Goal: Information Seeking & Learning: Check status

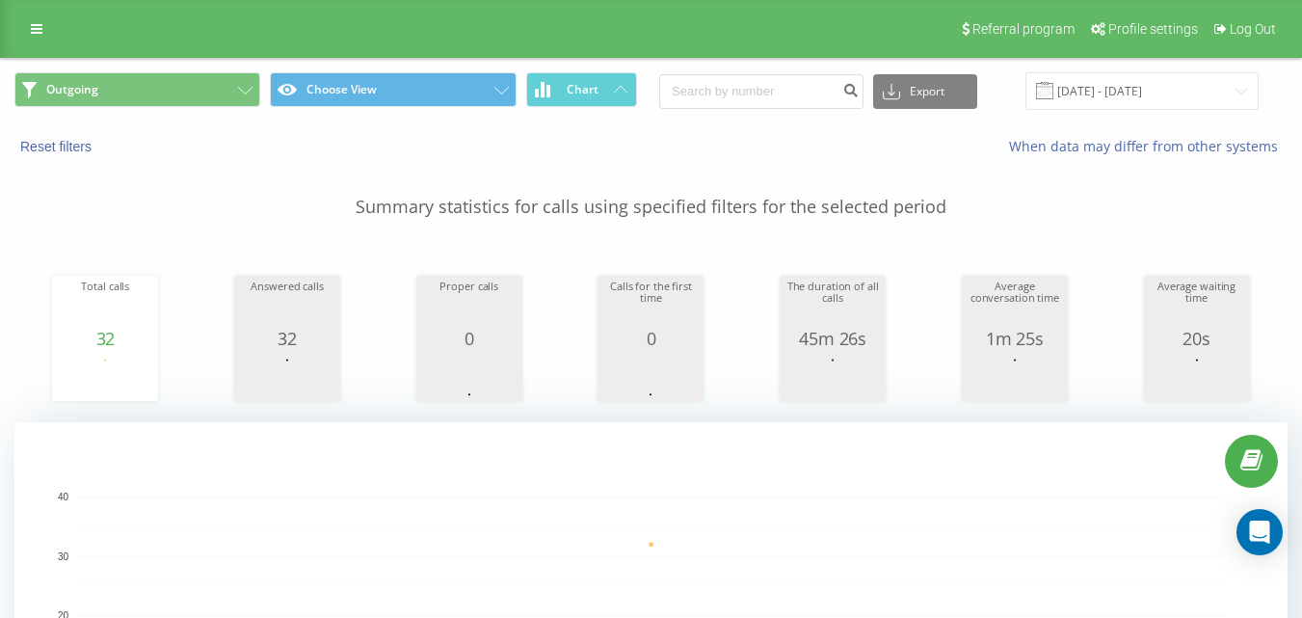
drag, startPoint x: 941, startPoint y: 250, endPoint x: 923, endPoint y: 255, distance: 18.9
click at [941, 250] on div "Total calls 32 date totalCalls [DATE] [PHONE_NUMBER][DATE] Answered calls 32 da…" at bounding box center [650, 320] width 1273 height 166
click at [201, 89] on button "Outgoing" at bounding box center [137, 89] width 246 height 35
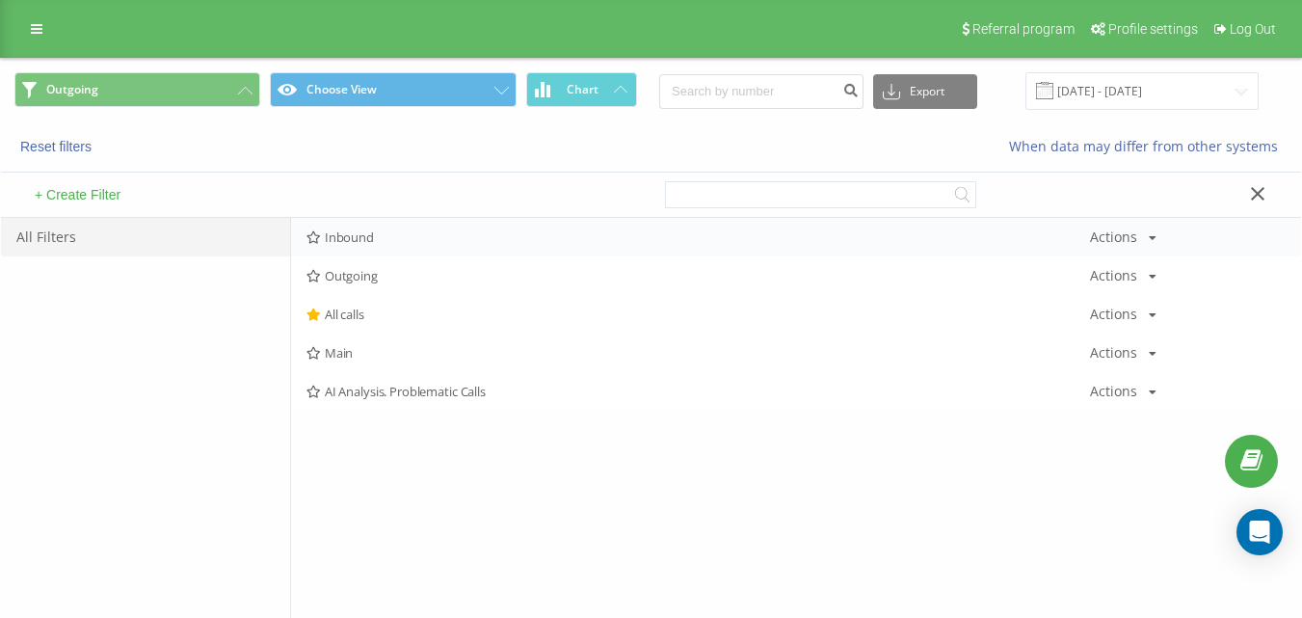
click at [389, 231] on span "Inbound" at bounding box center [699, 236] width 784 height 13
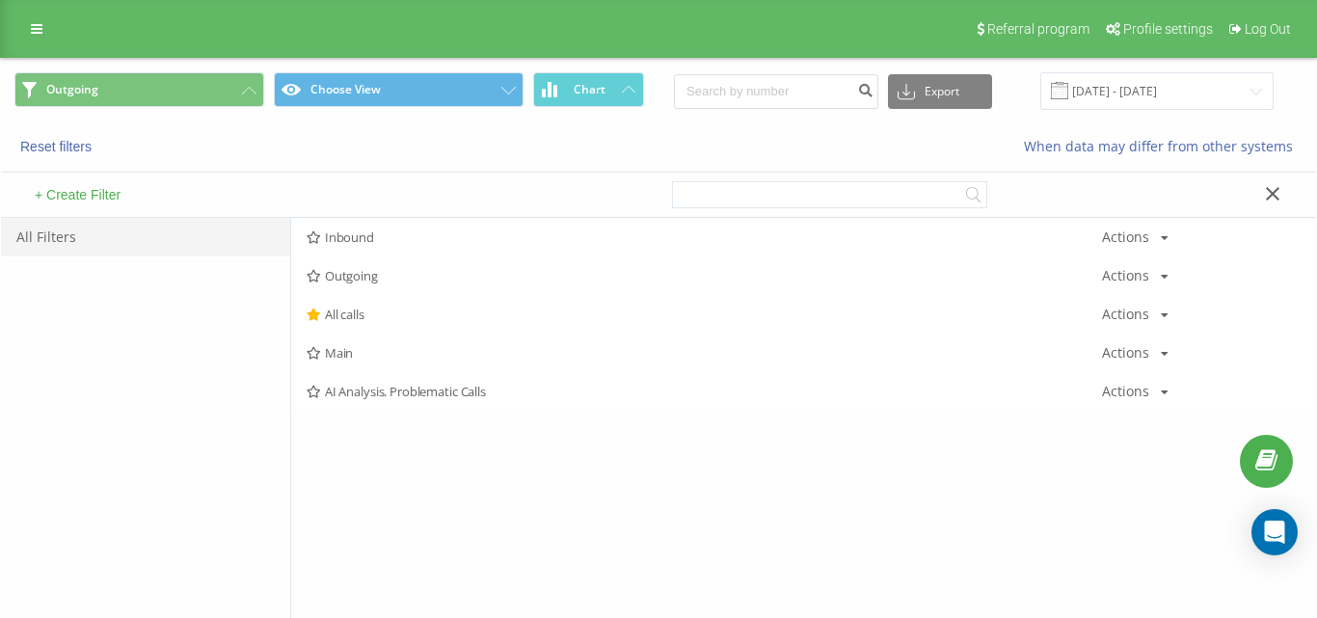
click at [0, 0] on div at bounding box center [0, 0] width 0 height 0
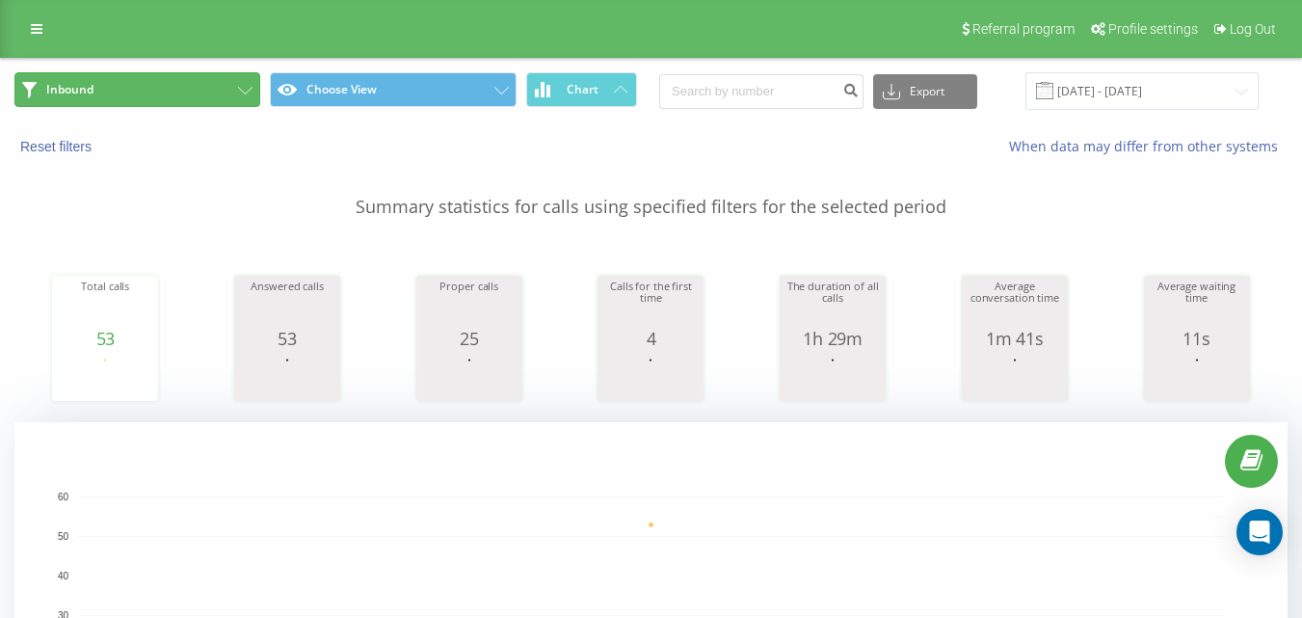
click at [222, 79] on button "Inbound" at bounding box center [137, 89] width 246 height 35
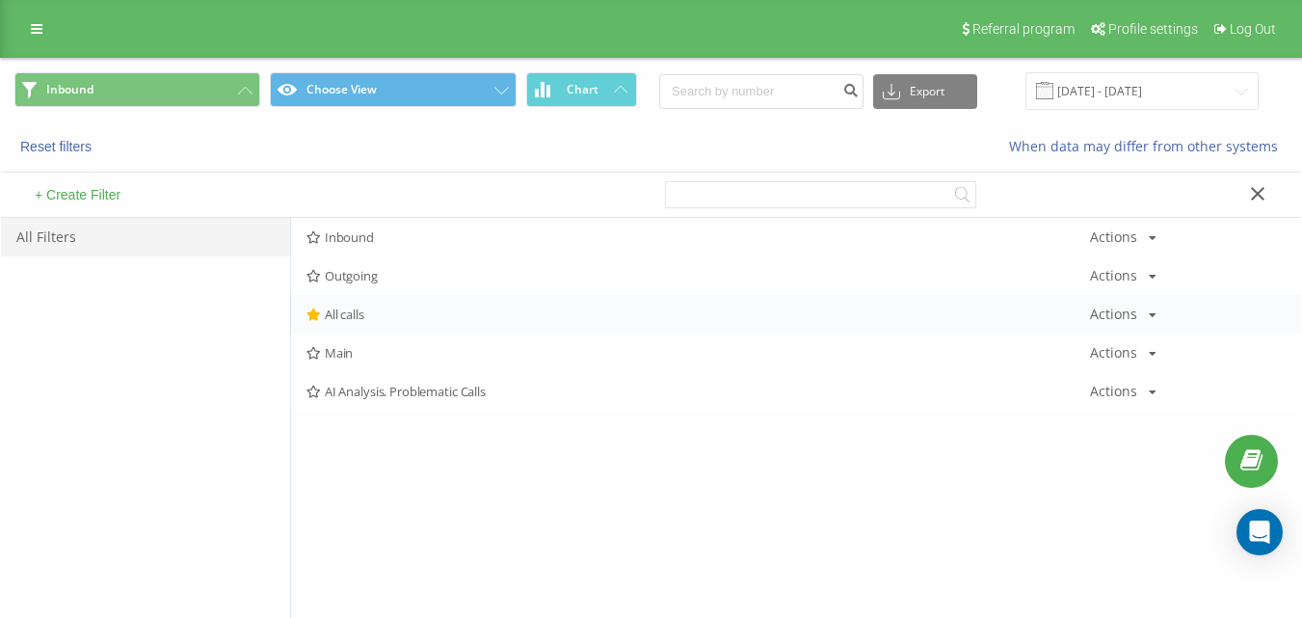
click at [362, 333] on div "All calls Actions Edit Copy Delete Default Share" at bounding box center [796, 314] width 1010 height 39
click at [375, 317] on span "All calls" at bounding box center [699, 314] width 784 height 13
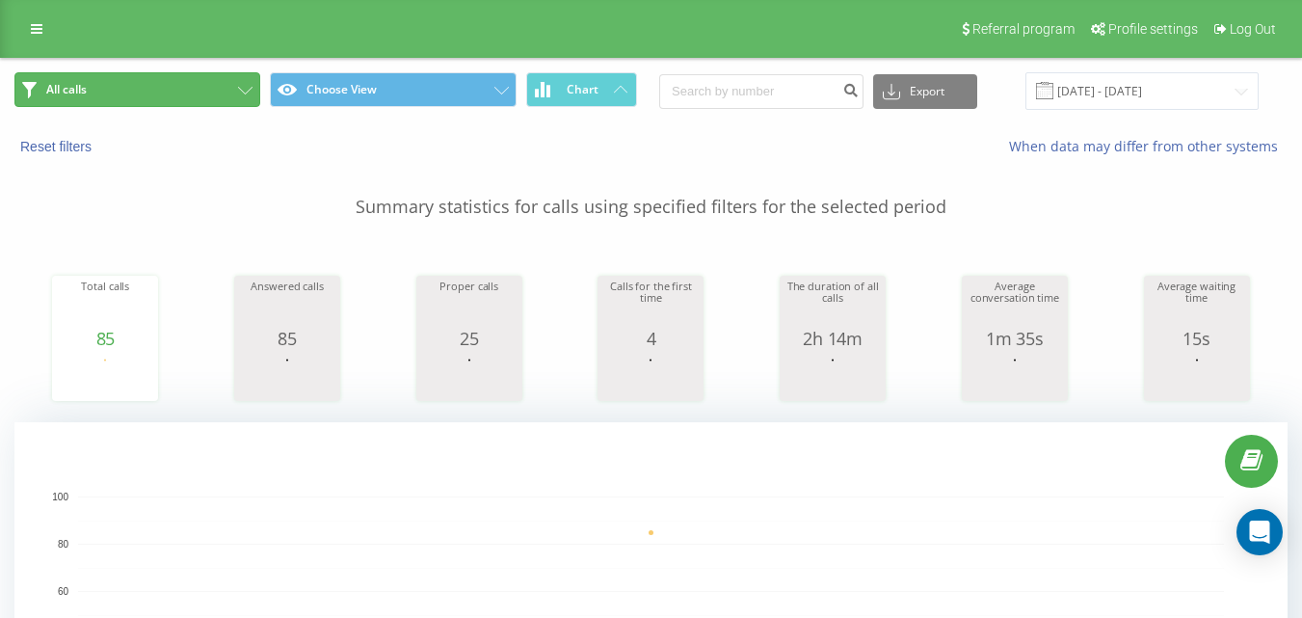
click at [183, 84] on button "All calls" at bounding box center [137, 89] width 246 height 35
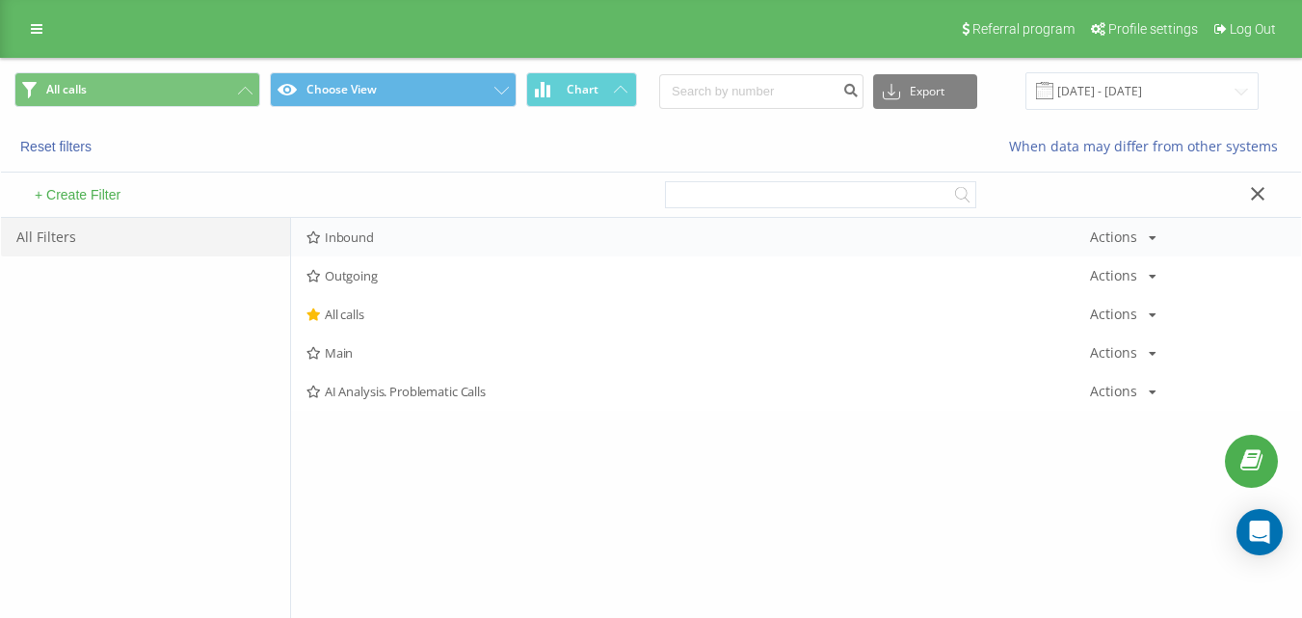
click at [390, 224] on div "Inbound Actions Edit Copy Delete Default Share" at bounding box center [796, 237] width 1010 height 39
click at [394, 235] on span "Inbound" at bounding box center [699, 236] width 784 height 13
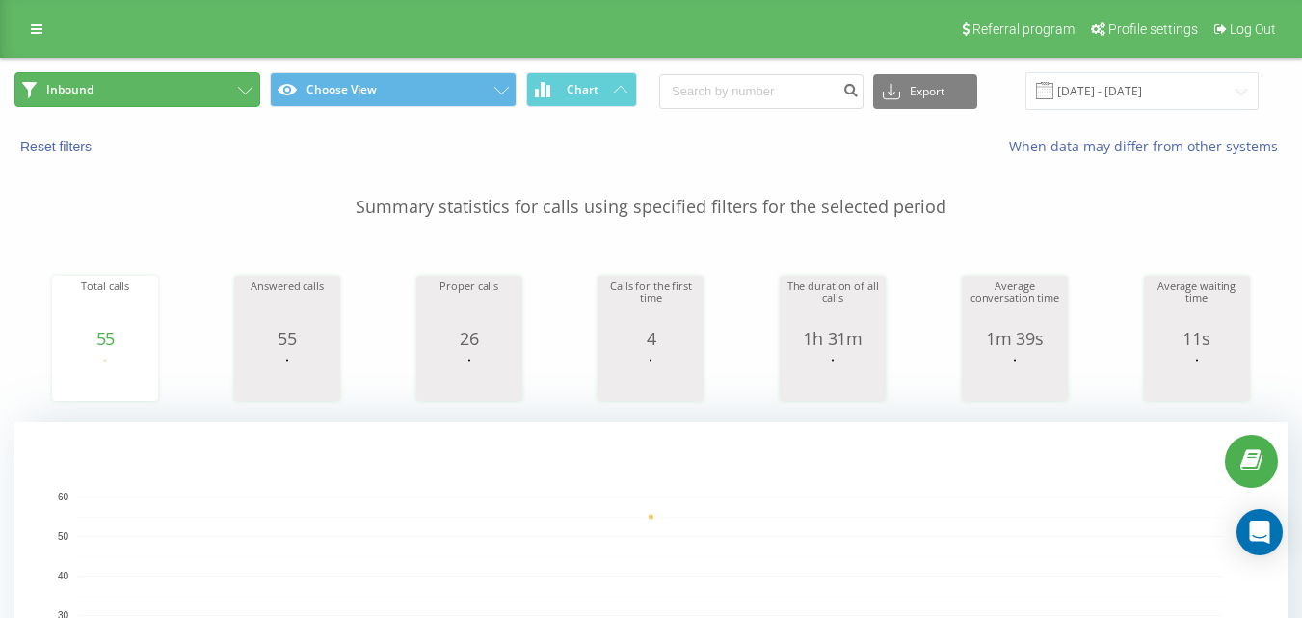
click at [218, 76] on button "Inbound" at bounding box center [137, 89] width 246 height 35
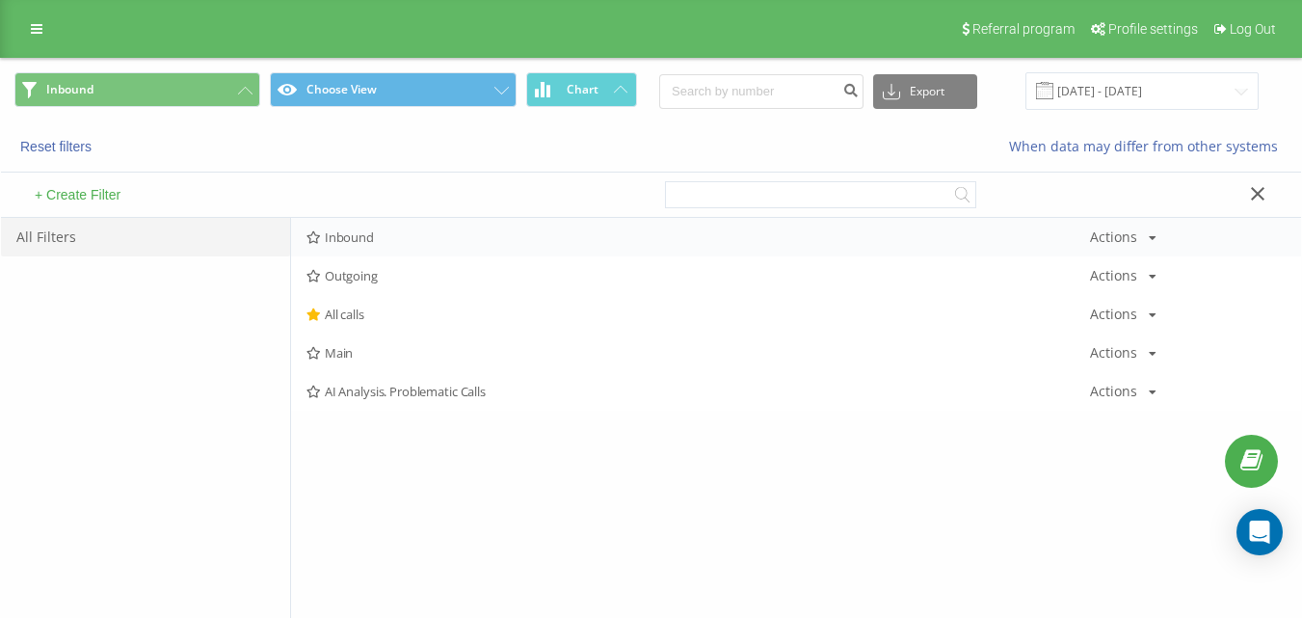
click at [395, 235] on span "Inbound" at bounding box center [699, 236] width 784 height 13
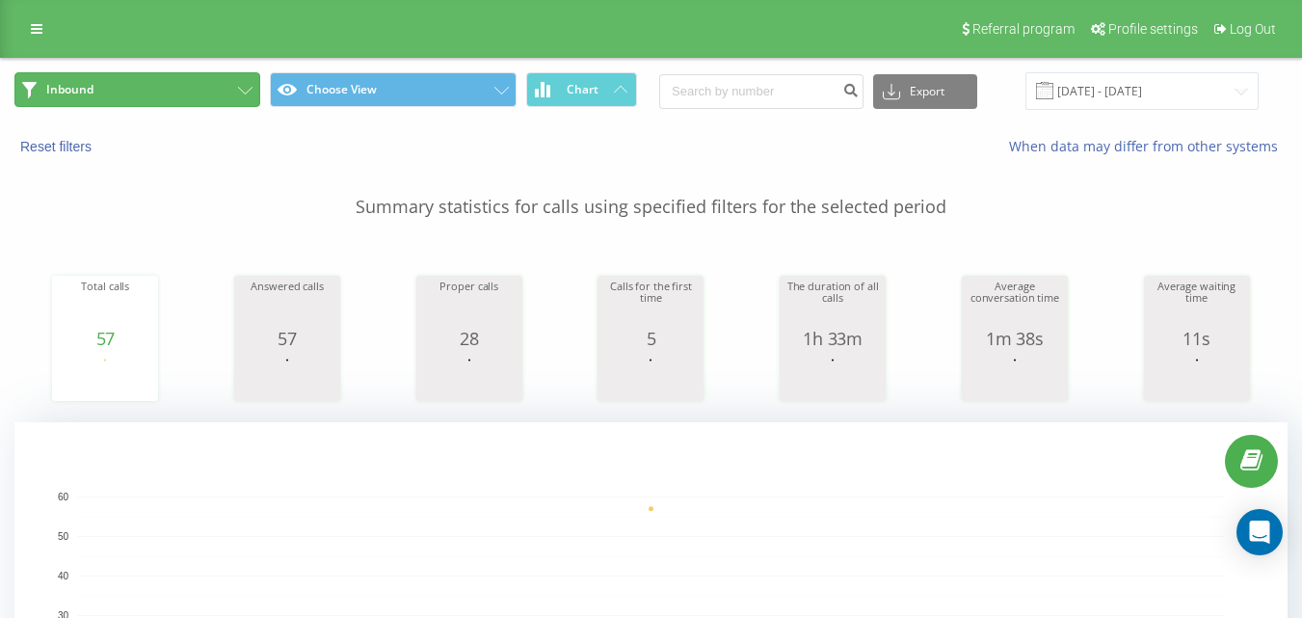
click at [192, 99] on button "Inbound" at bounding box center [137, 89] width 246 height 35
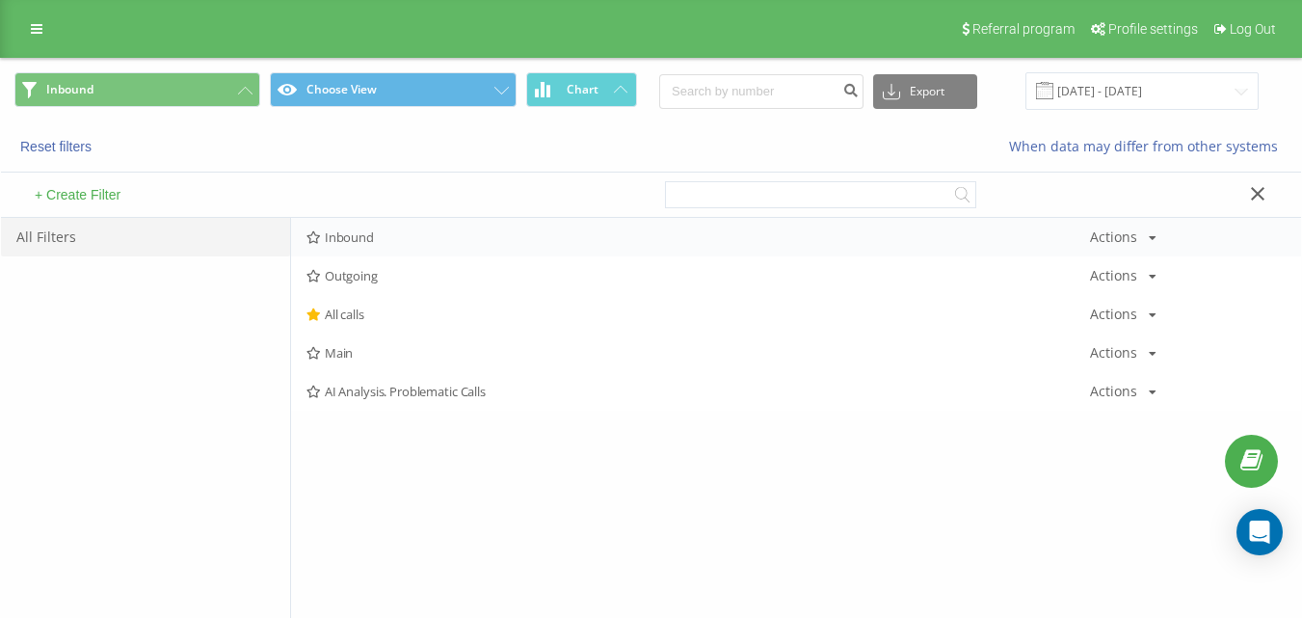
click at [376, 253] on div "Inbound Actions Edit Copy Delete Default Share" at bounding box center [796, 237] width 1010 height 39
click at [389, 243] on span "Inbound" at bounding box center [699, 236] width 784 height 13
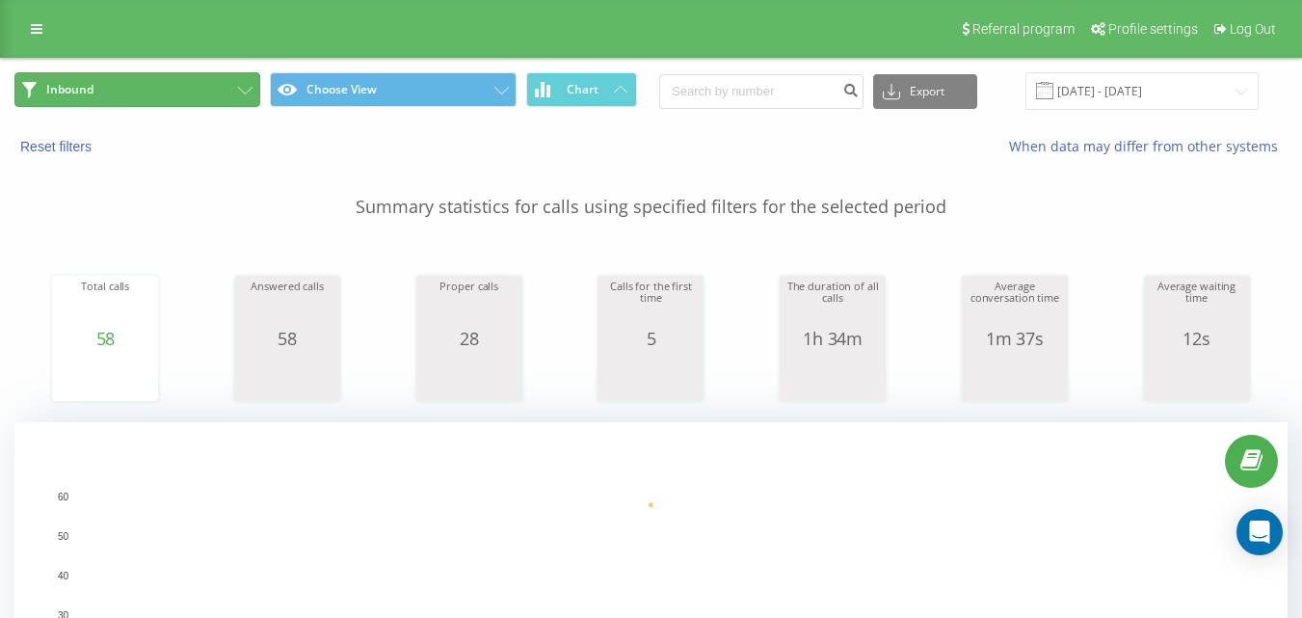
click at [211, 88] on button "Inbound" at bounding box center [137, 89] width 246 height 35
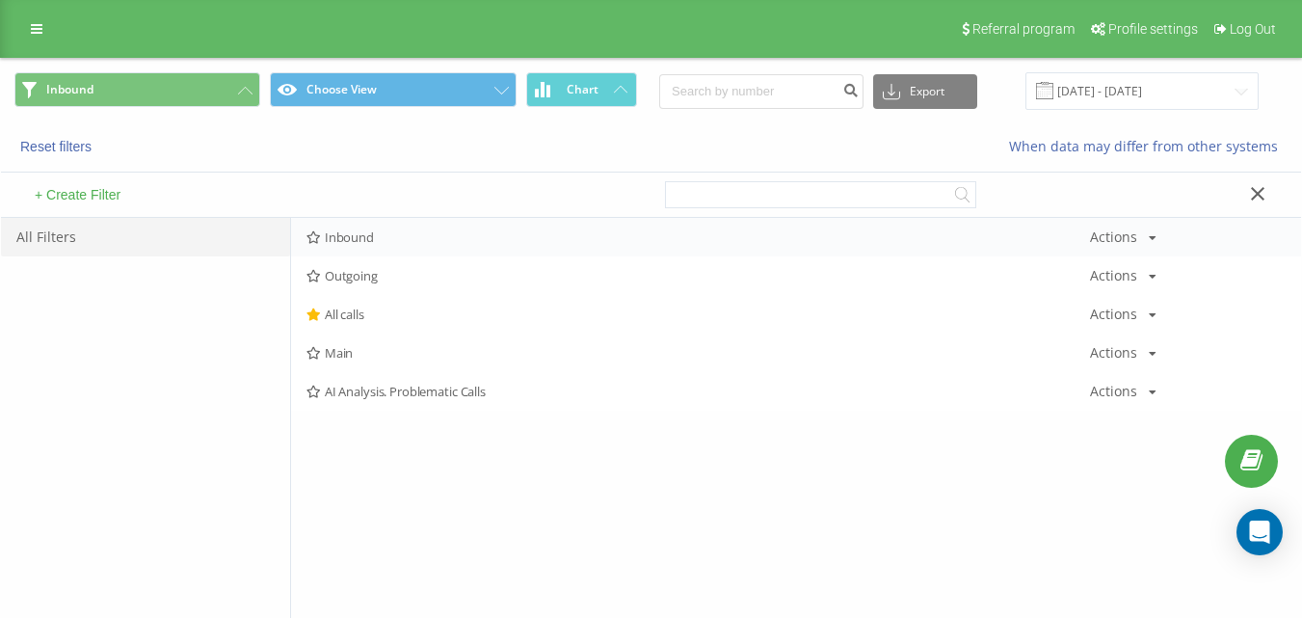
click at [357, 216] on div "+ Create Filter" at bounding box center [326, 195] width 651 height 44
click at [389, 243] on span "Inbound" at bounding box center [699, 236] width 784 height 13
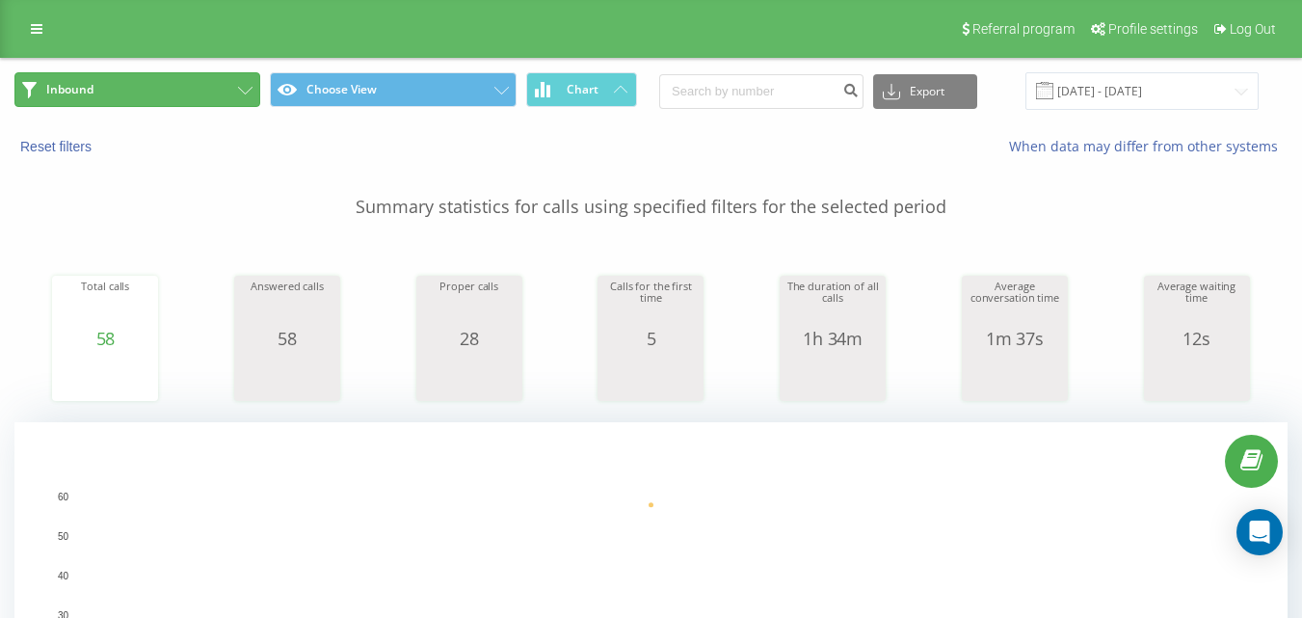
click at [190, 86] on button "Inbound" at bounding box center [137, 89] width 246 height 35
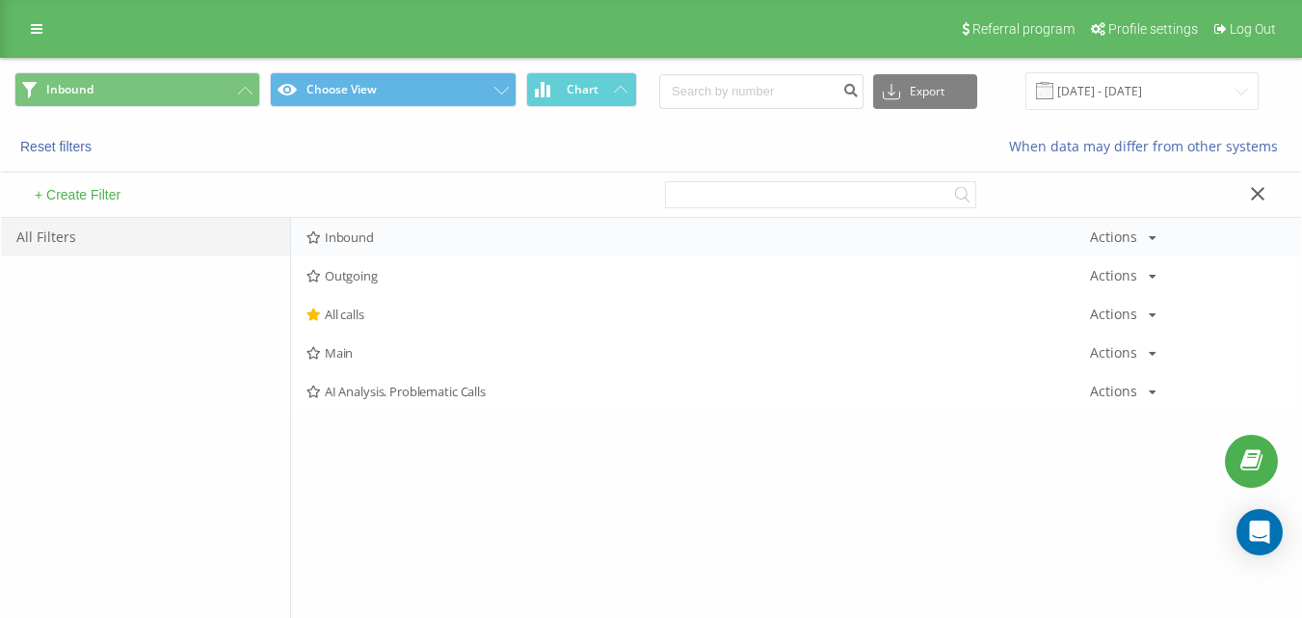
click at [335, 224] on div "Inbound Actions Edit Copy Delete Default Share" at bounding box center [796, 237] width 1010 height 39
click at [337, 230] on span "Inbound" at bounding box center [699, 236] width 784 height 13
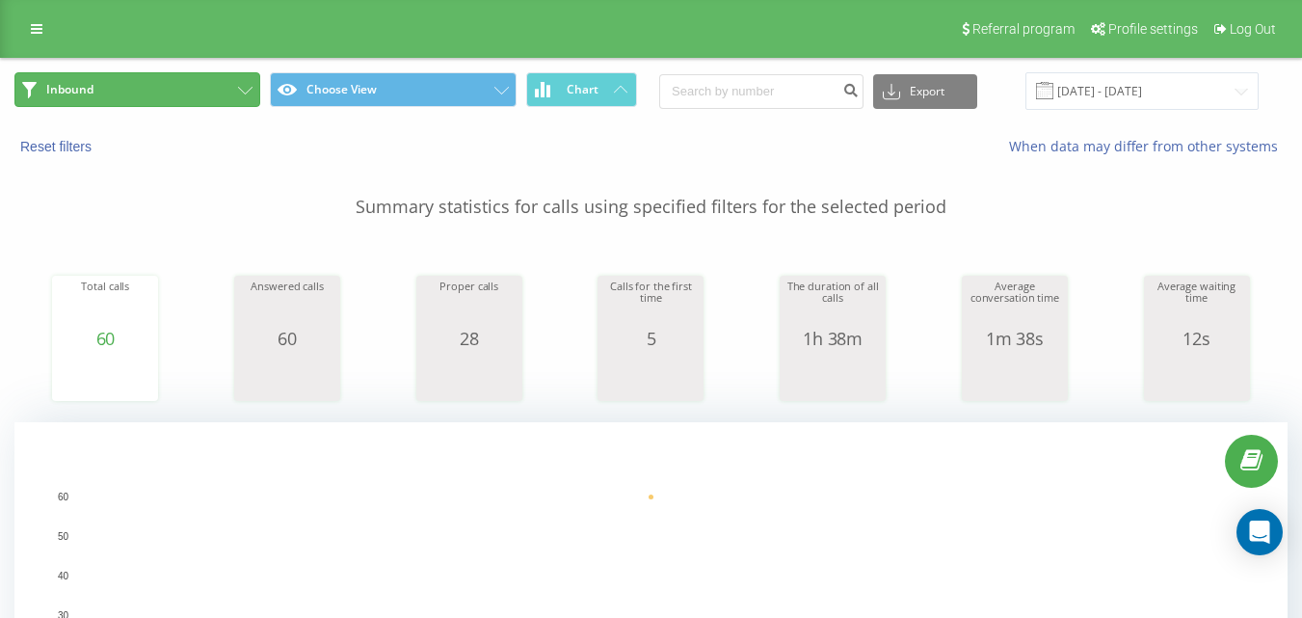
click at [167, 94] on button "Inbound" at bounding box center [137, 89] width 246 height 35
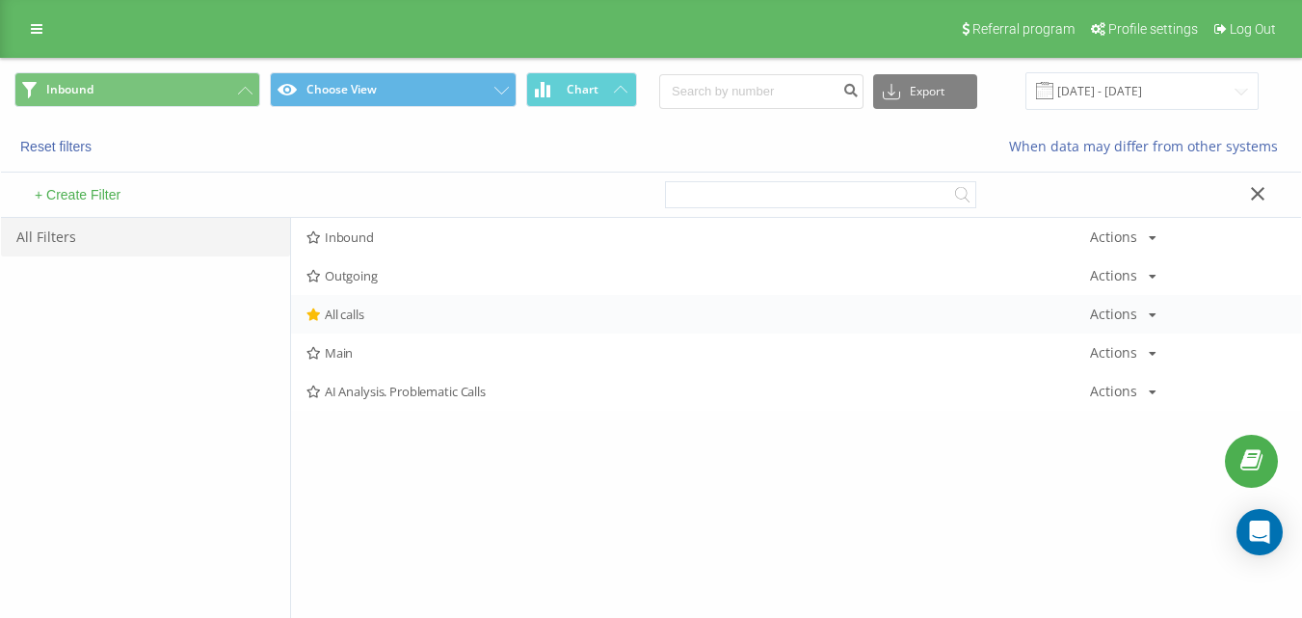
click at [467, 305] on div "All calls Actions Edit Copy Delete Default Share" at bounding box center [796, 314] width 1010 height 39
click at [500, 308] on div "All calls Actions Edit Copy Delete Default Share" at bounding box center [796, 314] width 1010 height 39
click at [382, 312] on span "All calls" at bounding box center [699, 314] width 784 height 13
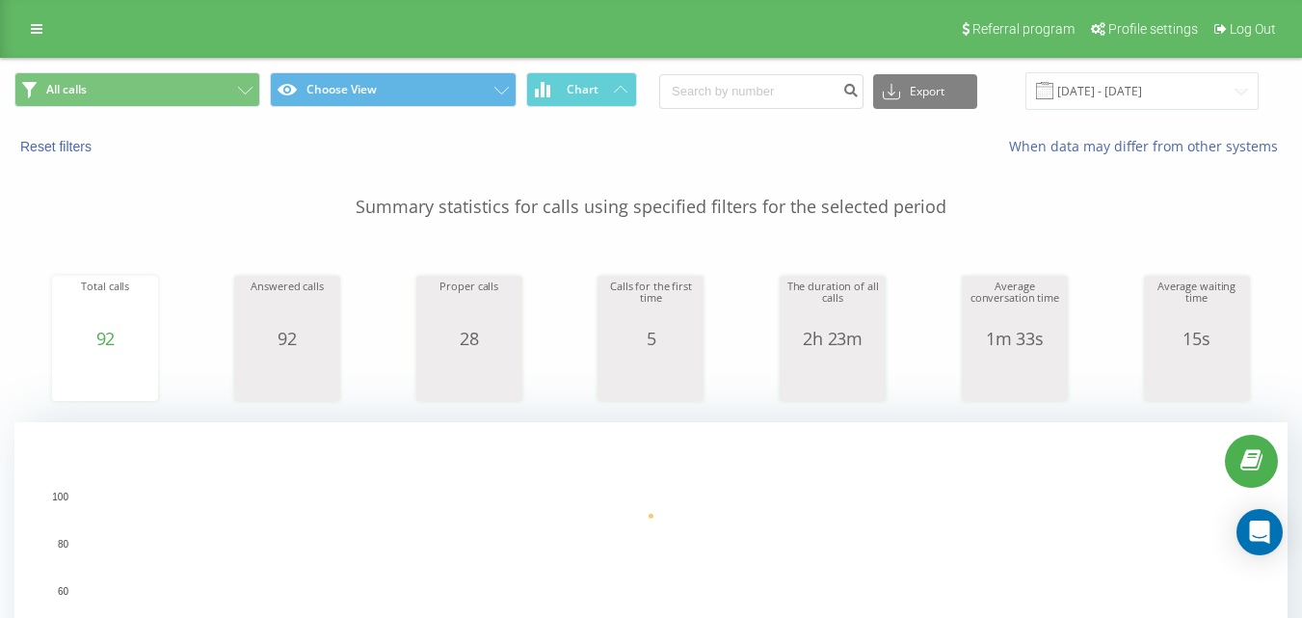
click at [183, 110] on span "All calls Choose View Chart" at bounding box center [325, 91] width 623 height 38
click at [208, 93] on button "All calls" at bounding box center [137, 89] width 246 height 35
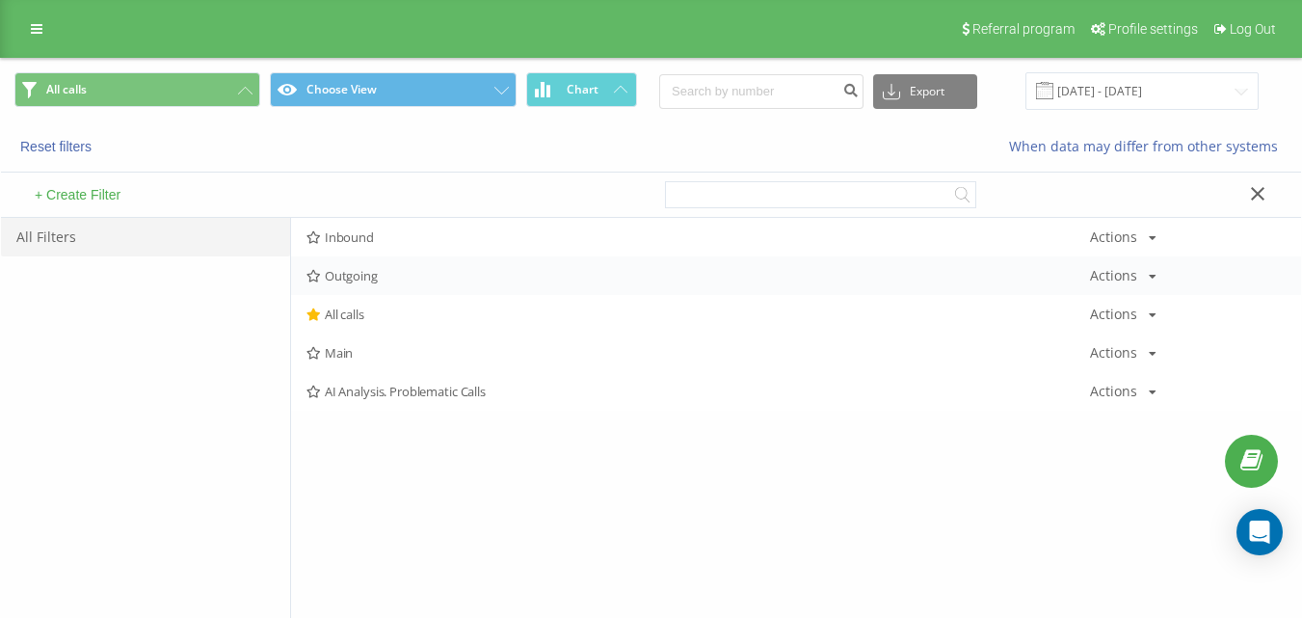
click at [338, 290] on div "Outgoing Actions Edit Copy Delete Default Share" at bounding box center [796, 275] width 1010 height 39
click at [351, 277] on span "Outgoing" at bounding box center [699, 275] width 784 height 13
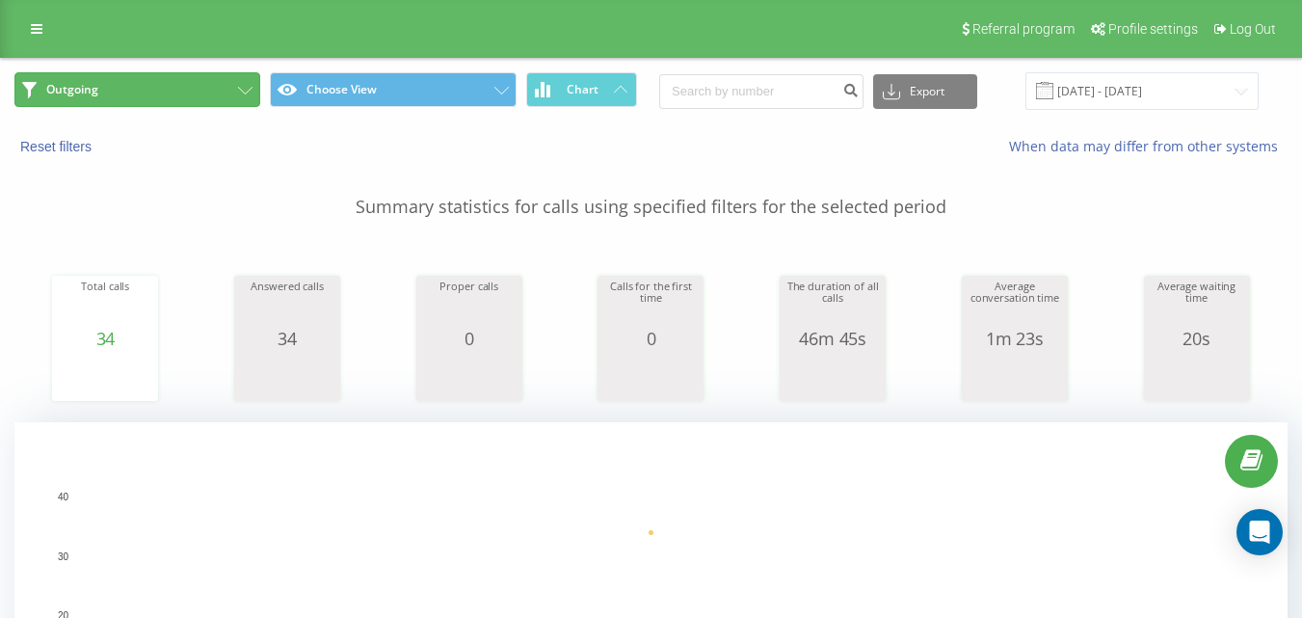
click at [164, 87] on button "Outgoing" at bounding box center [137, 89] width 246 height 35
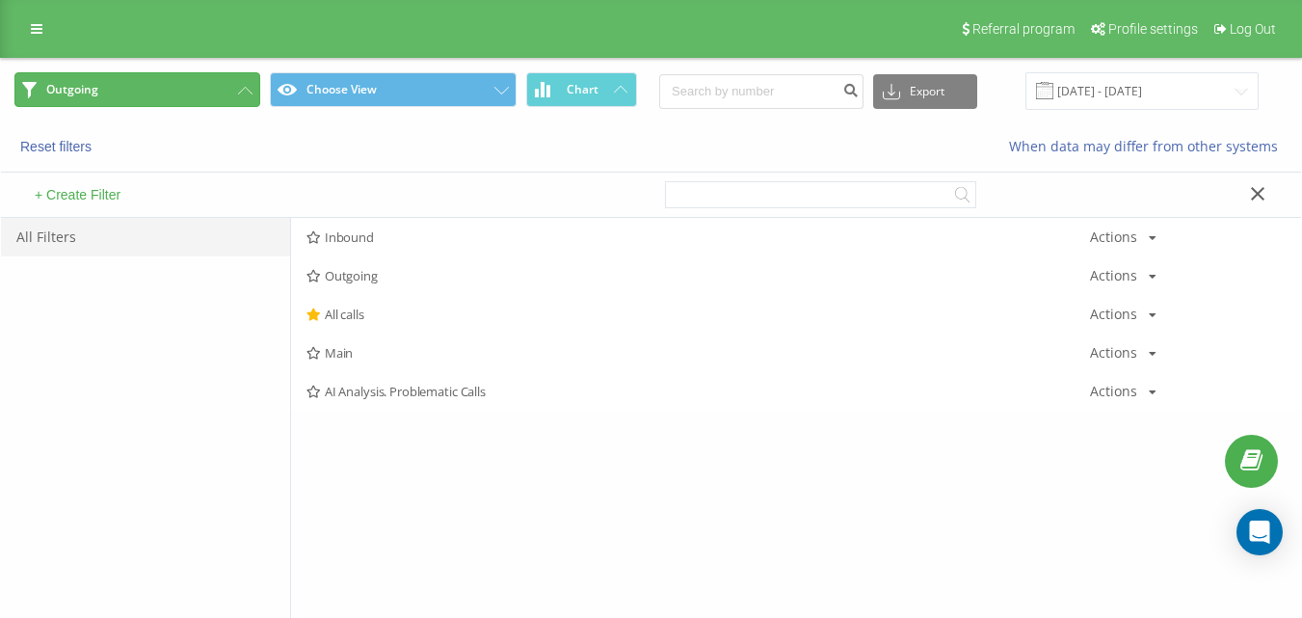
click at [227, 102] on button "Outgoing" at bounding box center [137, 89] width 246 height 35
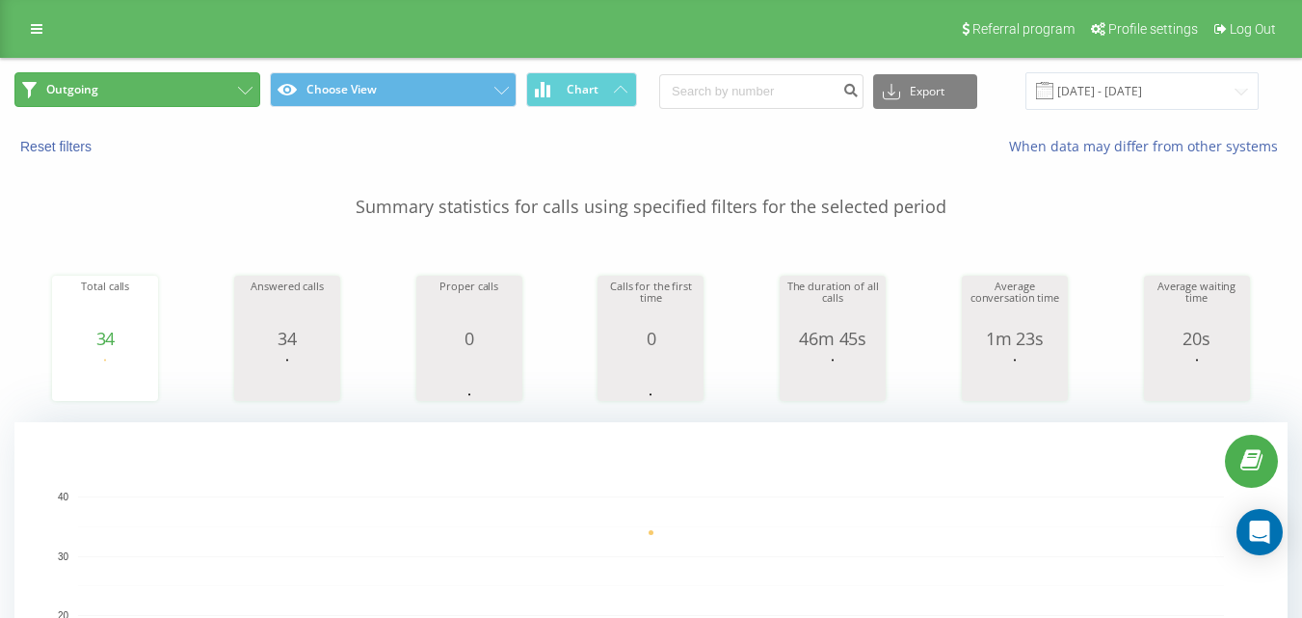
click at [218, 98] on button "Outgoing" at bounding box center [137, 89] width 246 height 35
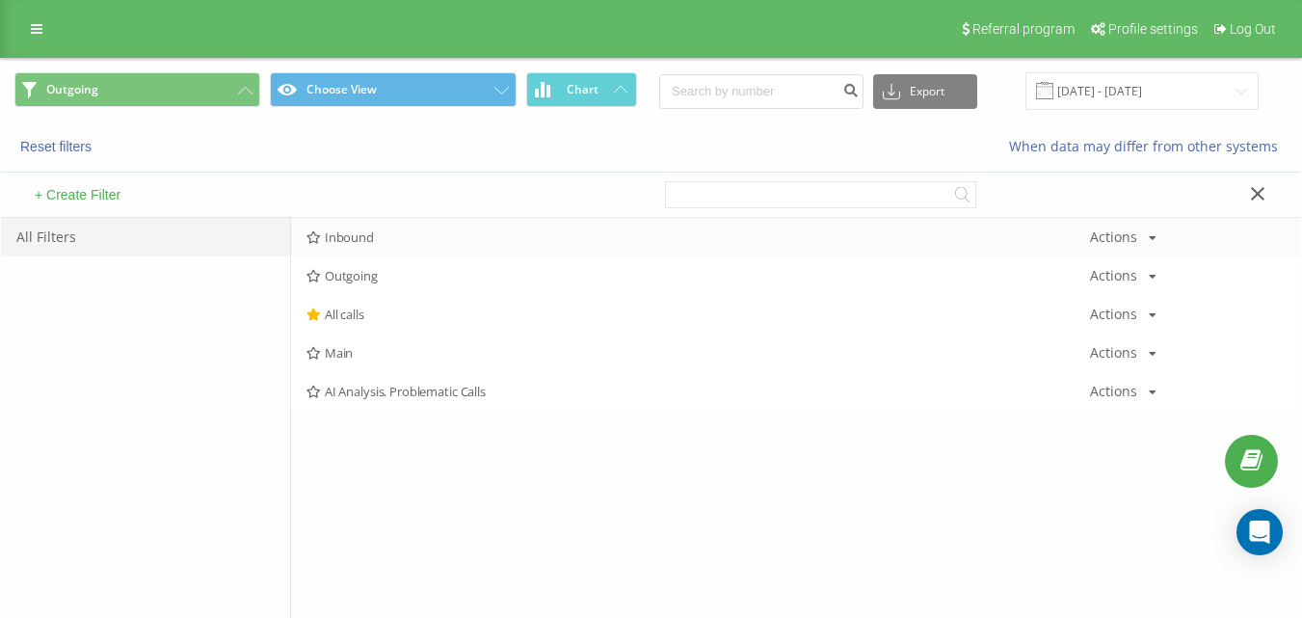
click at [353, 238] on span "Inbound" at bounding box center [699, 236] width 784 height 13
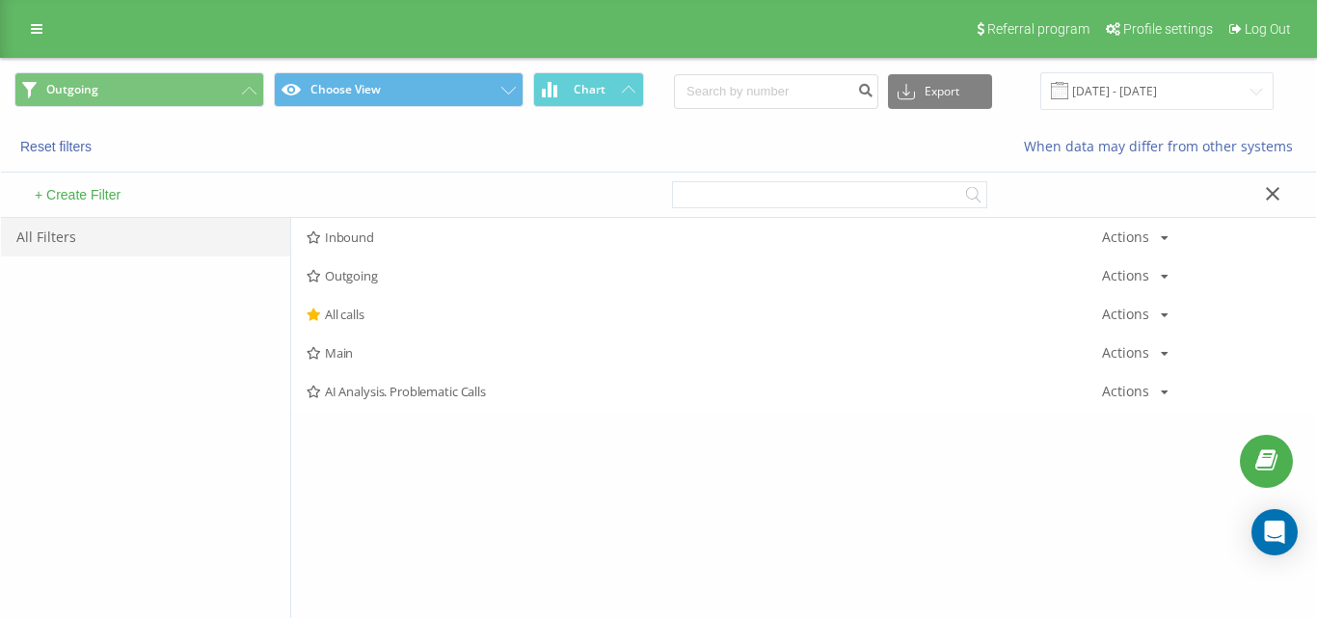
click at [0, 0] on div at bounding box center [0, 0] width 0 height 0
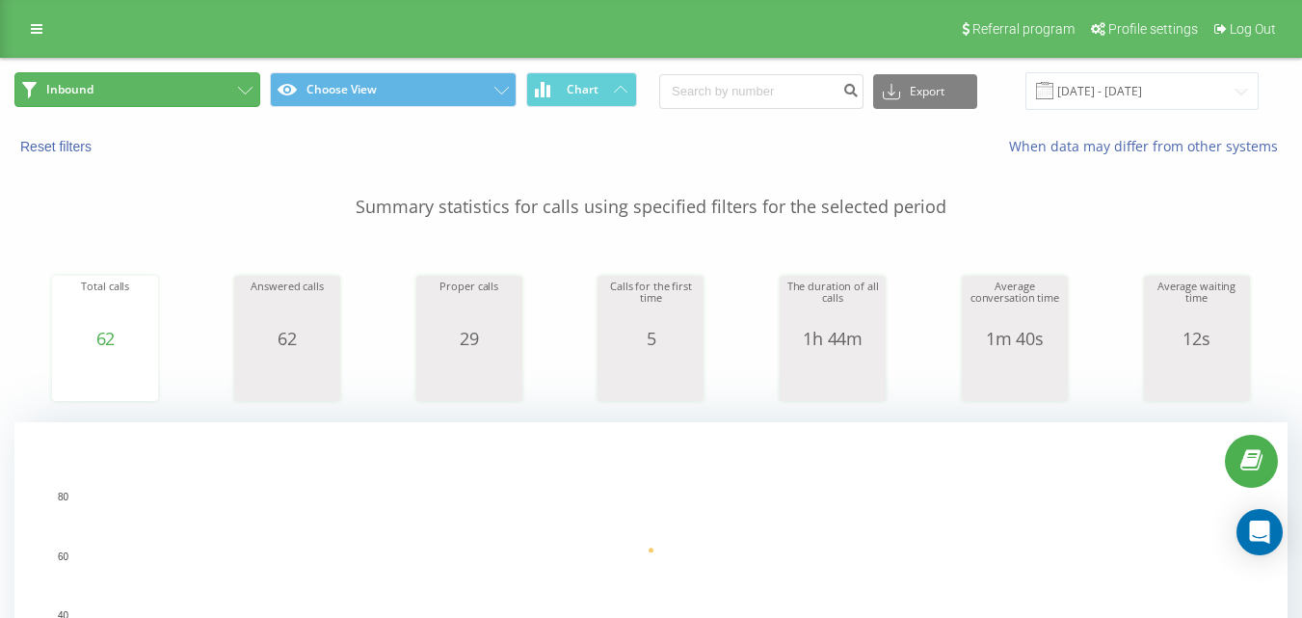
click at [190, 94] on button "Inbound" at bounding box center [137, 89] width 246 height 35
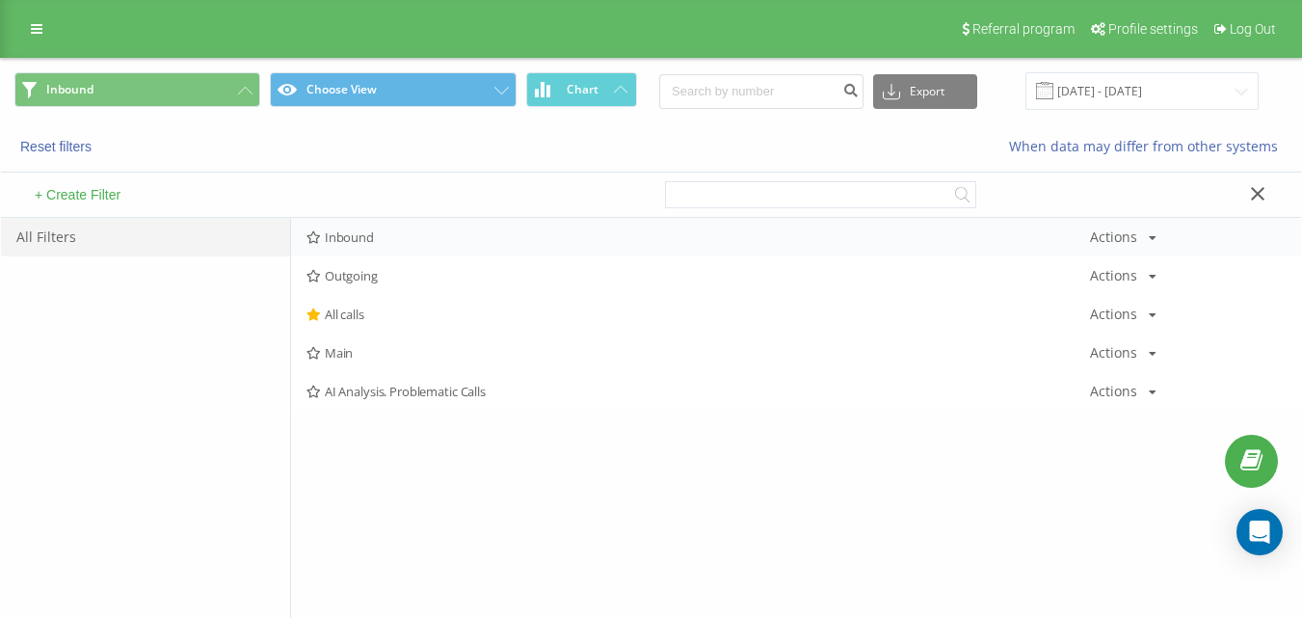
click at [365, 226] on div "Inbound Actions Edit Copy Delete Default Share" at bounding box center [796, 237] width 1010 height 39
click at [365, 232] on span "Inbound" at bounding box center [699, 236] width 784 height 13
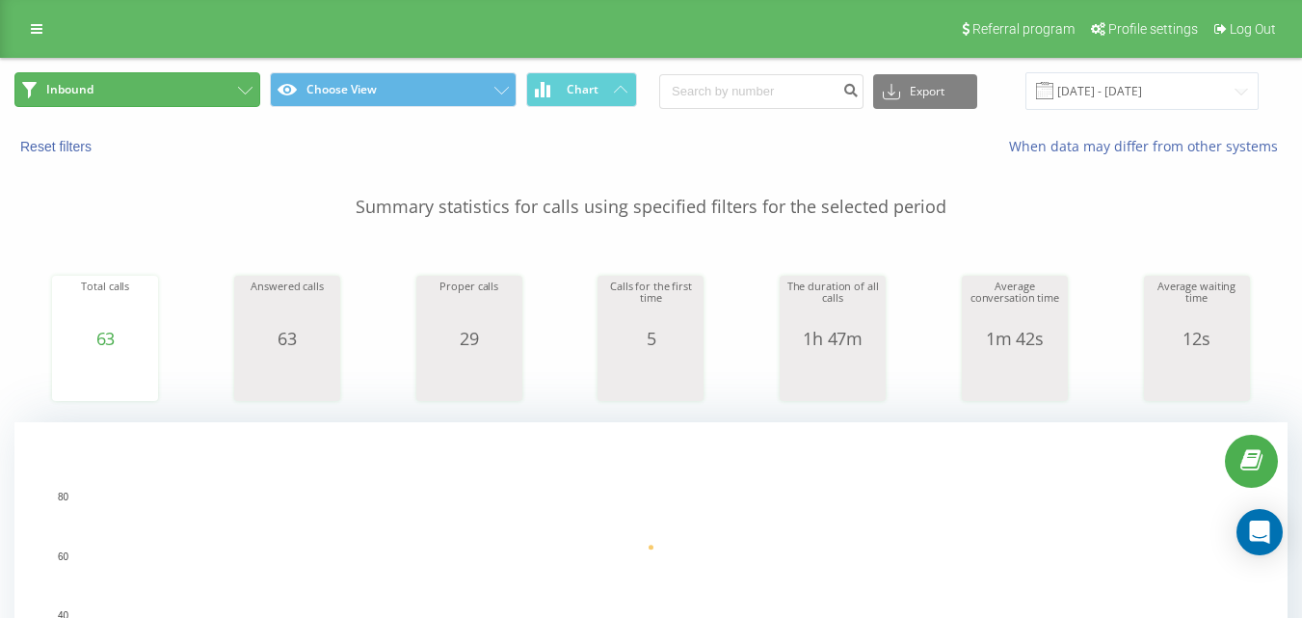
click at [205, 94] on button "Inbound" at bounding box center [137, 89] width 246 height 35
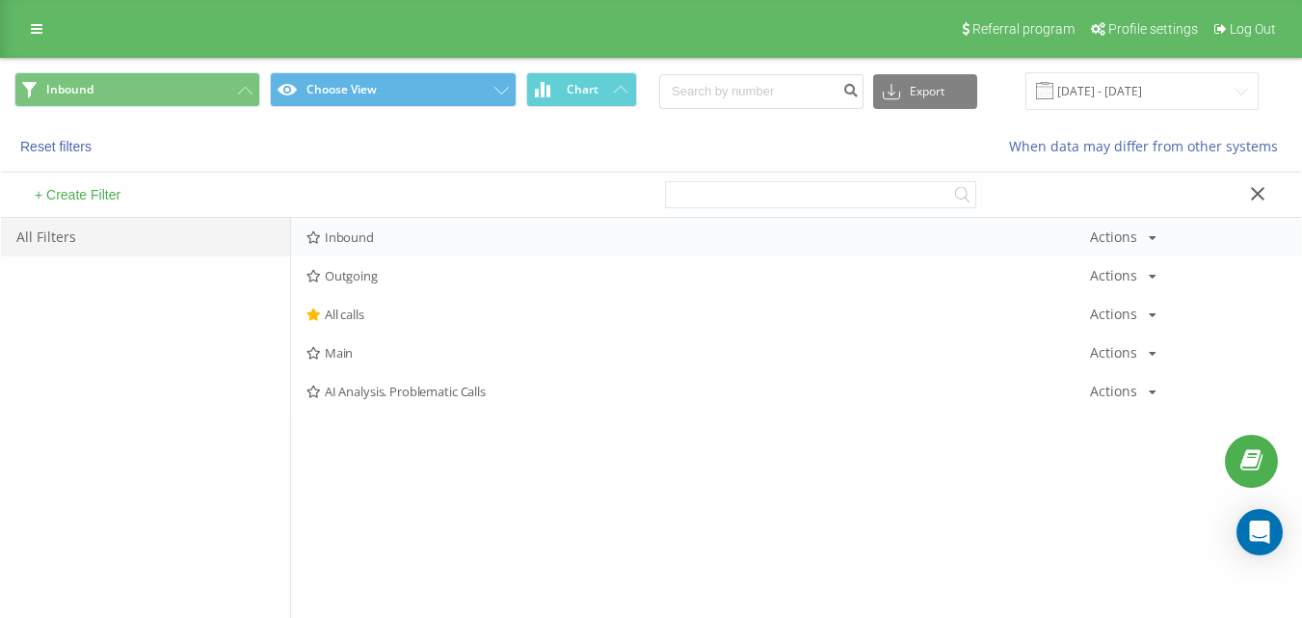
click at [382, 235] on span "Inbound" at bounding box center [699, 236] width 784 height 13
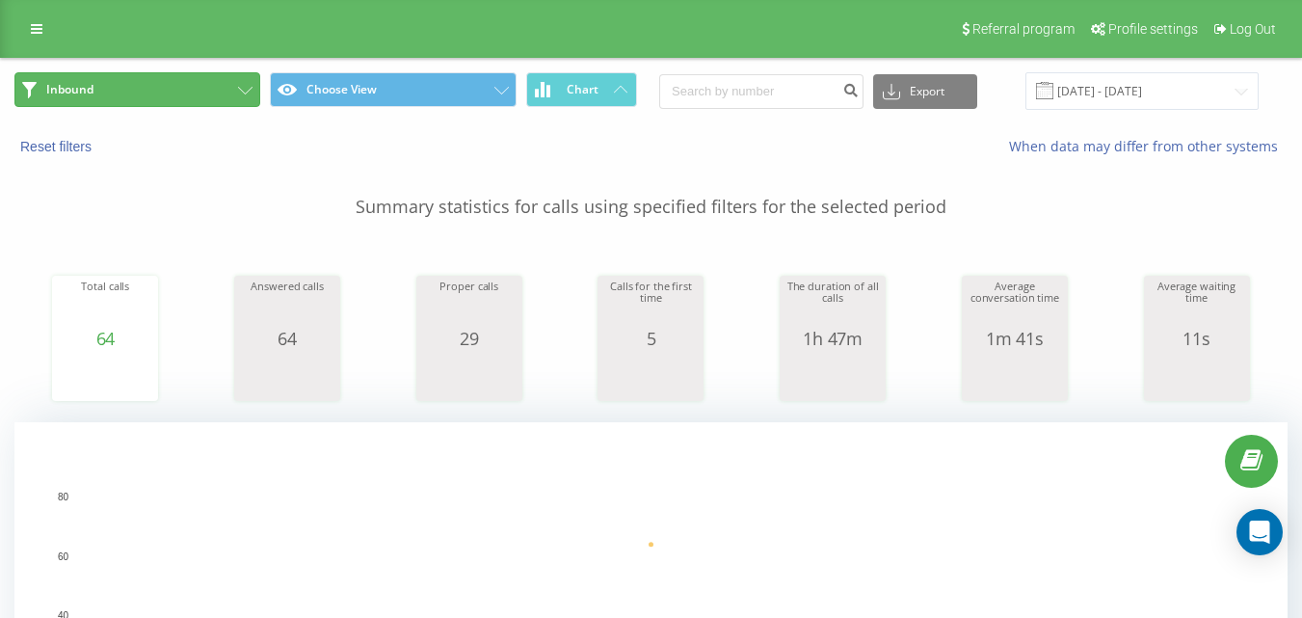
click at [193, 81] on button "Inbound" at bounding box center [137, 89] width 246 height 35
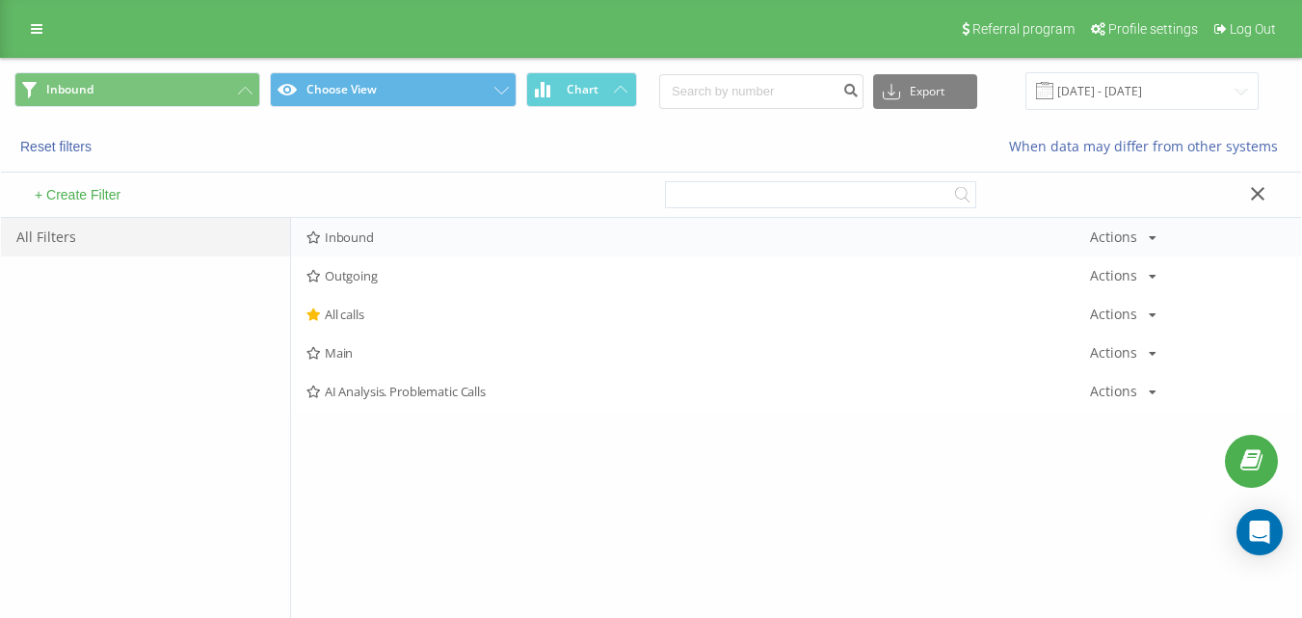
click at [386, 246] on div "Inbound Actions Edit Copy Delete Default Share" at bounding box center [796, 237] width 1010 height 39
click at [381, 251] on div "Inbound Actions Edit Copy Delete Default Share" at bounding box center [796, 237] width 1010 height 39
click at [382, 244] on div "Inbound Actions Edit Copy Delete Default Share" at bounding box center [796, 237] width 1010 height 39
click at [387, 236] on span "Inbound" at bounding box center [699, 236] width 784 height 13
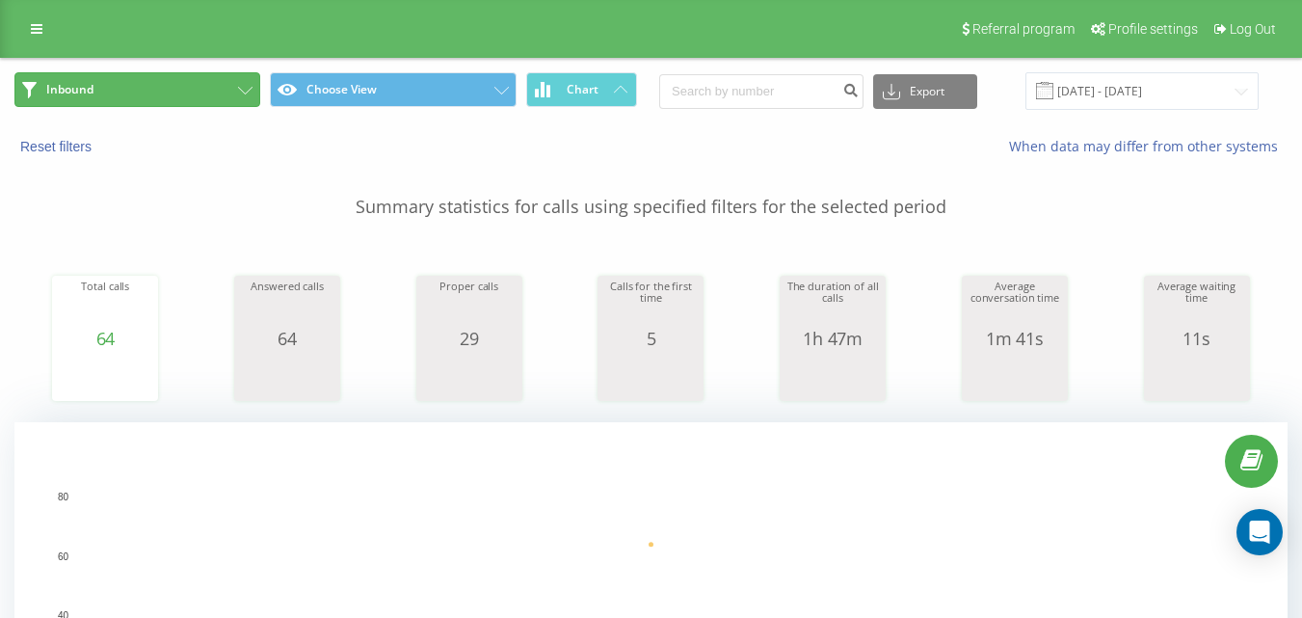
click at [189, 99] on button "Inbound" at bounding box center [137, 89] width 246 height 35
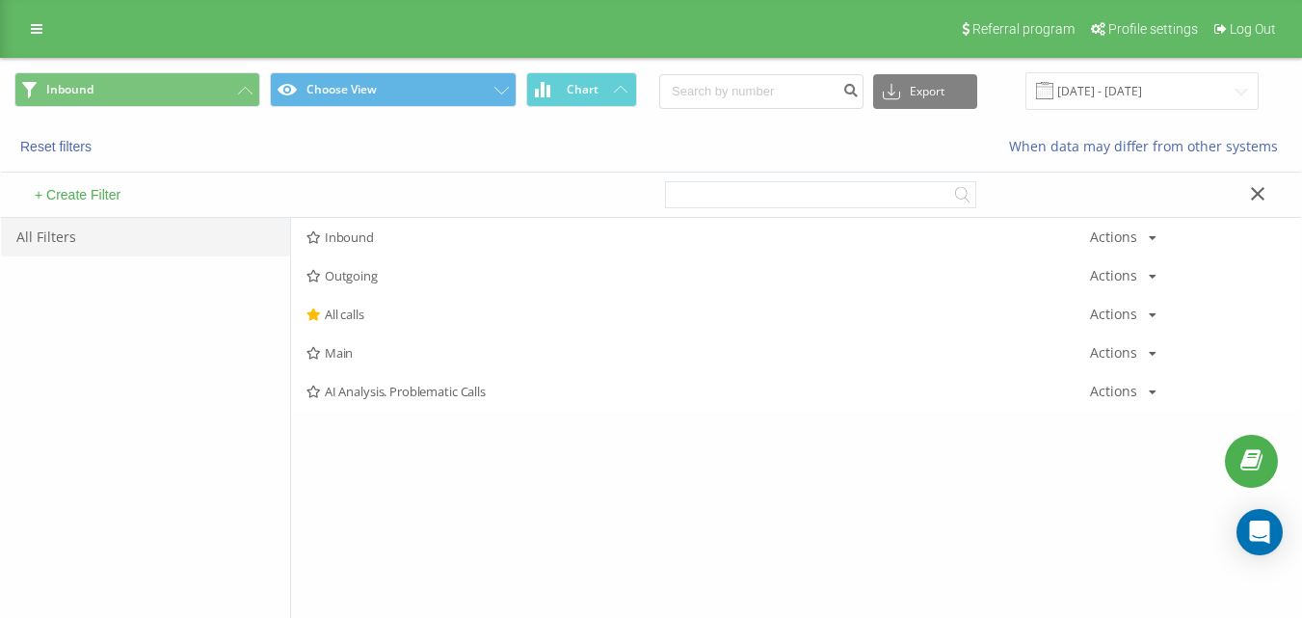
click at [399, 255] on div "Inbound Actions Edit Copy Delete Default Share" at bounding box center [796, 237] width 1010 height 39
click at [400, 251] on div "Inbound Actions Edit Copy Delete Default Share" at bounding box center [796, 237] width 1010 height 39
click at [404, 241] on span "Inbound" at bounding box center [699, 236] width 784 height 13
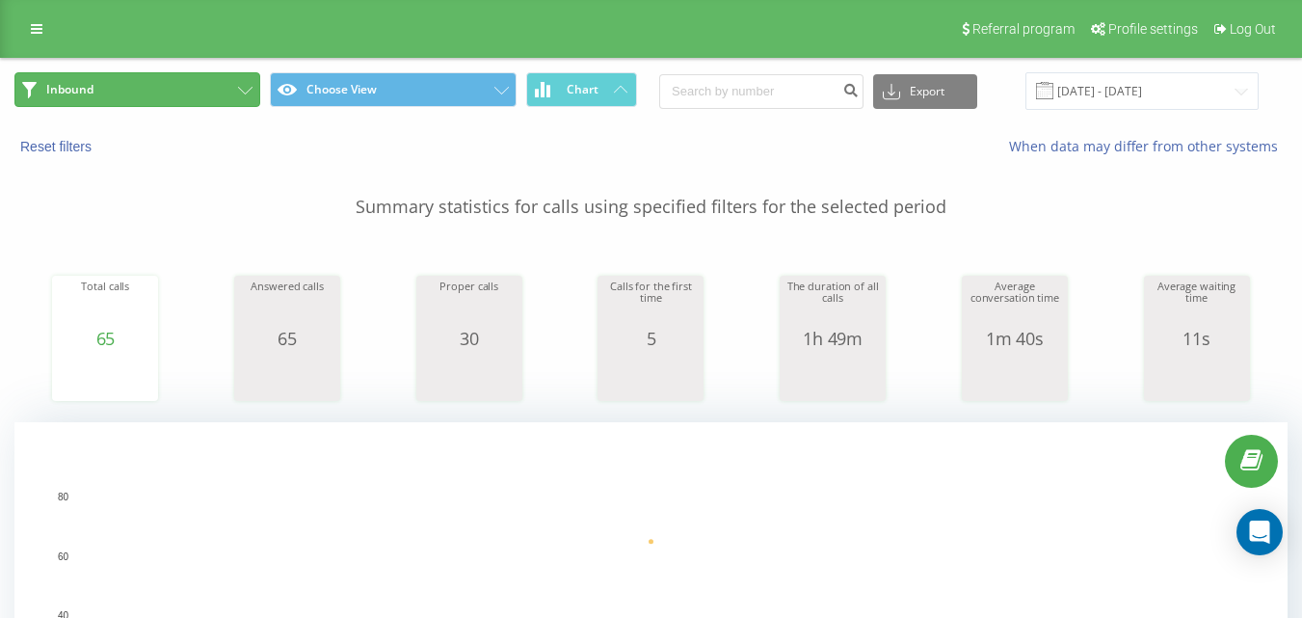
click at [242, 94] on button "Inbound" at bounding box center [137, 89] width 246 height 35
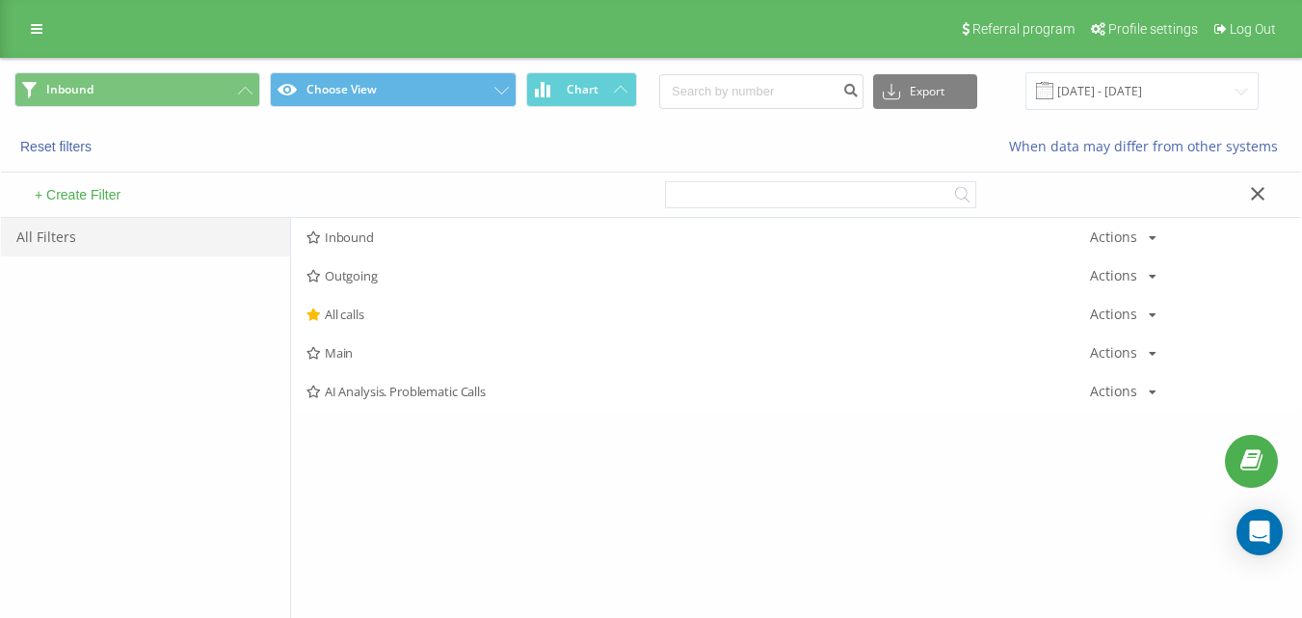
click at [422, 236] on span "Inbound" at bounding box center [699, 236] width 784 height 13
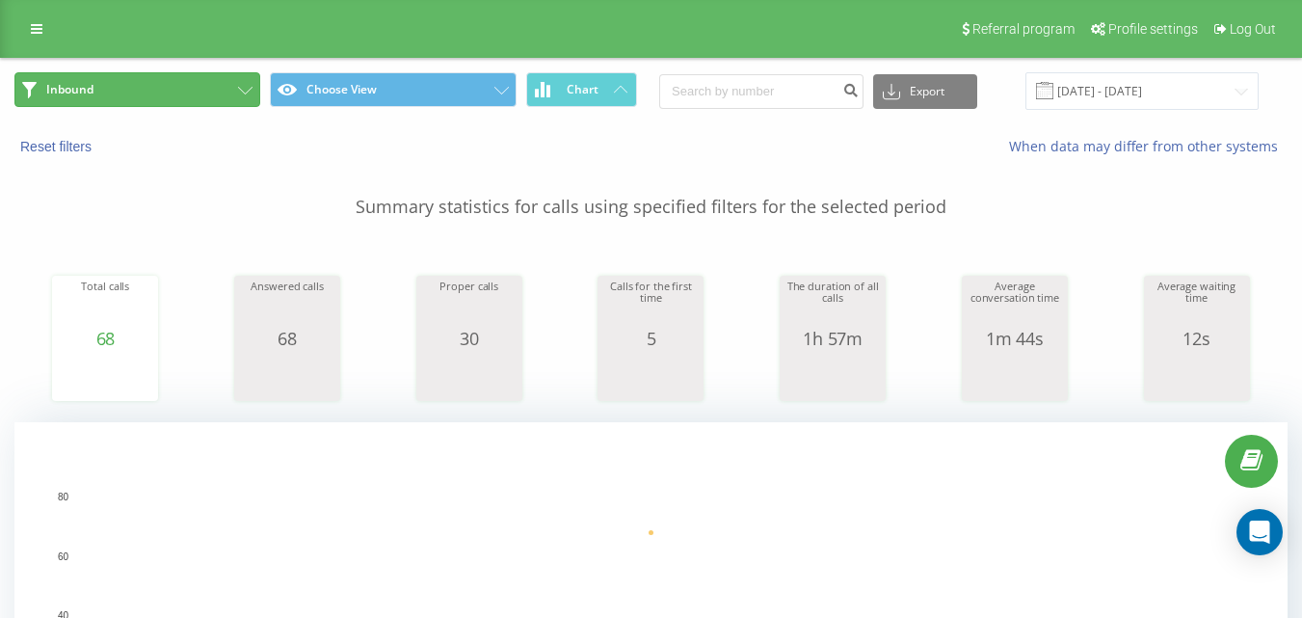
click at [175, 89] on button "Inbound" at bounding box center [137, 89] width 246 height 35
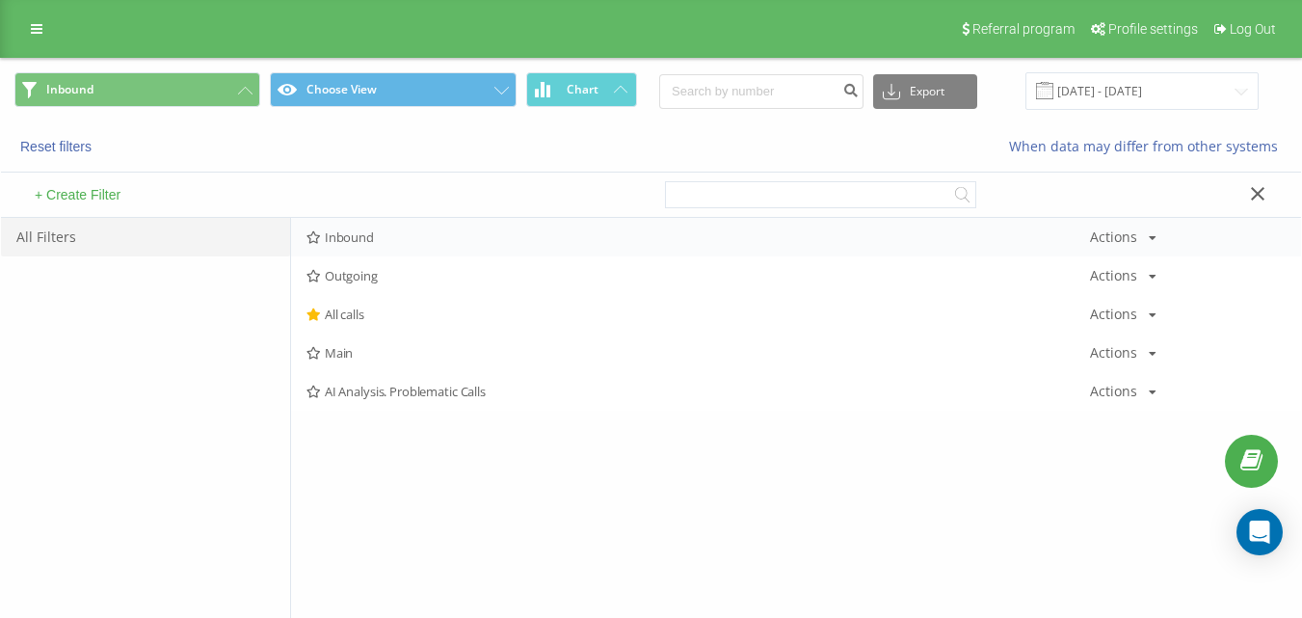
click at [410, 229] on div "Inbound Actions Edit Copy Delete Default Share" at bounding box center [796, 237] width 1010 height 39
click at [411, 229] on div "Inbound Actions Edit Copy Delete Default Share" at bounding box center [796, 237] width 1010 height 39
click at [394, 243] on span "Inbound" at bounding box center [699, 236] width 784 height 13
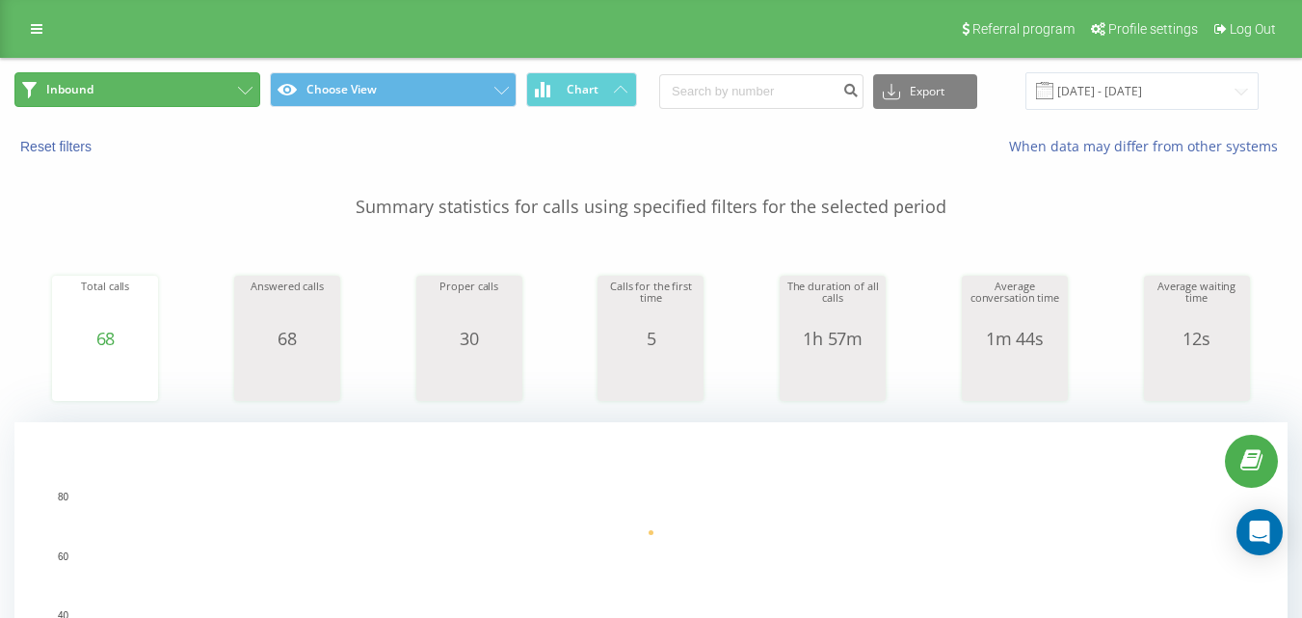
click at [220, 96] on button "Inbound" at bounding box center [137, 89] width 246 height 35
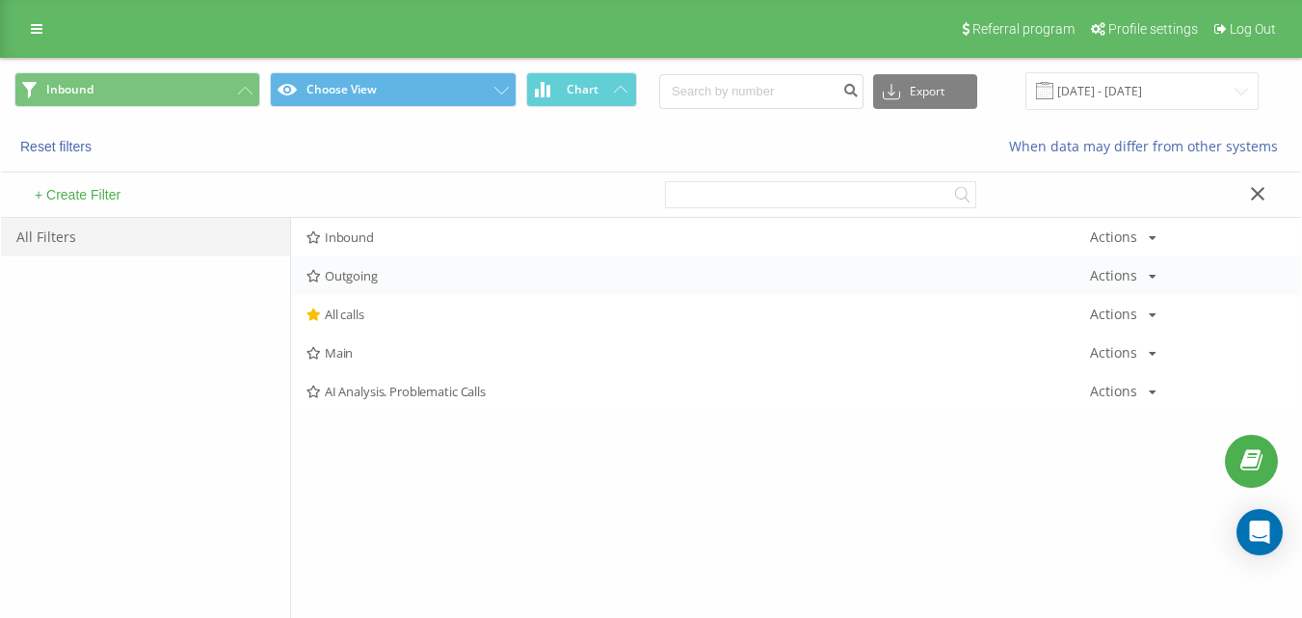
click at [368, 279] on span "Outgoing" at bounding box center [699, 275] width 784 height 13
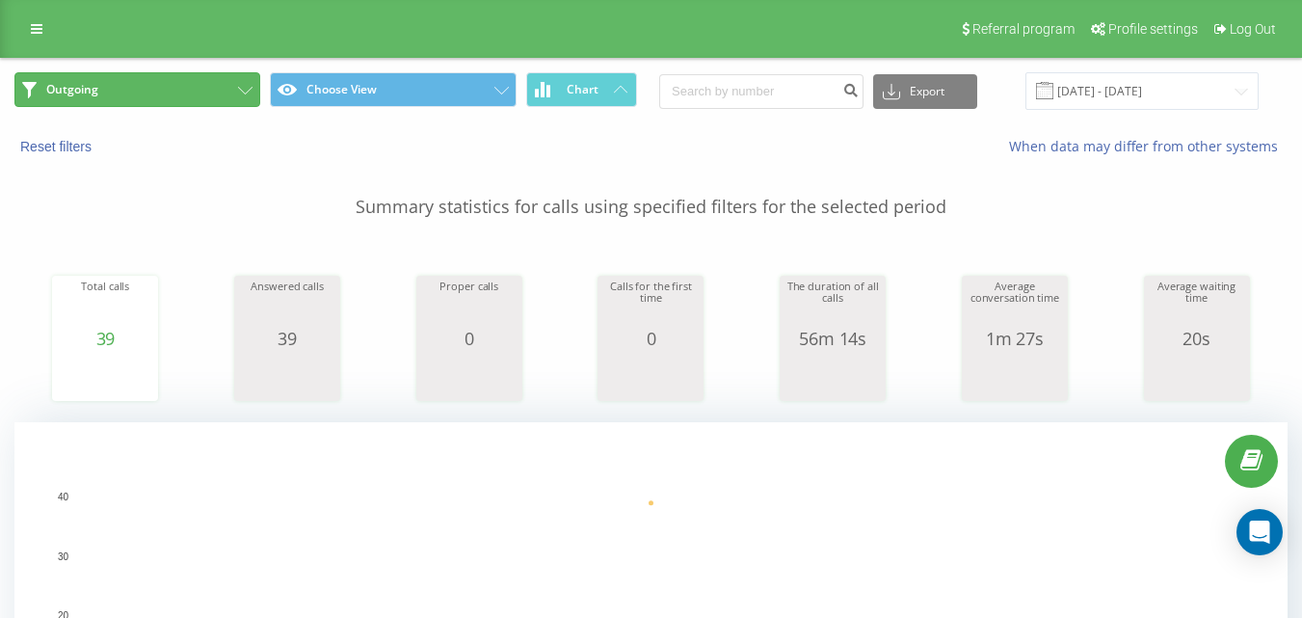
click at [193, 103] on button "Outgoing" at bounding box center [137, 89] width 246 height 35
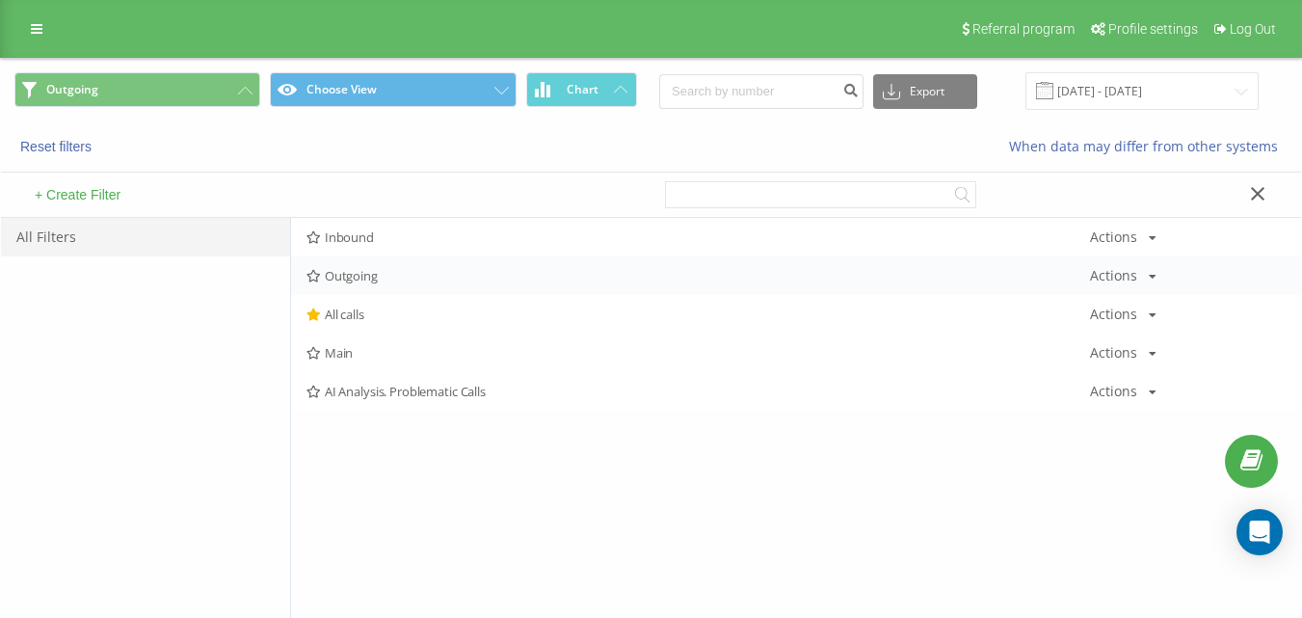
click at [394, 286] on div "Outgoing Actions Edit Copy Delete Default Share" at bounding box center [796, 275] width 1010 height 39
click at [407, 273] on span "Outgoing" at bounding box center [699, 275] width 784 height 13
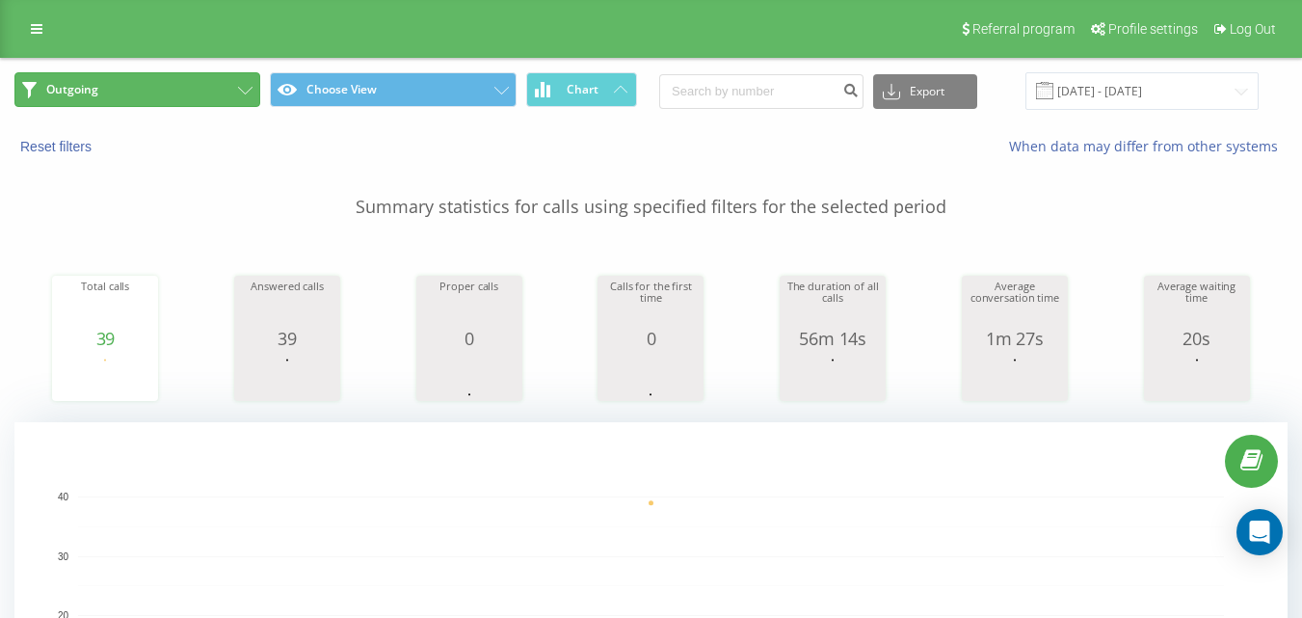
click at [217, 94] on button "Outgoing" at bounding box center [137, 89] width 246 height 35
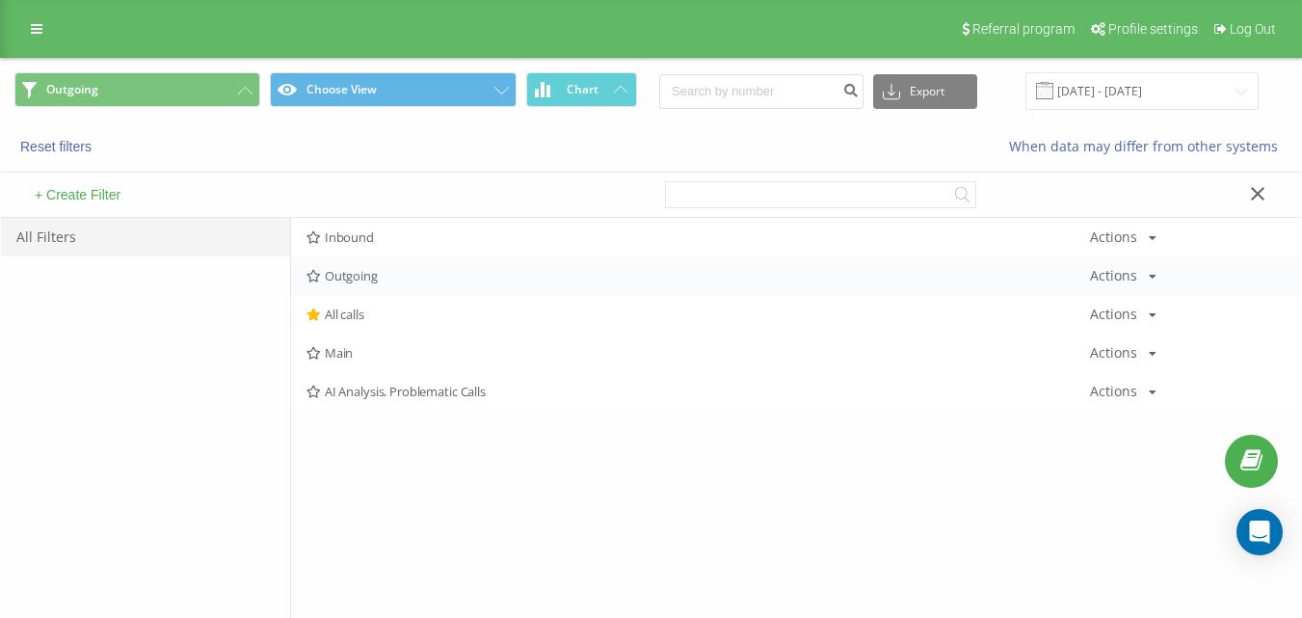
click at [403, 275] on span "Outgoing" at bounding box center [699, 275] width 784 height 13
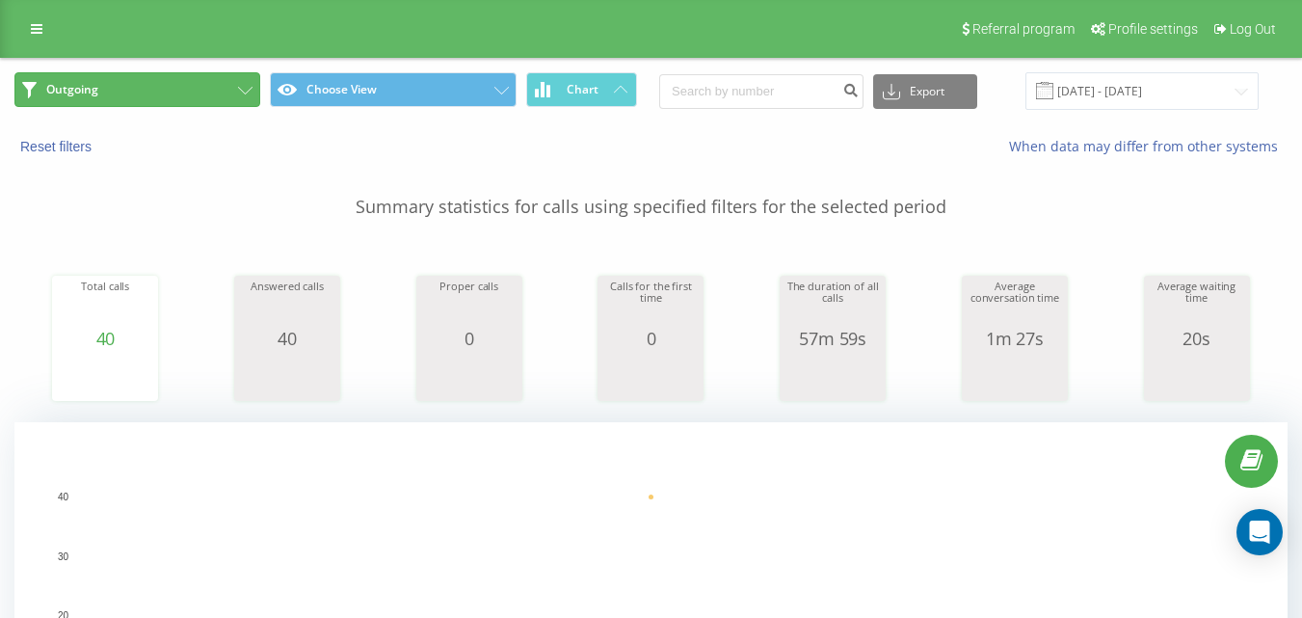
click at [162, 87] on button "Outgoing" at bounding box center [137, 89] width 246 height 35
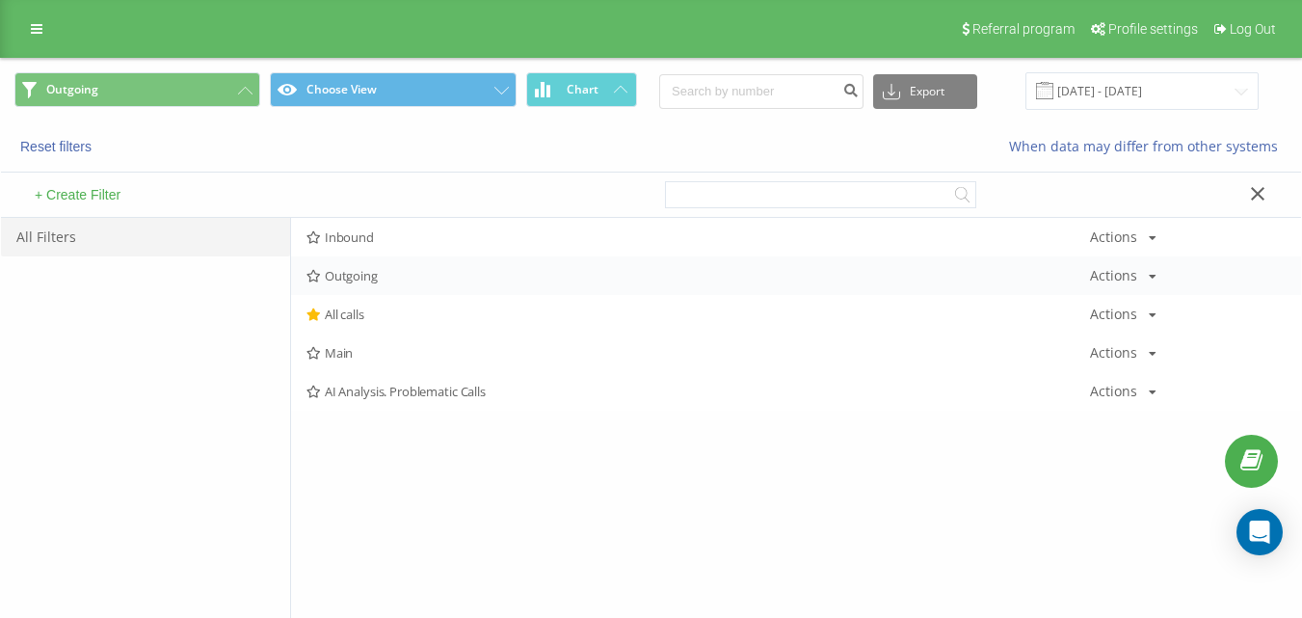
click at [372, 281] on span "Outgoing" at bounding box center [699, 275] width 784 height 13
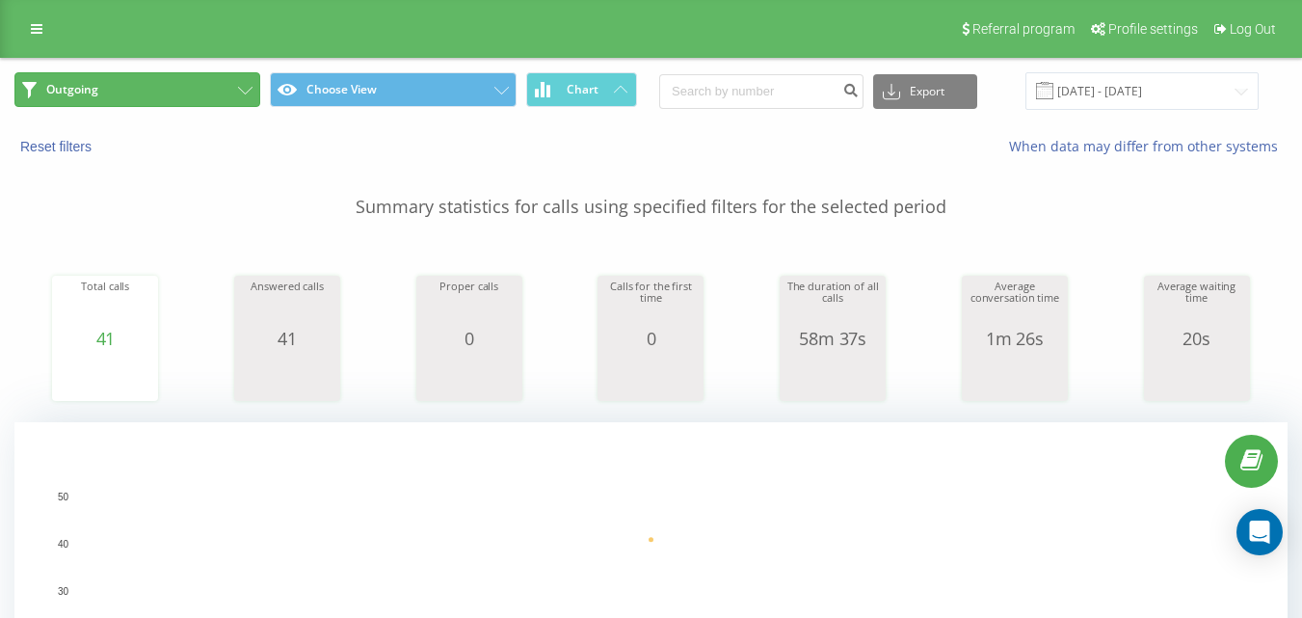
click at [195, 98] on button "Outgoing" at bounding box center [137, 89] width 246 height 35
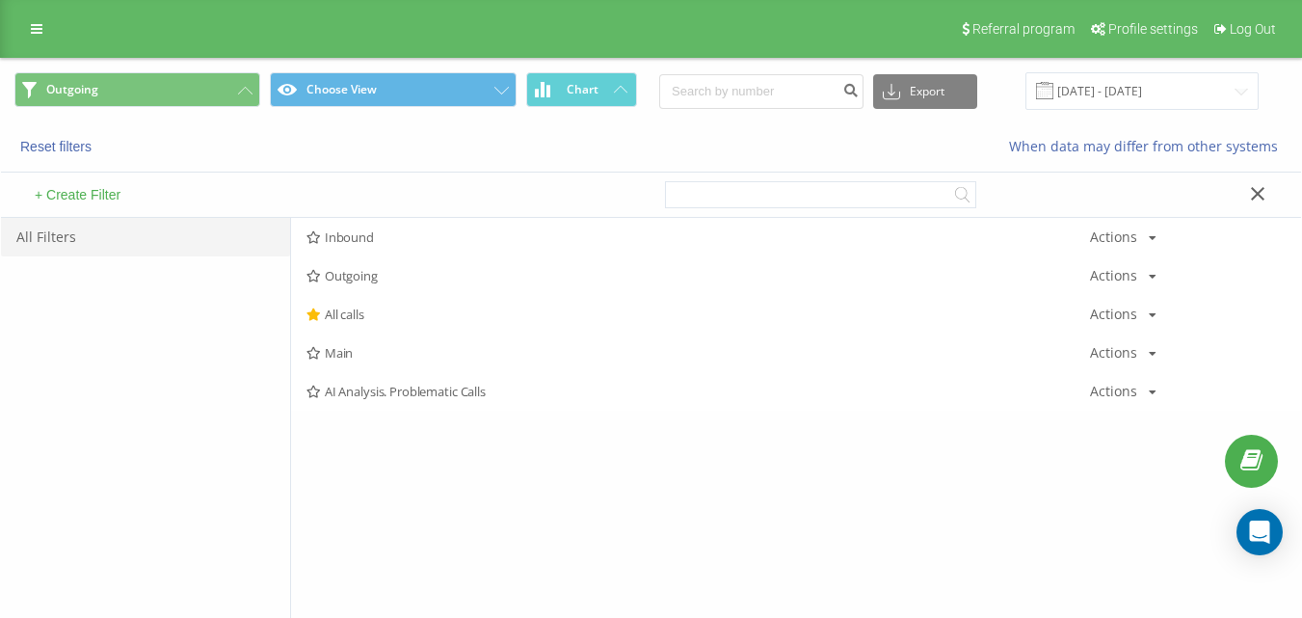
click at [360, 316] on span "All calls" at bounding box center [699, 314] width 784 height 13
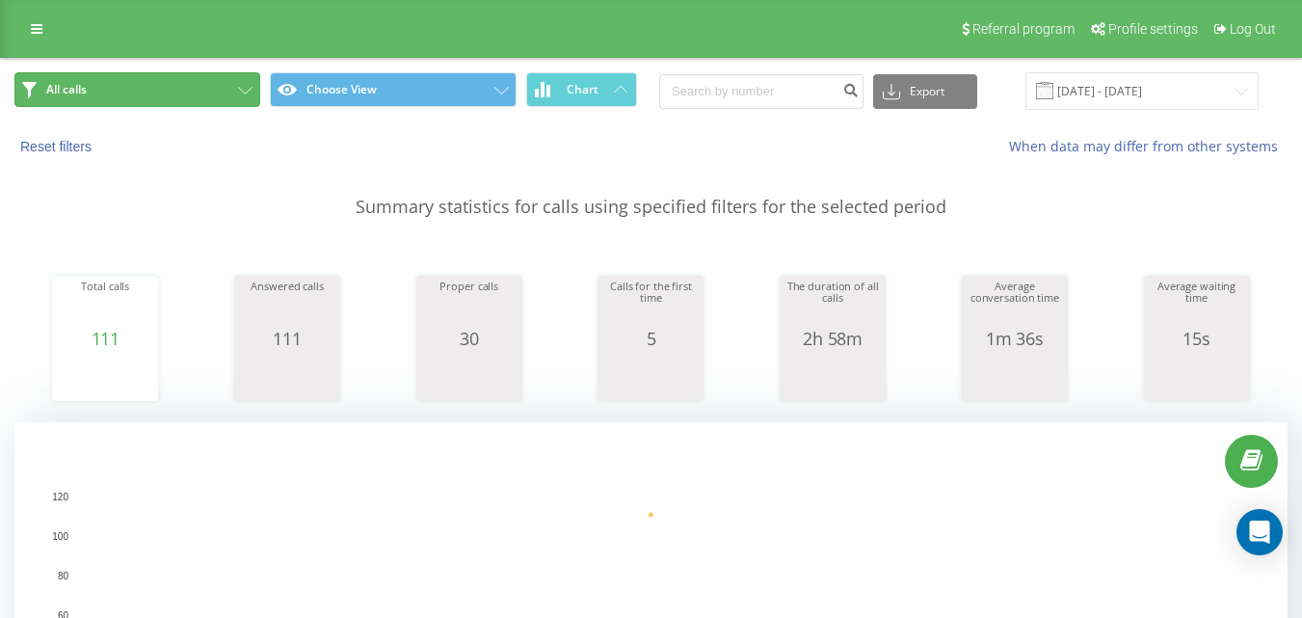
click at [182, 84] on button "All calls" at bounding box center [137, 89] width 246 height 35
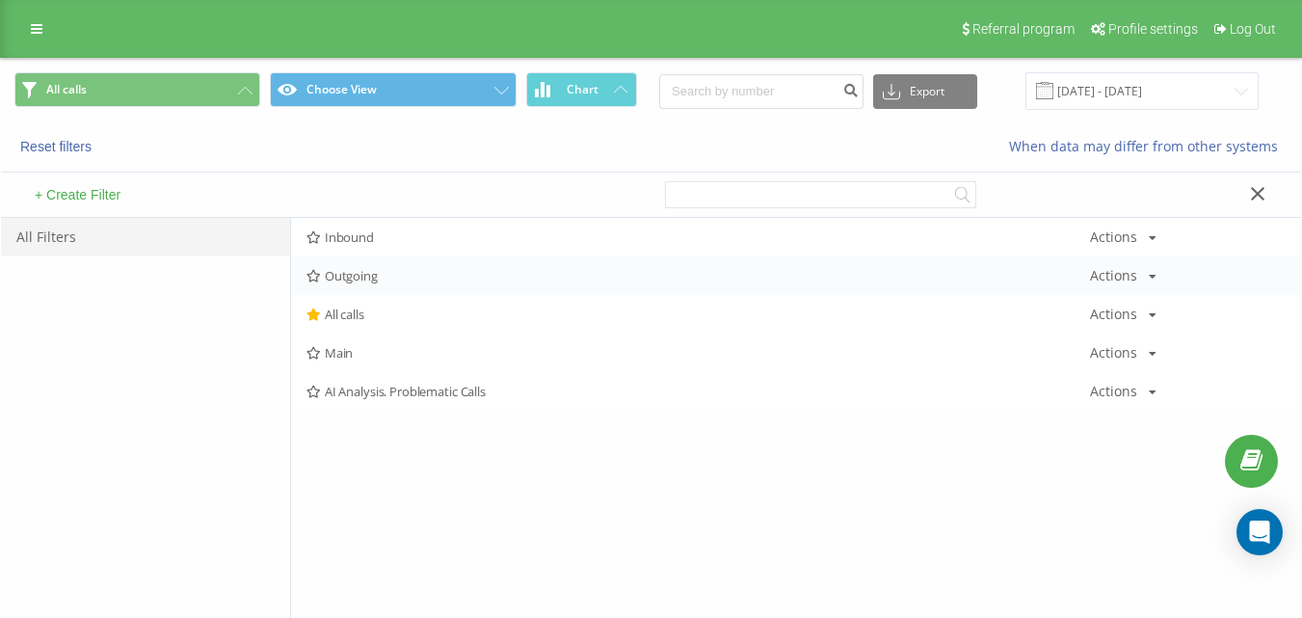
click at [365, 278] on span "Outgoing" at bounding box center [699, 275] width 784 height 13
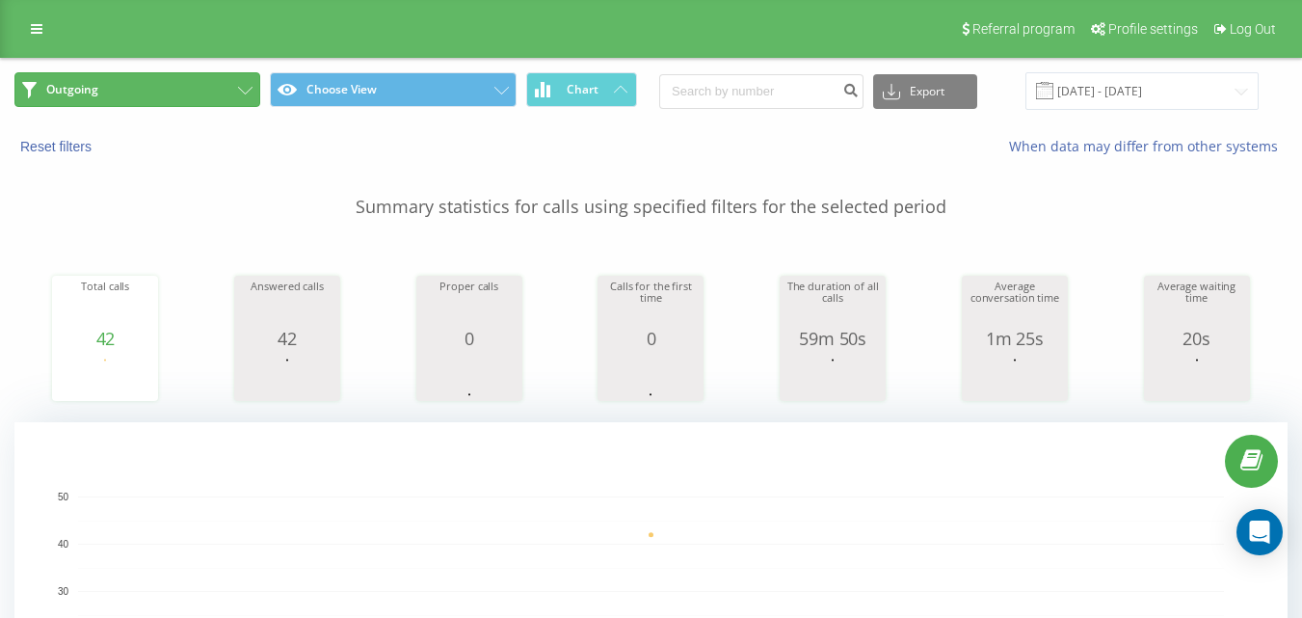
click at [177, 82] on button "Outgoing" at bounding box center [137, 89] width 246 height 35
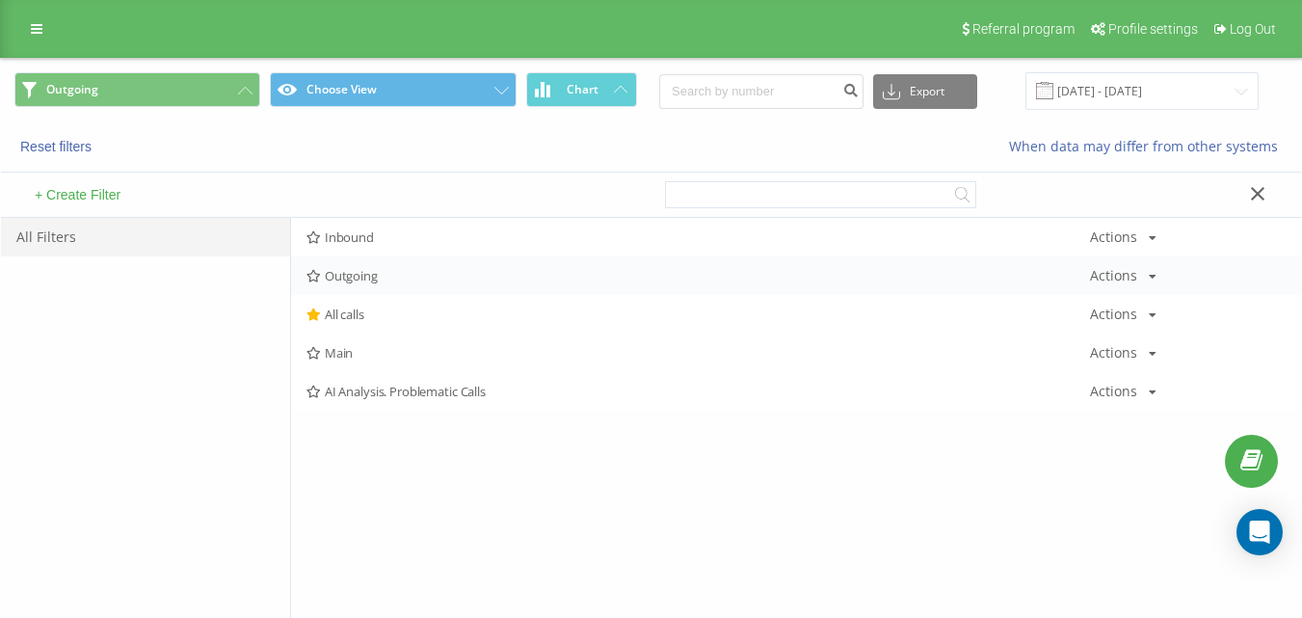
click at [354, 257] on div "Inbound Actions Edit Copy Delete Default Share Outgoing Actions Edit Copy Delet…" at bounding box center [796, 314] width 1010 height 193
click at [367, 278] on span "Outgoing" at bounding box center [699, 275] width 784 height 13
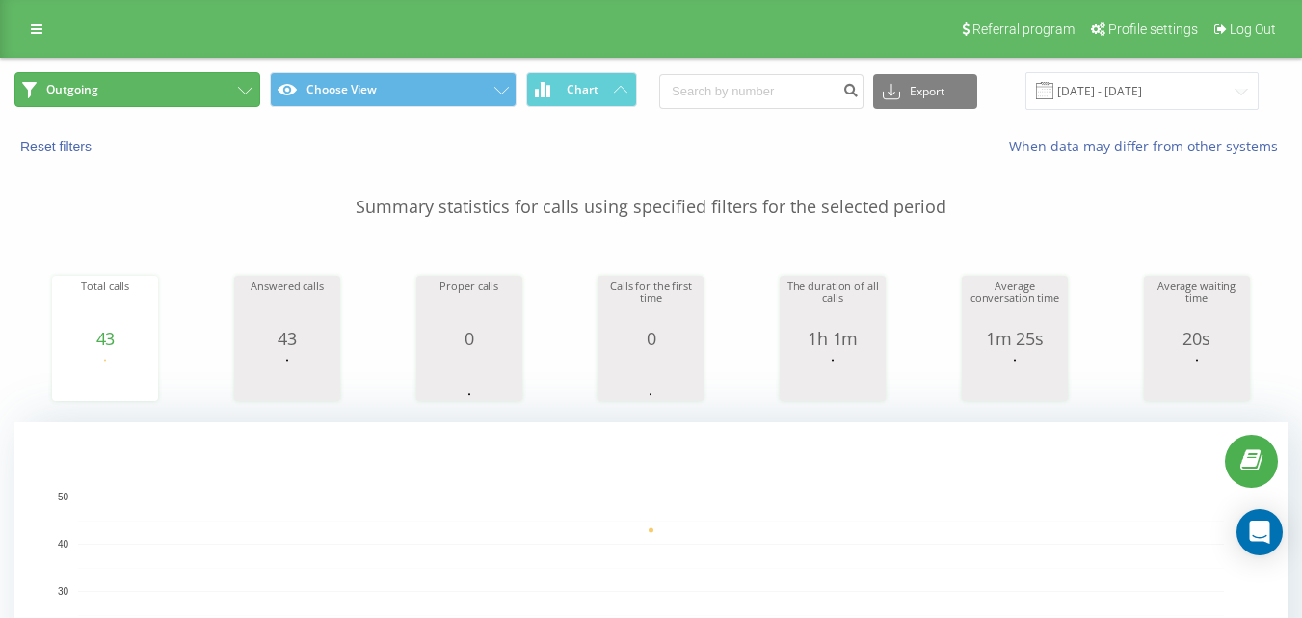
click at [228, 97] on button "Outgoing" at bounding box center [137, 89] width 246 height 35
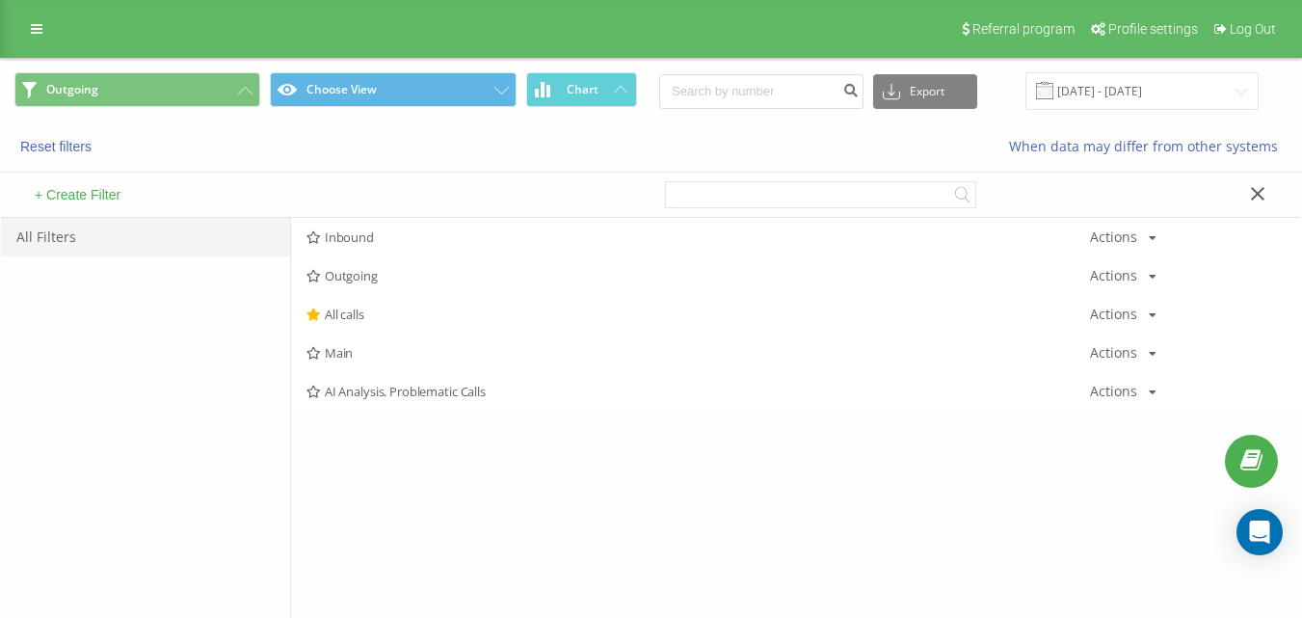
click at [343, 281] on span "Outgoing" at bounding box center [699, 275] width 784 height 13
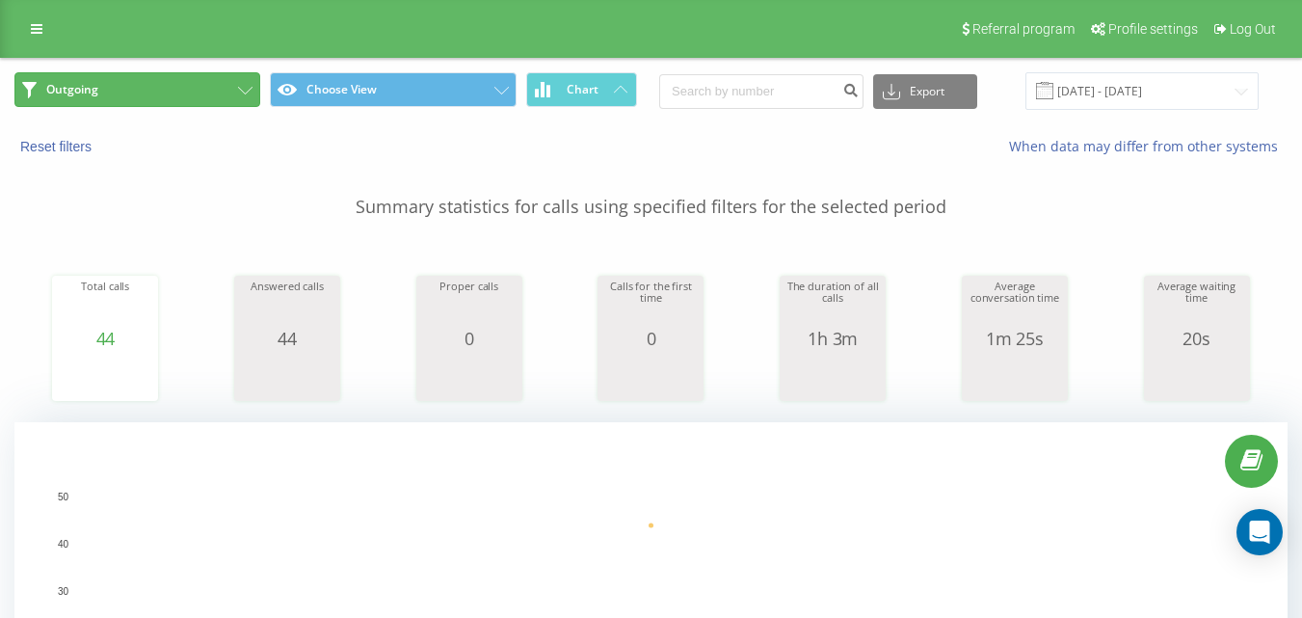
click at [228, 105] on button "Outgoing" at bounding box center [137, 89] width 246 height 35
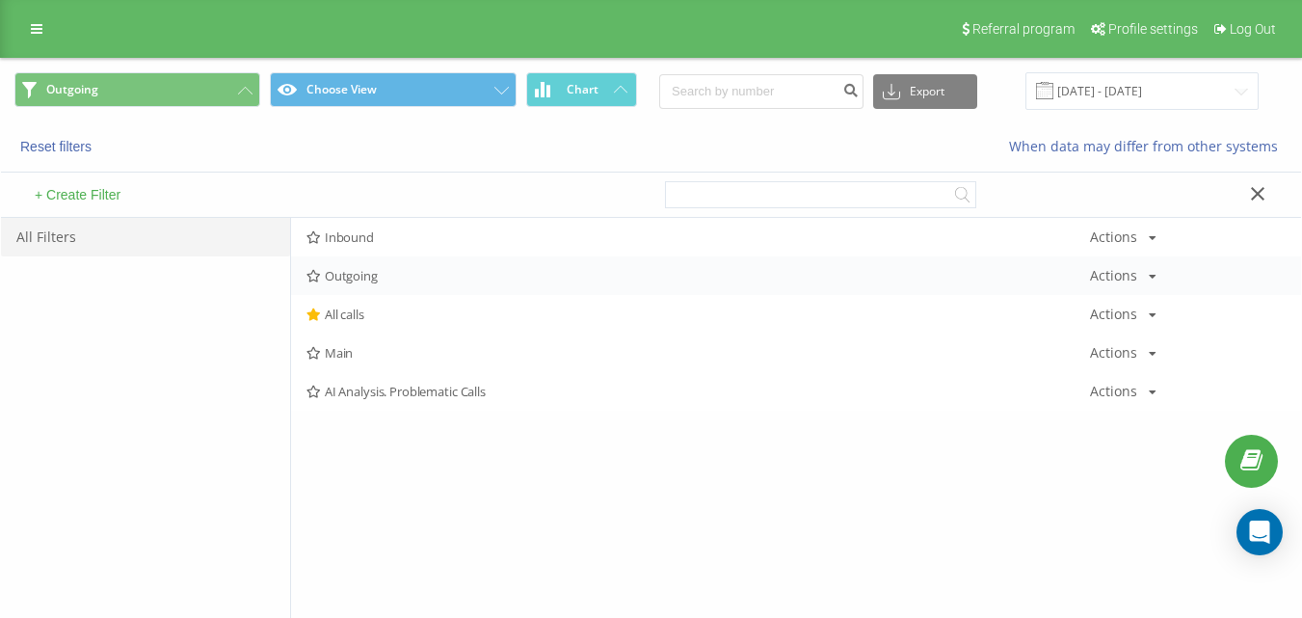
click at [358, 276] on span "Outgoing" at bounding box center [699, 275] width 784 height 13
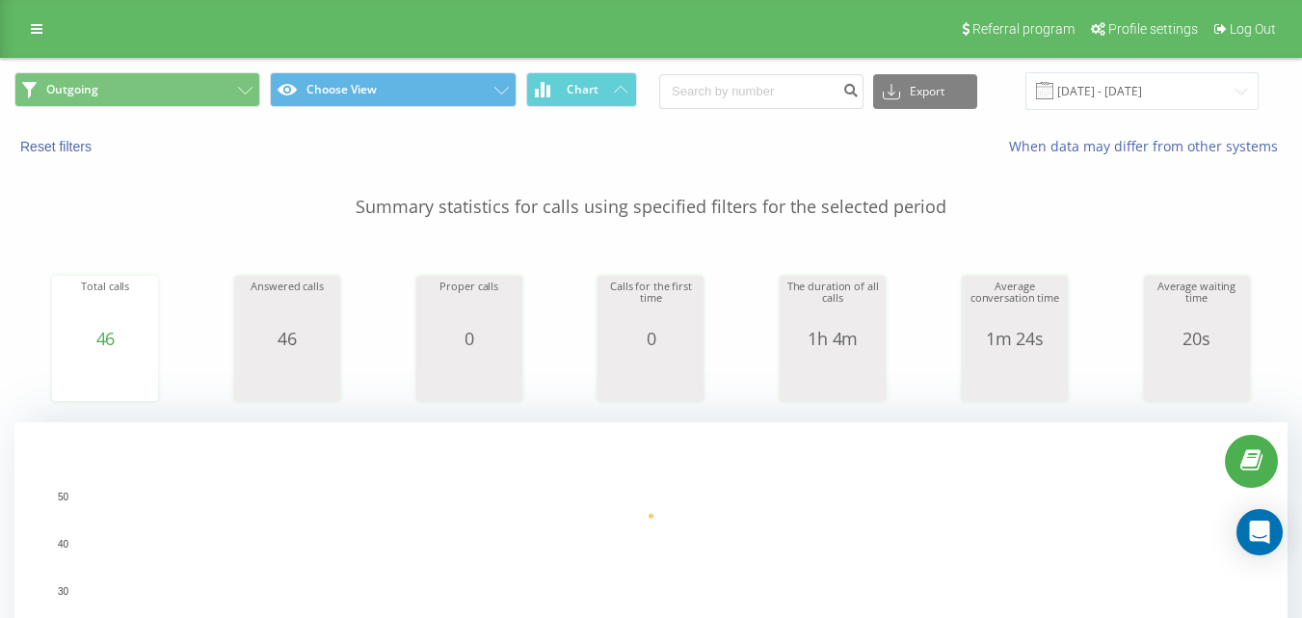
click at [206, 69] on div "Outgoing Choose View Chart Export .csv .xls .xlsx 20.08.2025 - 20.08.2025" at bounding box center [651, 91] width 1300 height 65
click at [214, 94] on button "Outgoing" at bounding box center [137, 89] width 246 height 35
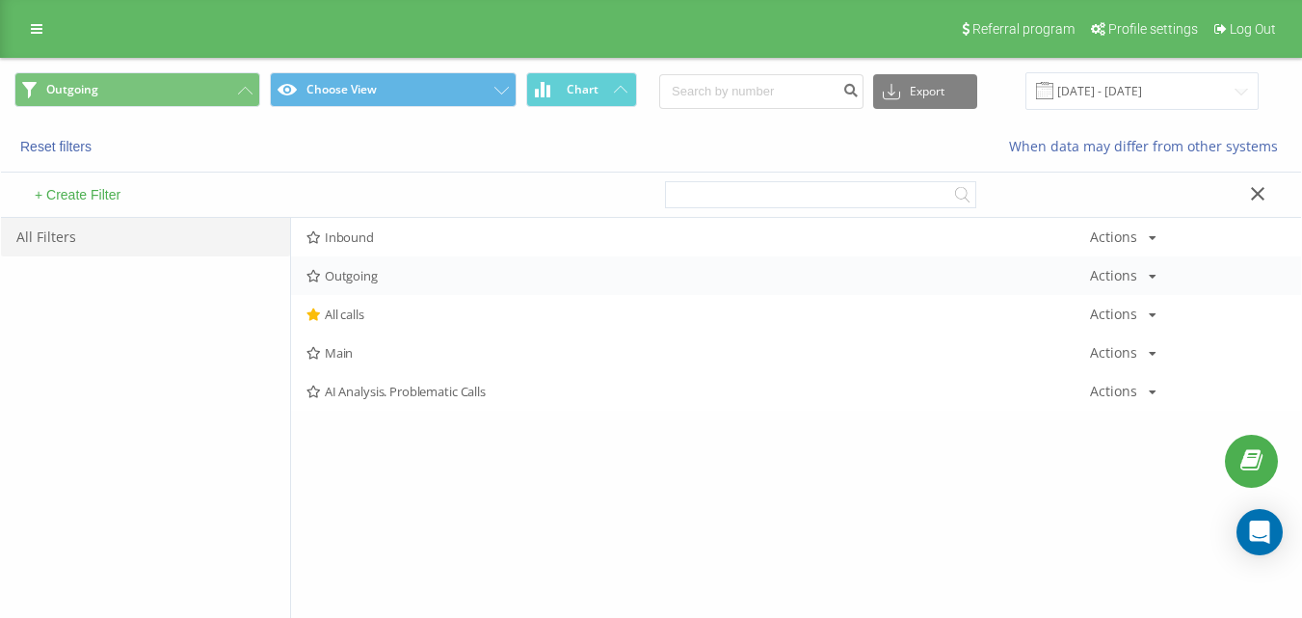
click at [359, 275] on span "Outgoing" at bounding box center [699, 275] width 784 height 13
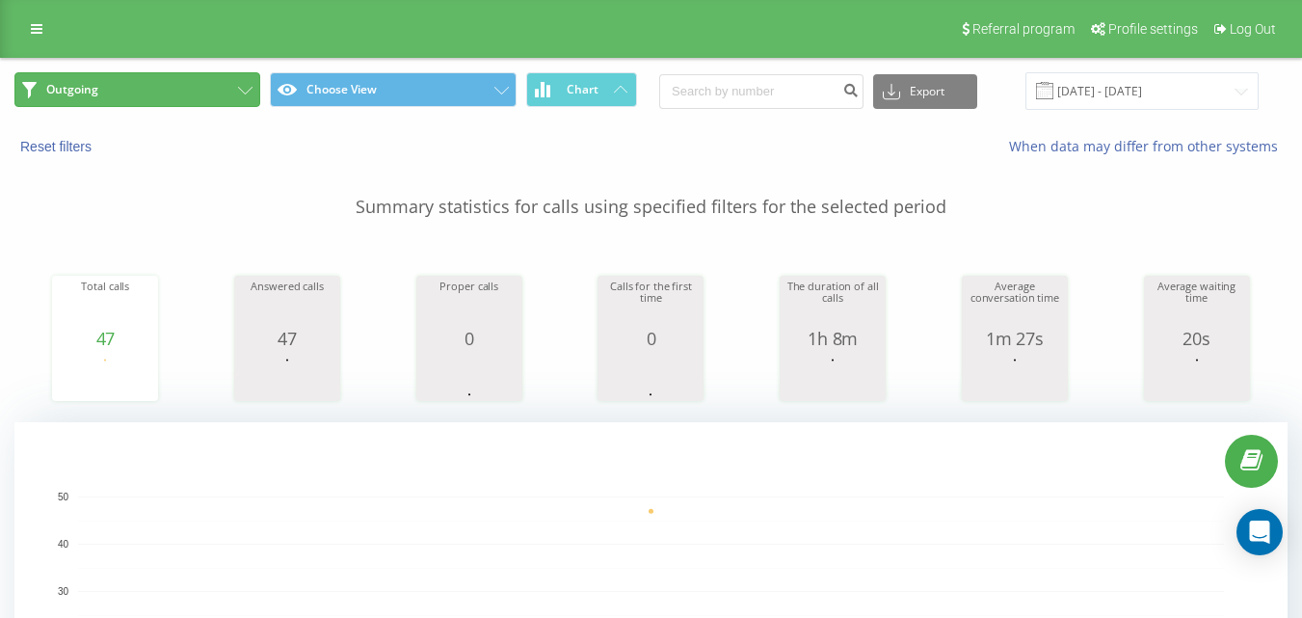
click at [206, 84] on button "Outgoing" at bounding box center [137, 89] width 246 height 35
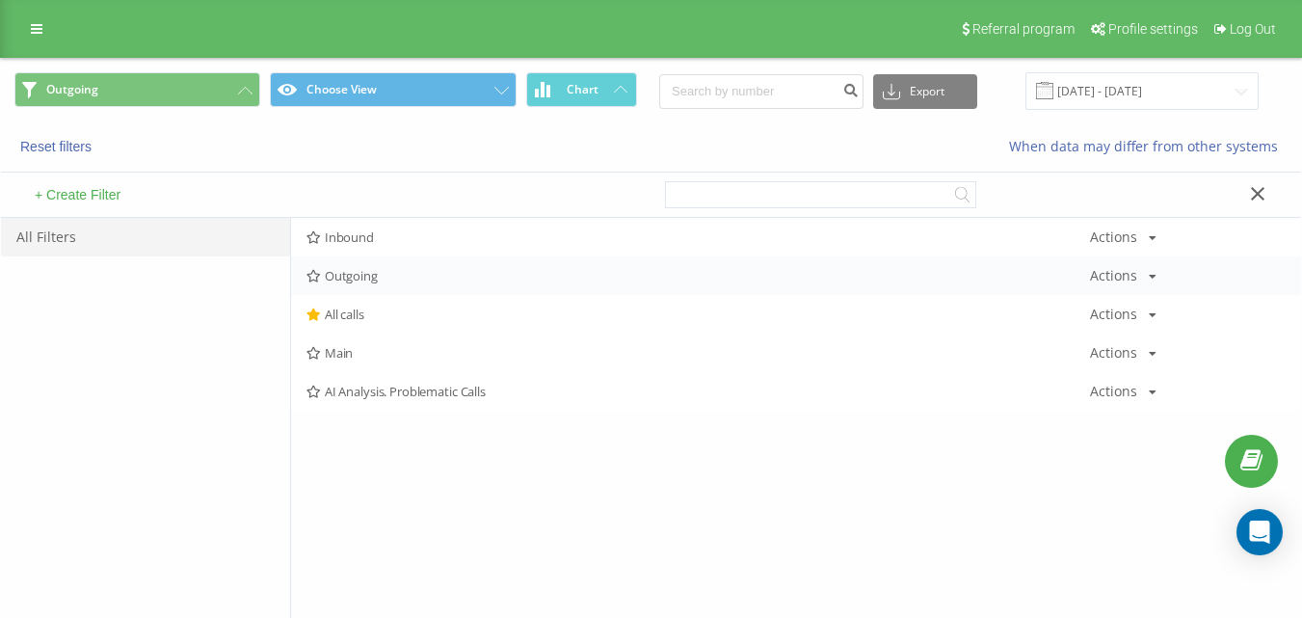
click at [481, 280] on span "Outgoing" at bounding box center [699, 275] width 784 height 13
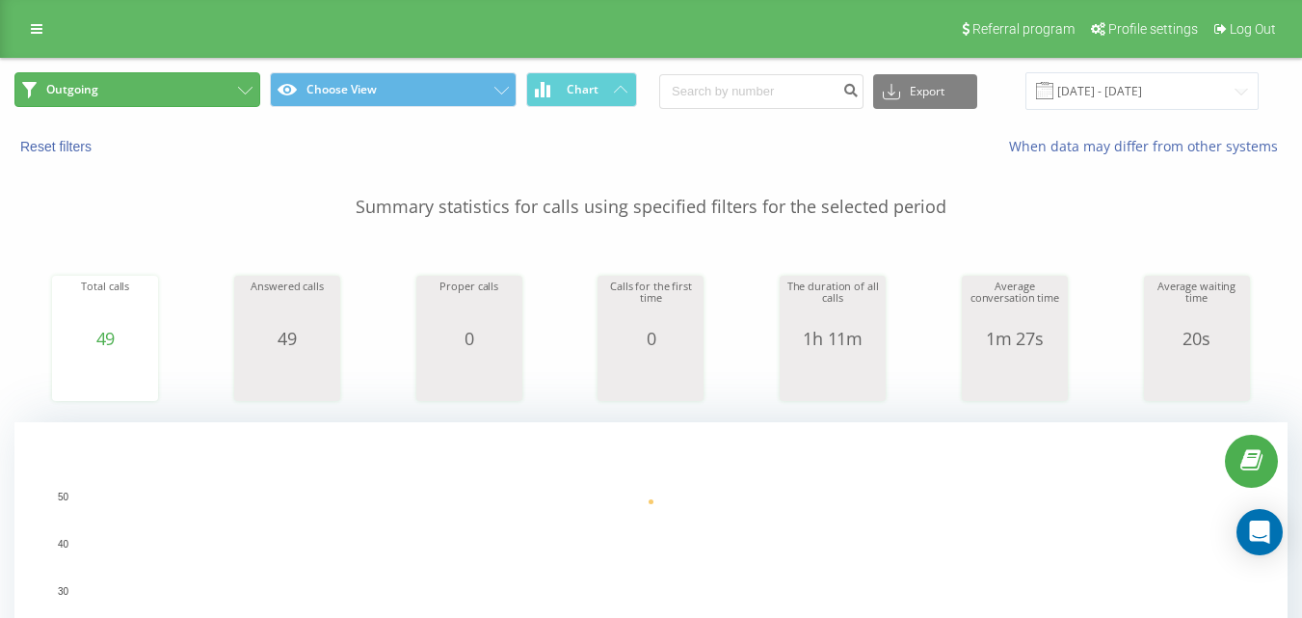
click at [204, 95] on button "Outgoing" at bounding box center [137, 89] width 246 height 35
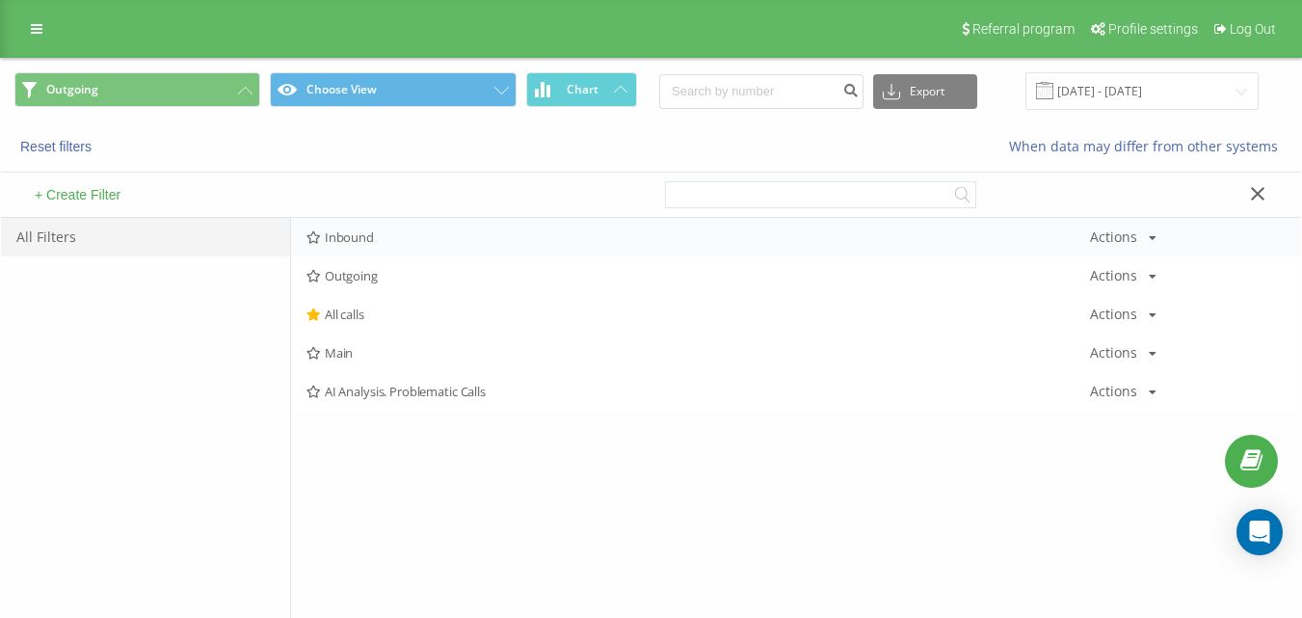
click at [384, 229] on div "Inbound Actions Edit Copy Delete Default Share" at bounding box center [796, 237] width 1010 height 39
click at [389, 228] on div "Inbound Actions Edit Copy Delete Default Share" at bounding box center [796, 237] width 1010 height 39
click at [479, 234] on span "Inbound" at bounding box center [699, 236] width 784 height 13
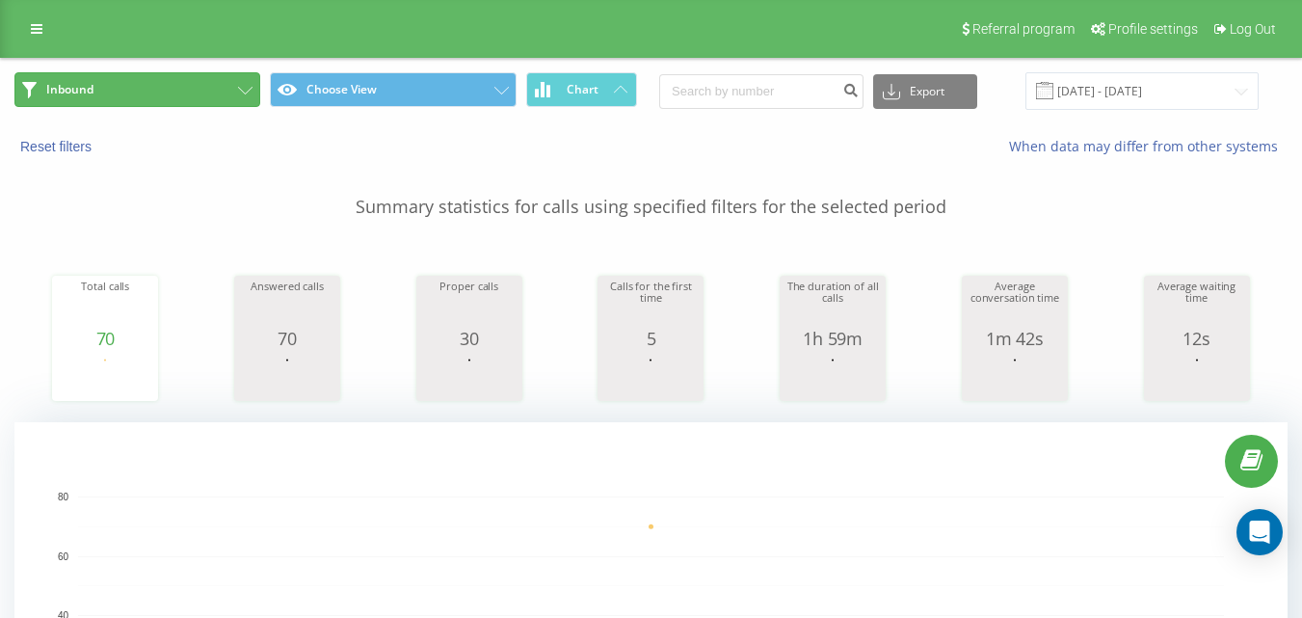
click at [169, 95] on button "Inbound" at bounding box center [137, 89] width 246 height 35
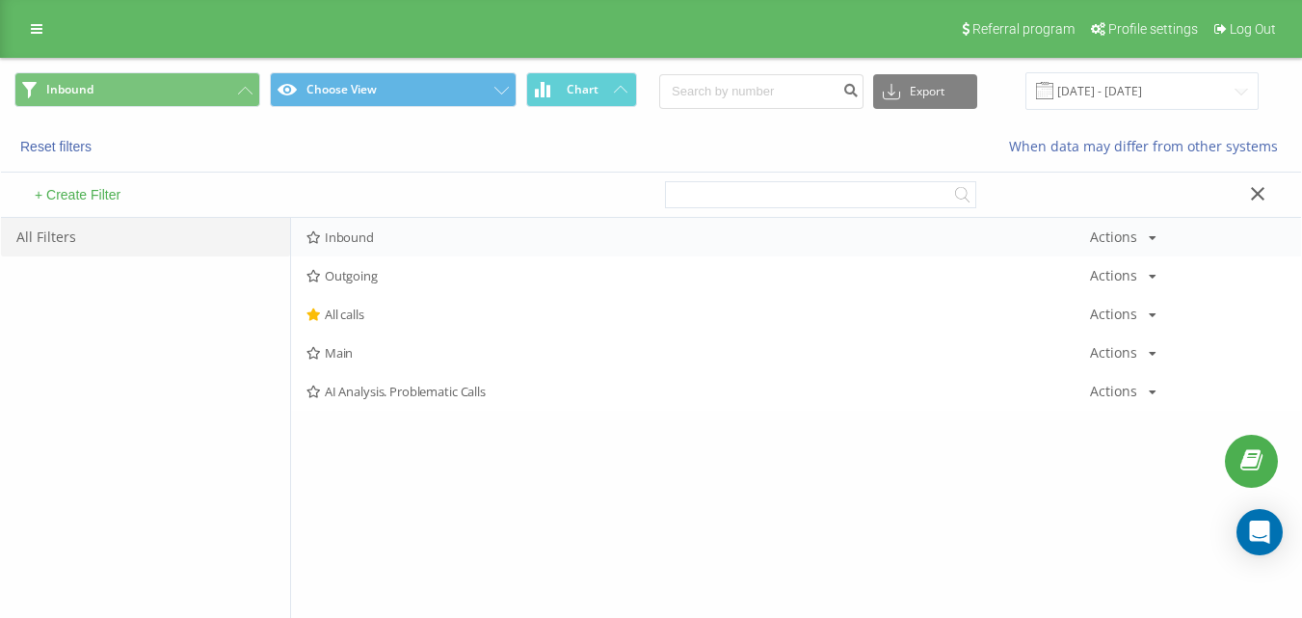
click at [405, 248] on div "Inbound Actions Edit Copy Delete Default Share" at bounding box center [796, 237] width 1010 height 39
click at [409, 244] on span "Inbound" at bounding box center [699, 236] width 784 height 13
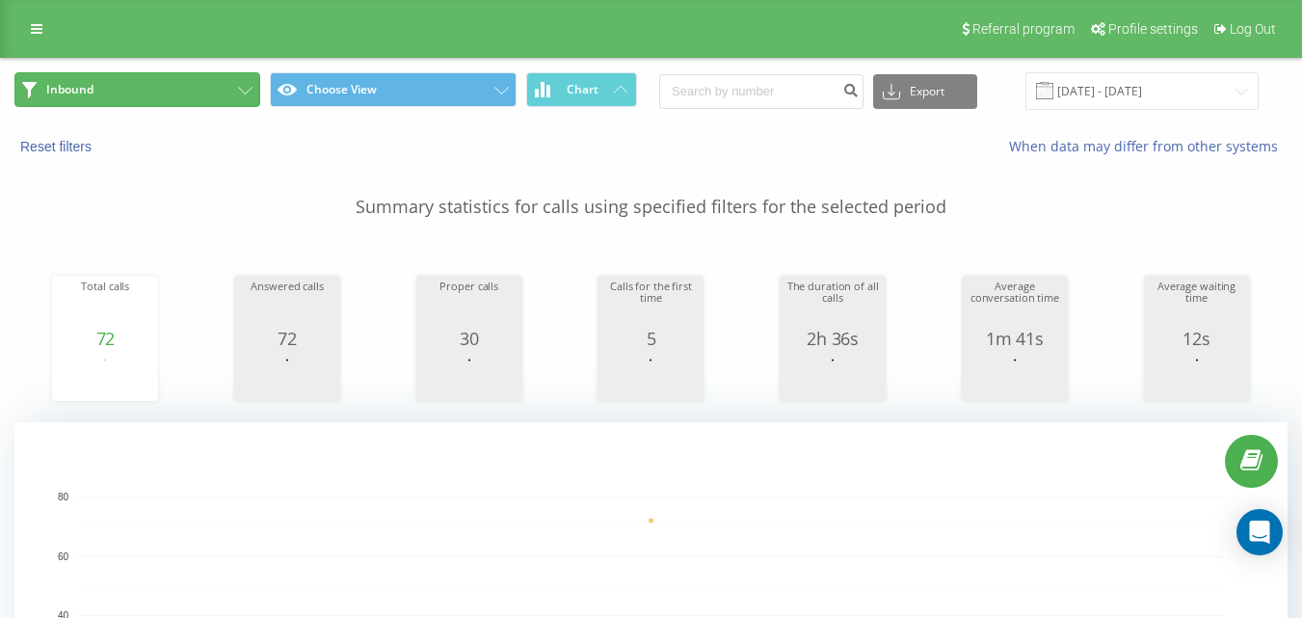
click at [196, 101] on button "Inbound" at bounding box center [137, 89] width 246 height 35
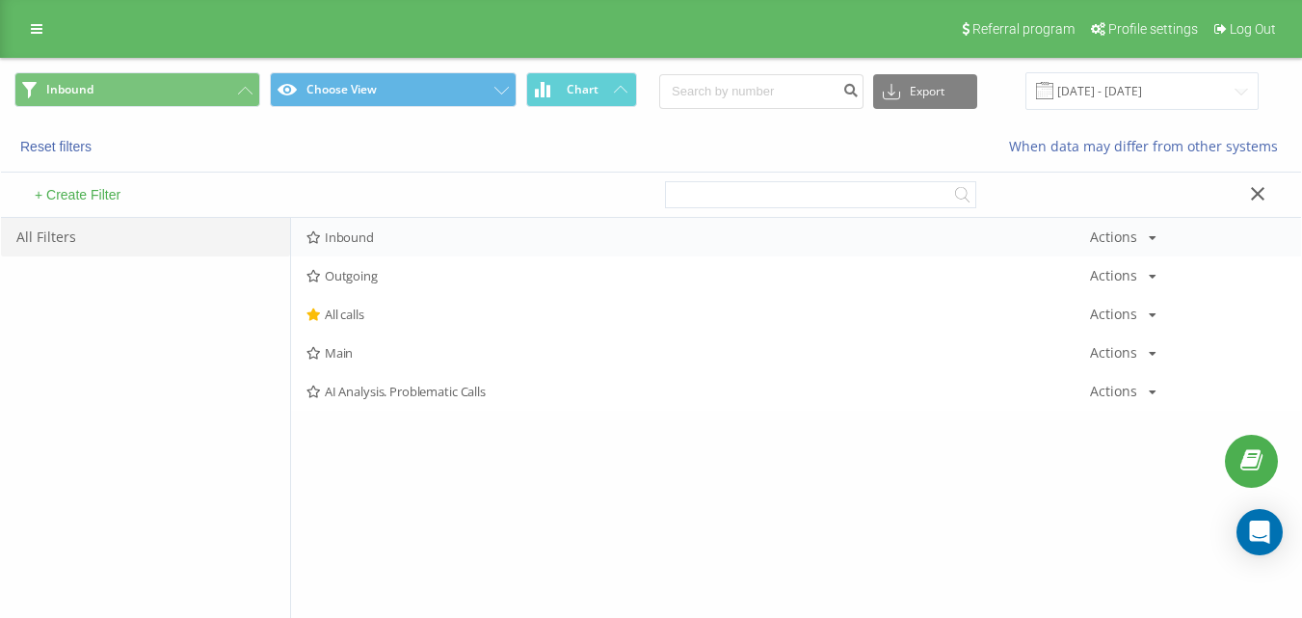
click at [388, 238] on span "Inbound" at bounding box center [699, 236] width 784 height 13
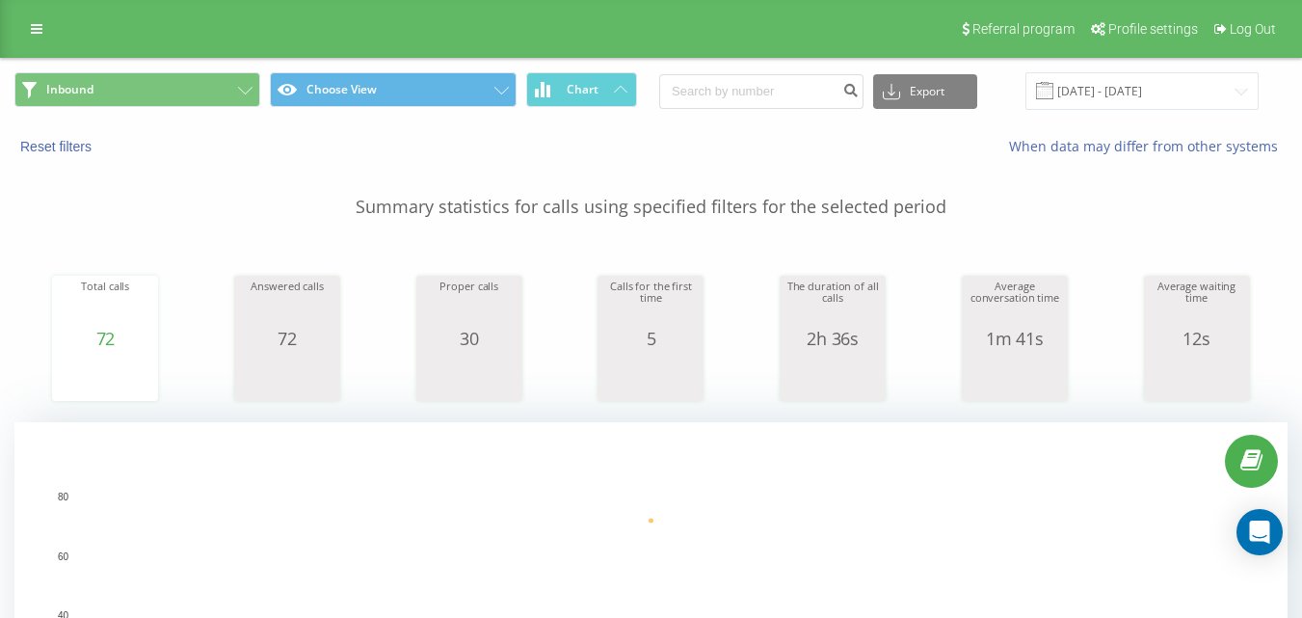
click at [110, 67] on div "Inbound Choose View Chart Export .csv .xls .xlsx 20.08.2025 - 20.08.2025" at bounding box center [651, 91] width 1300 height 65
click at [179, 93] on button "Inbound" at bounding box center [137, 89] width 246 height 35
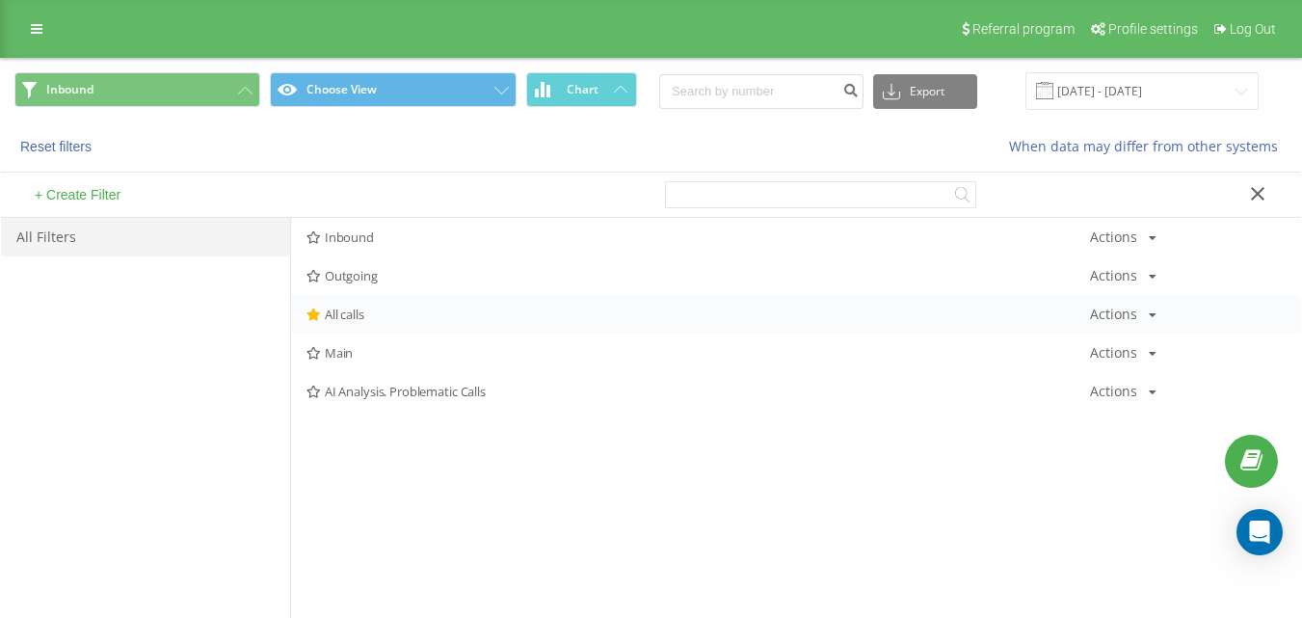
click at [354, 314] on span "All calls" at bounding box center [699, 314] width 784 height 13
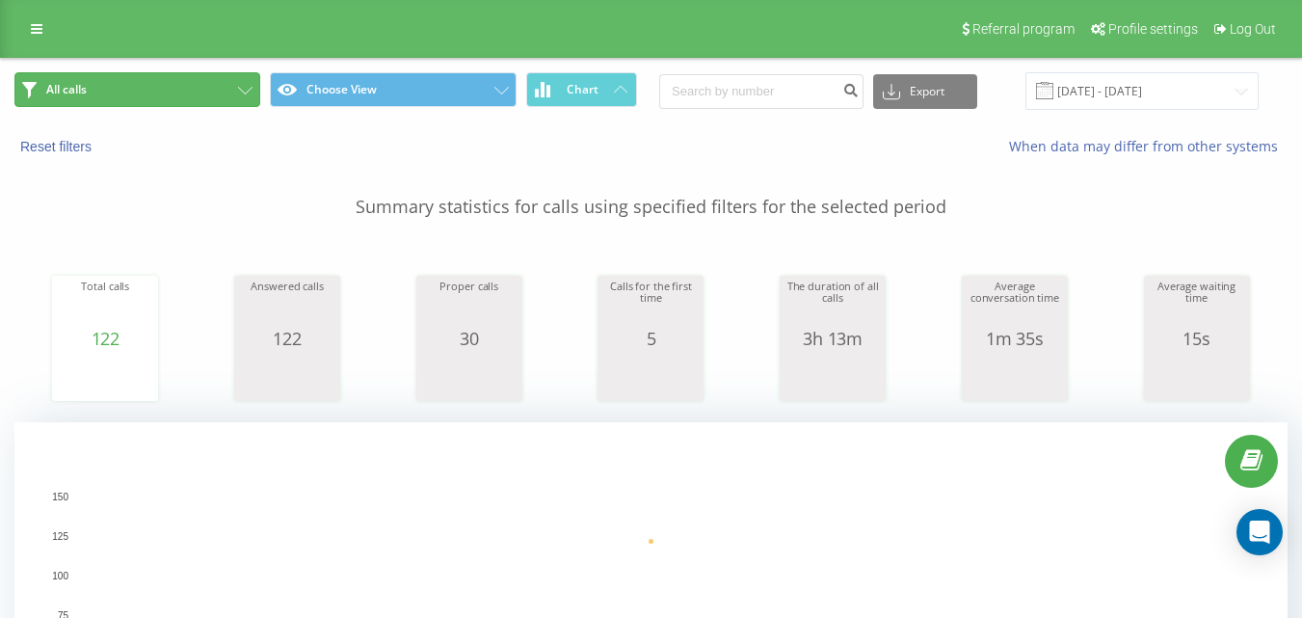
click at [110, 78] on button "All calls" at bounding box center [137, 89] width 246 height 35
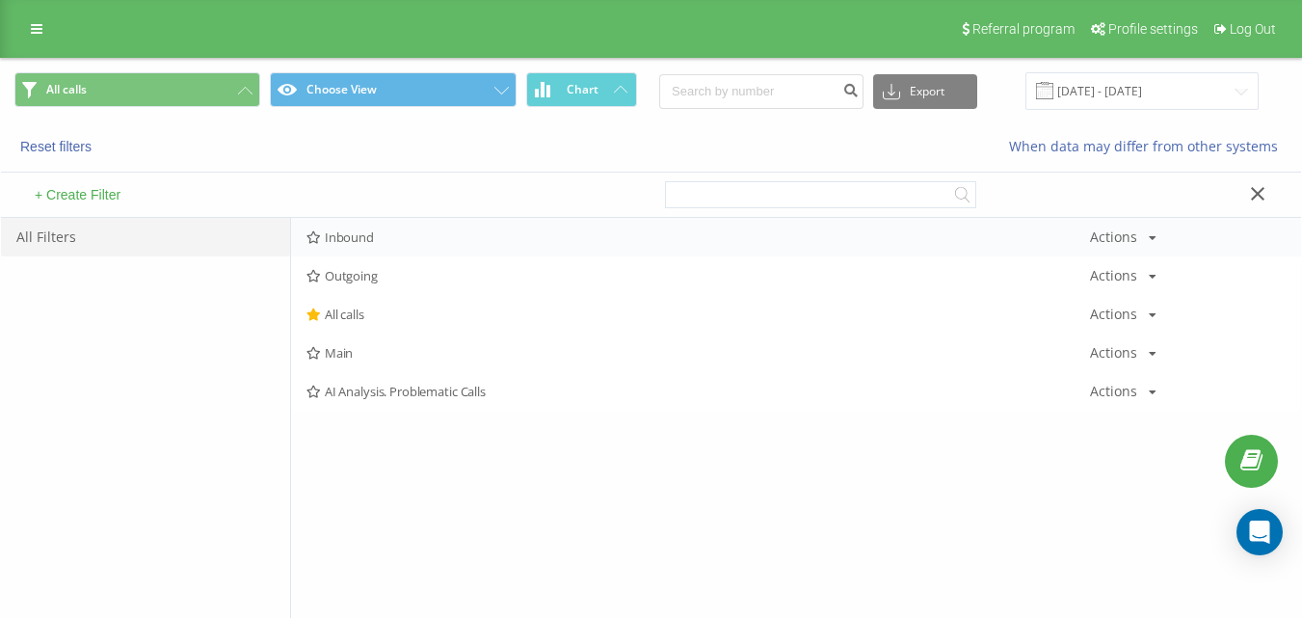
click at [354, 235] on span "Inbound" at bounding box center [699, 236] width 784 height 13
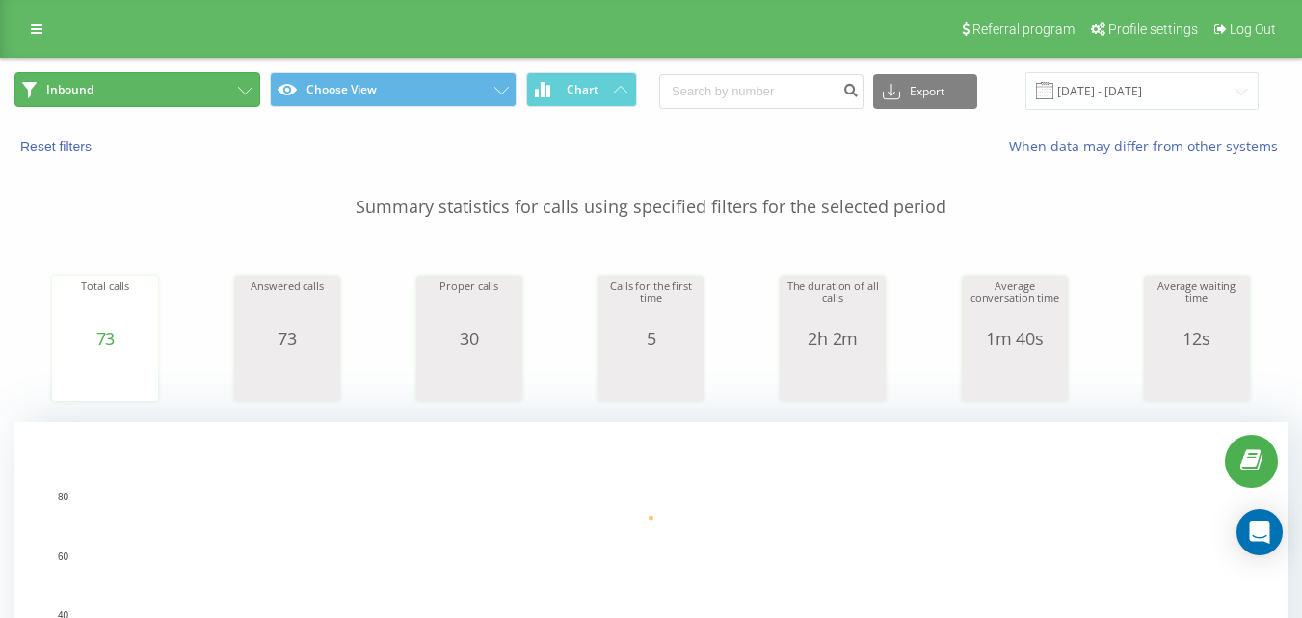
click at [174, 84] on button "Inbound" at bounding box center [137, 89] width 246 height 35
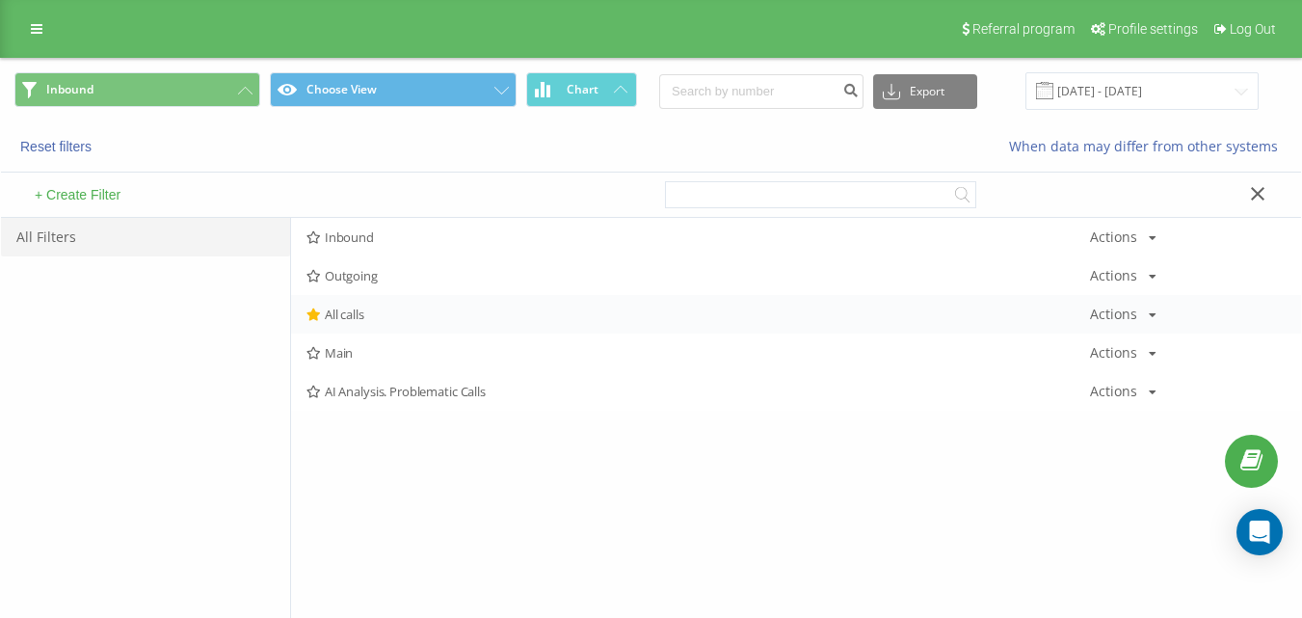
click at [361, 330] on div "All calls Actions Edit Copy Delete Default Share" at bounding box center [796, 314] width 1010 height 39
click at [365, 323] on div "All calls Actions Edit Copy Delete Default Share" at bounding box center [796, 314] width 1010 height 39
click at [365, 316] on span "All calls" at bounding box center [699, 314] width 784 height 13
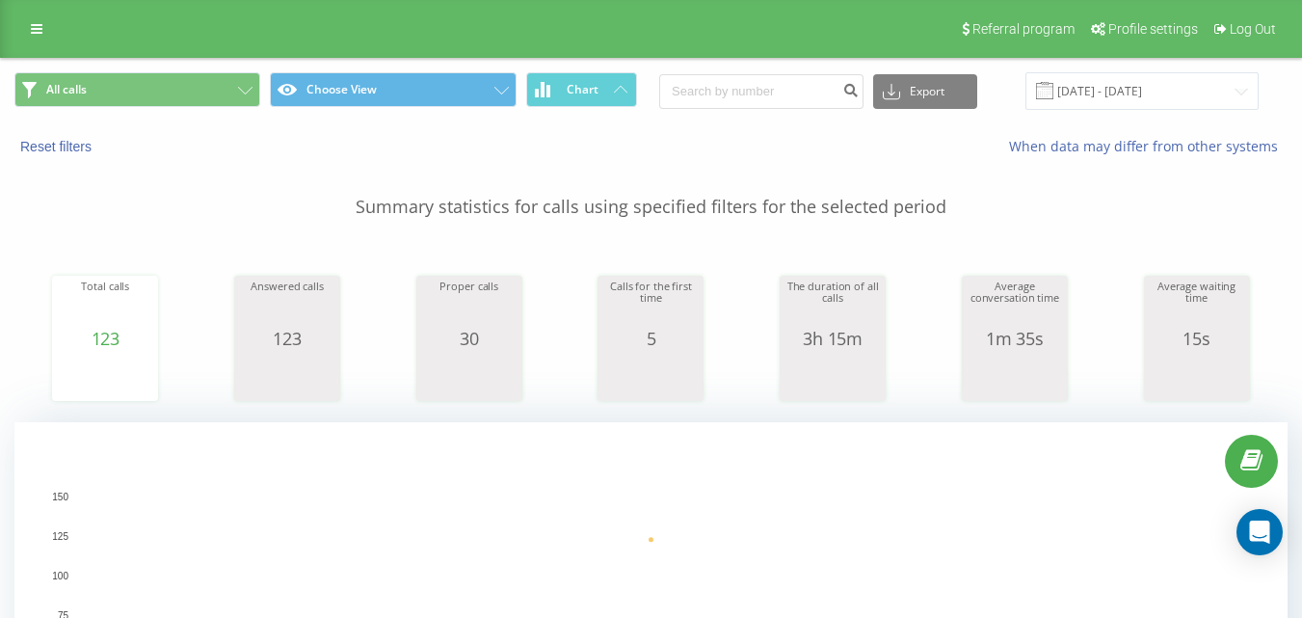
click at [214, 120] on div "All calls Choose View Chart Export .csv .xls .xlsx 20.08.2025 - 20.08.2025" at bounding box center [651, 91] width 1300 height 65
click at [221, 101] on button "All calls" at bounding box center [137, 89] width 246 height 35
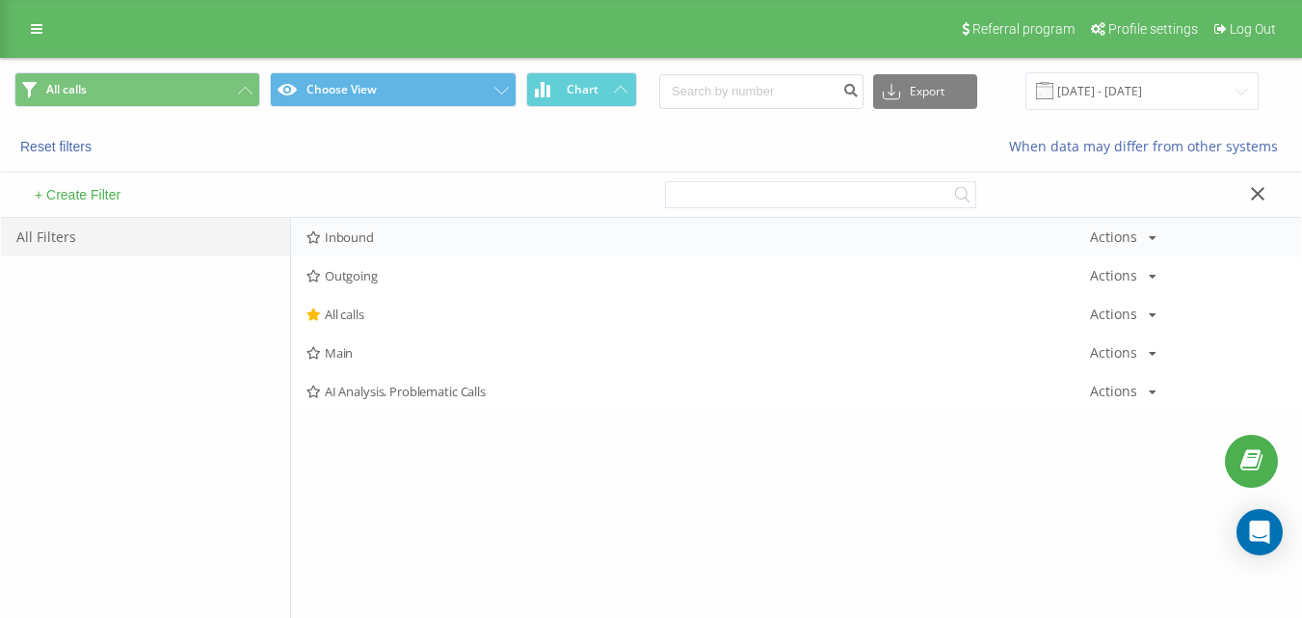
click at [342, 228] on div "Inbound Actions Edit Copy Delete Default Share" at bounding box center [796, 237] width 1010 height 39
click at [366, 233] on span "Inbound" at bounding box center [699, 236] width 784 height 13
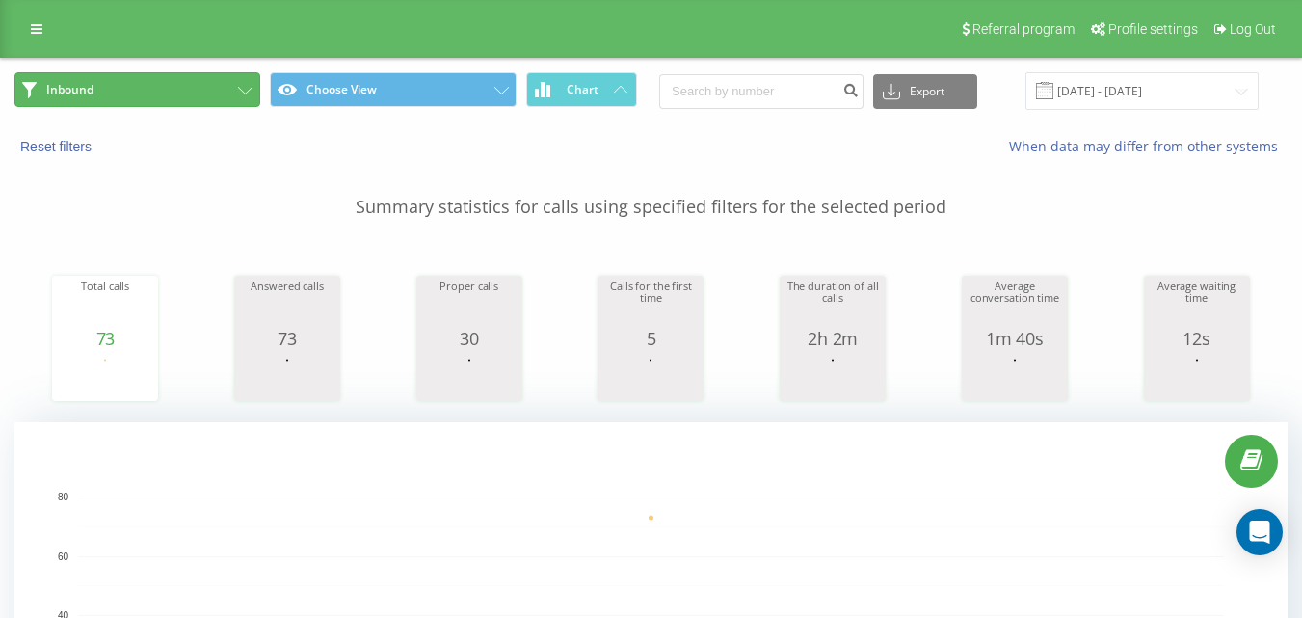
click at [178, 87] on button "Inbound" at bounding box center [137, 89] width 246 height 35
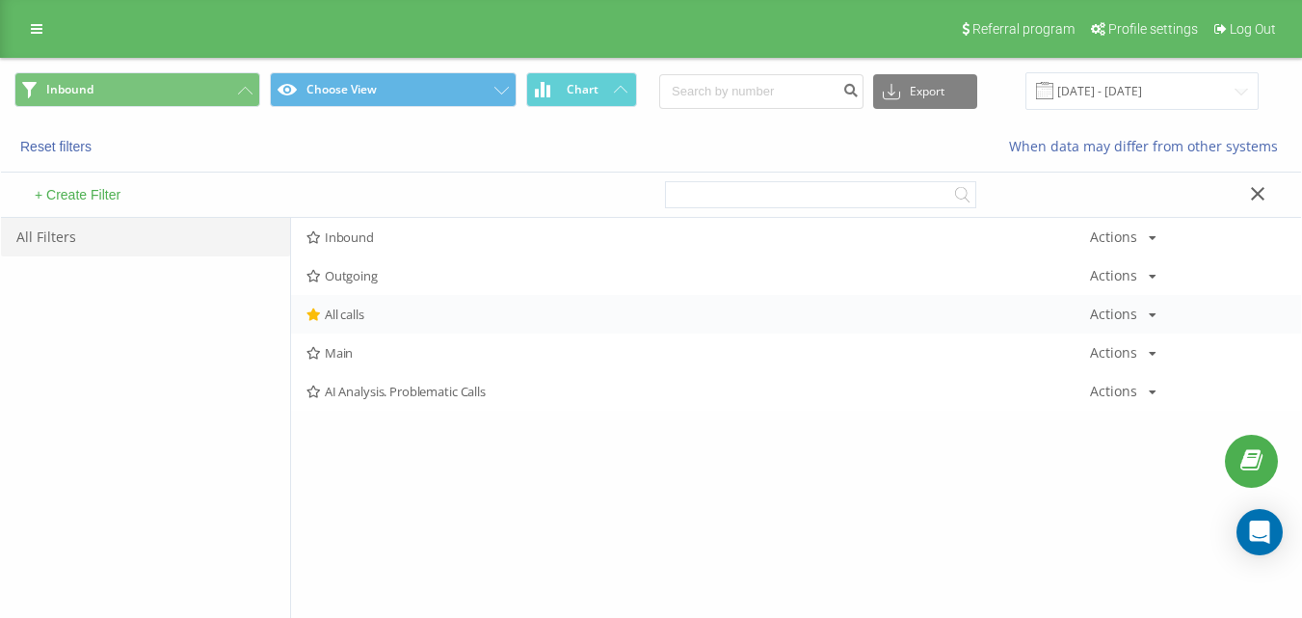
click at [340, 312] on span "All calls" at bounding box center [699, 314] width 784 height 13
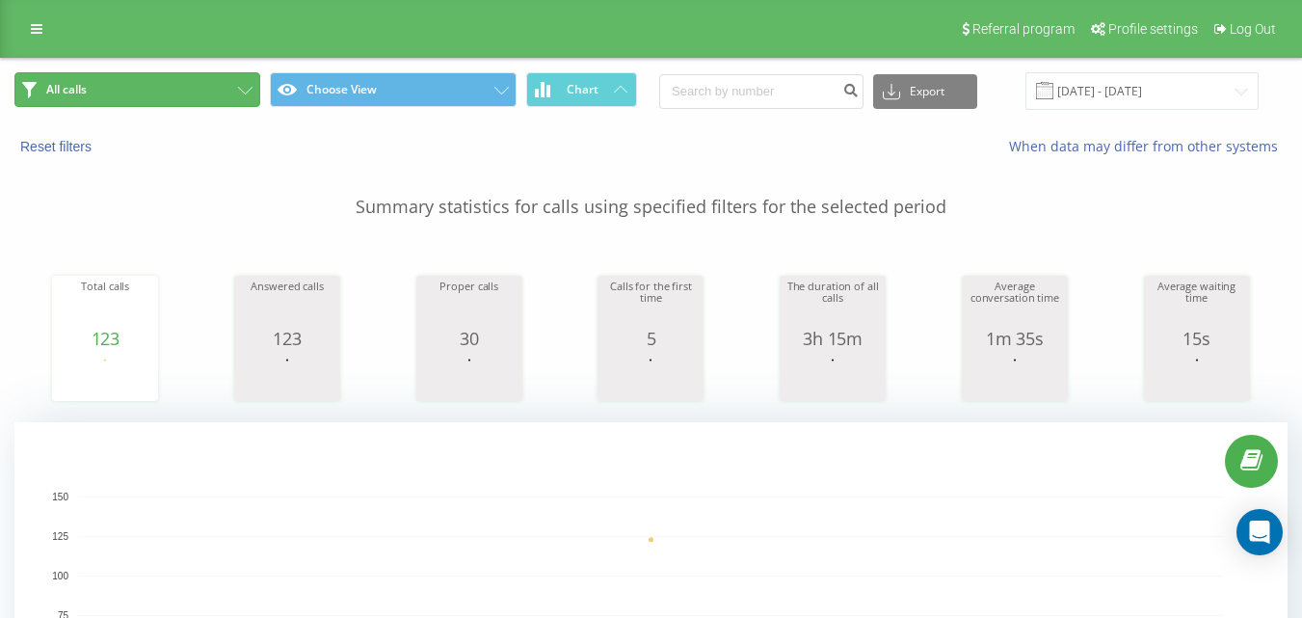
click at [183, 98] on button "All calls" at bounding box center [137, 89] width 246 height 35
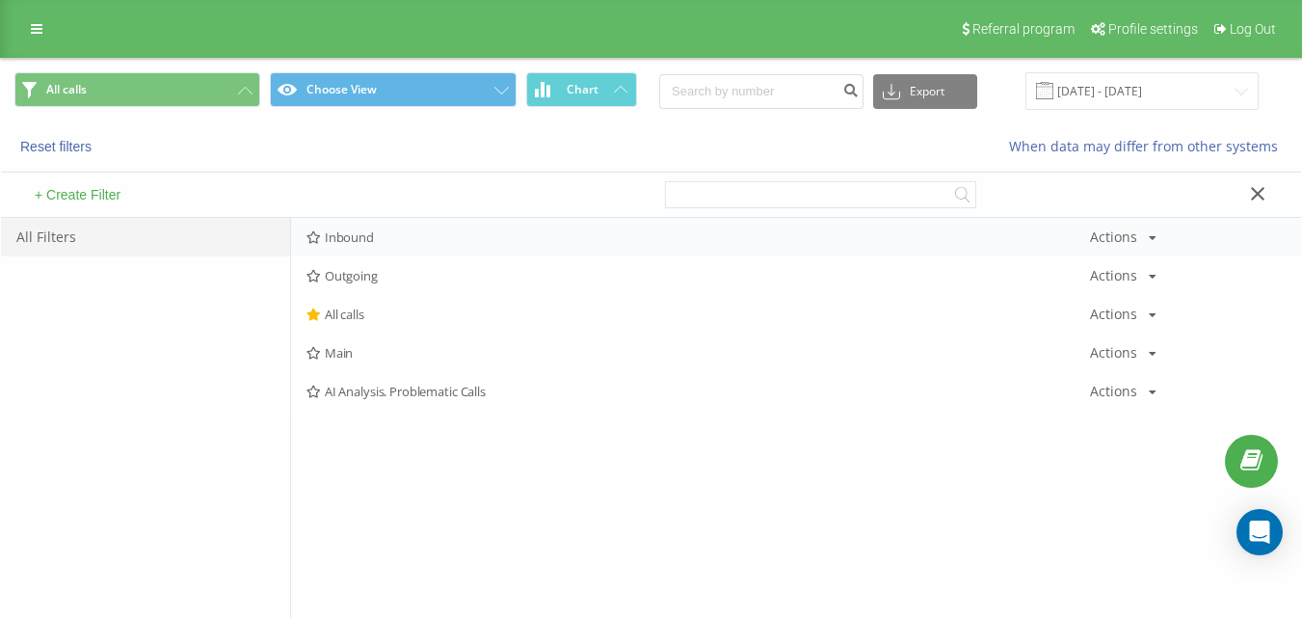
click at [401, 241] on span "Inbound" at bounding box center [699, 236] width 784 height 13
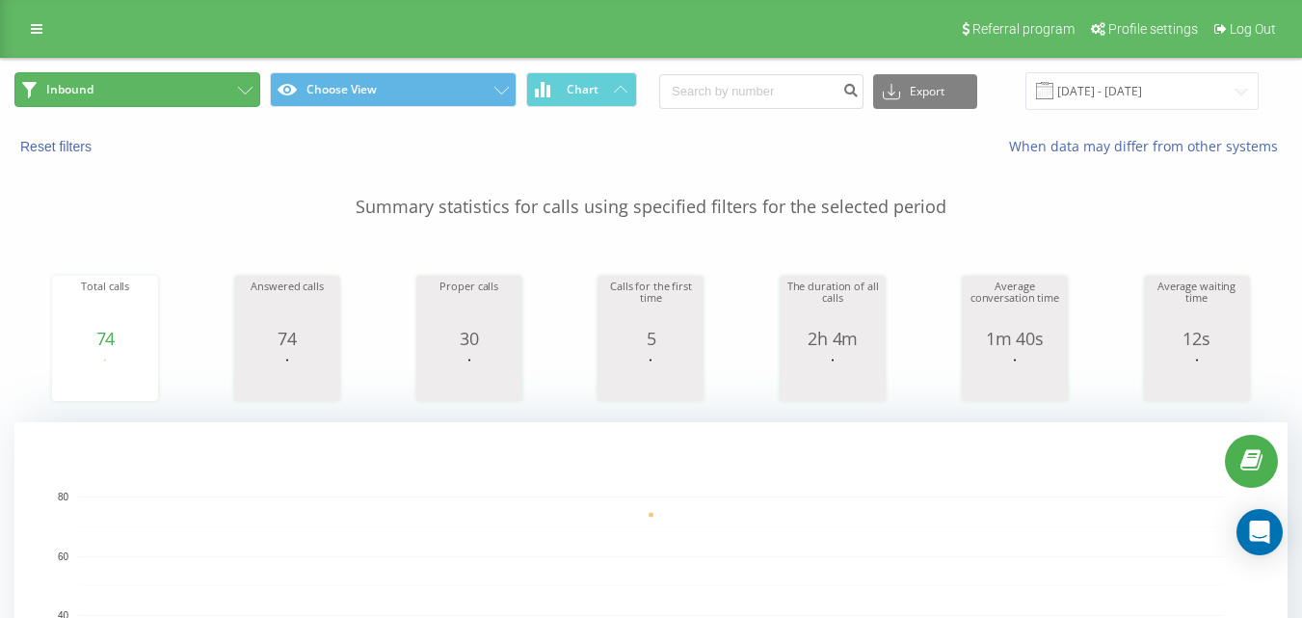
click at [240, 80] on button "Inbound" at bounding box center [137, 89] width 246 height 35
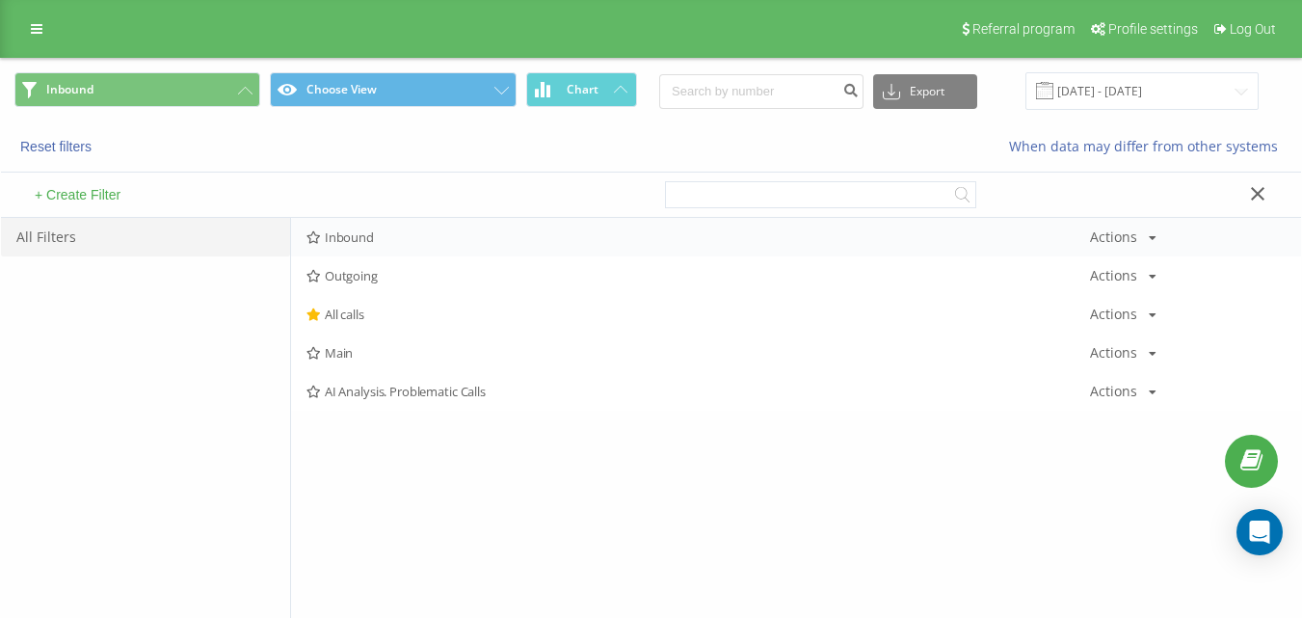
click at [387, 235] on span "Inbound" at bounding box center [699, 236] width 784 height 13
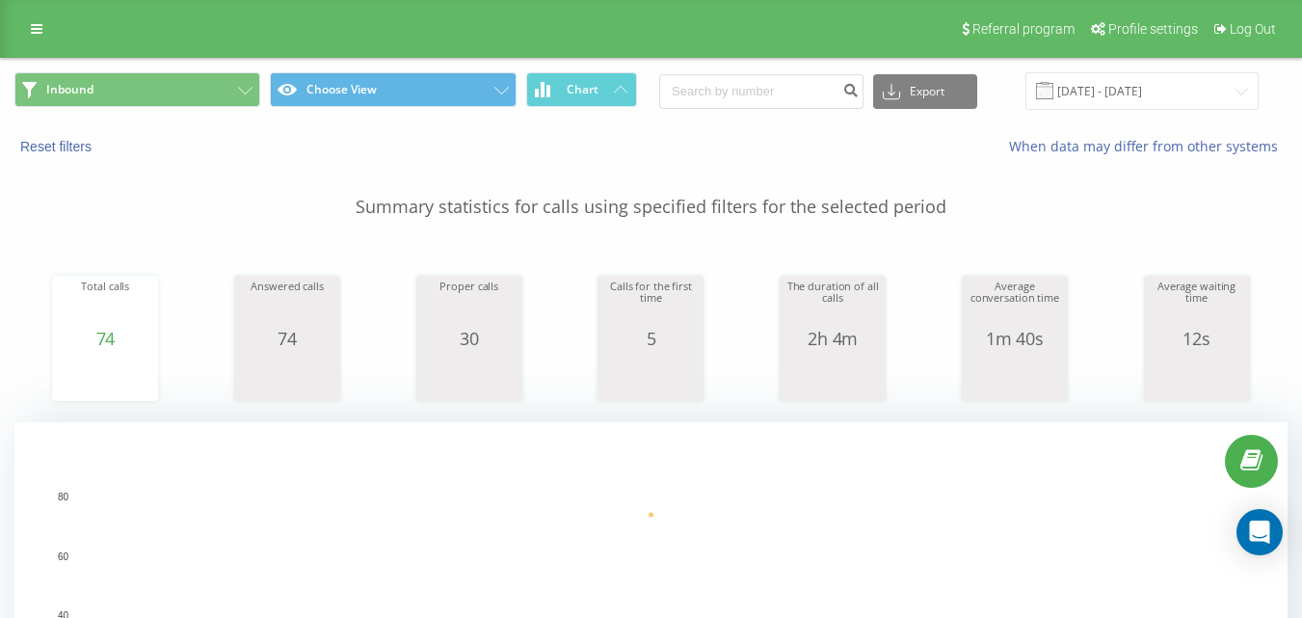
click at [168, 64] on div "Inbound Choose View Chart Export .csv .xls .xlsx 20.08.2025 - 20.08.2025" at bounding box center [651, 91] width 1300 height 65
click at [176, 87] on button "Inbound" at bounding box center [137, 89] width 246 height 35
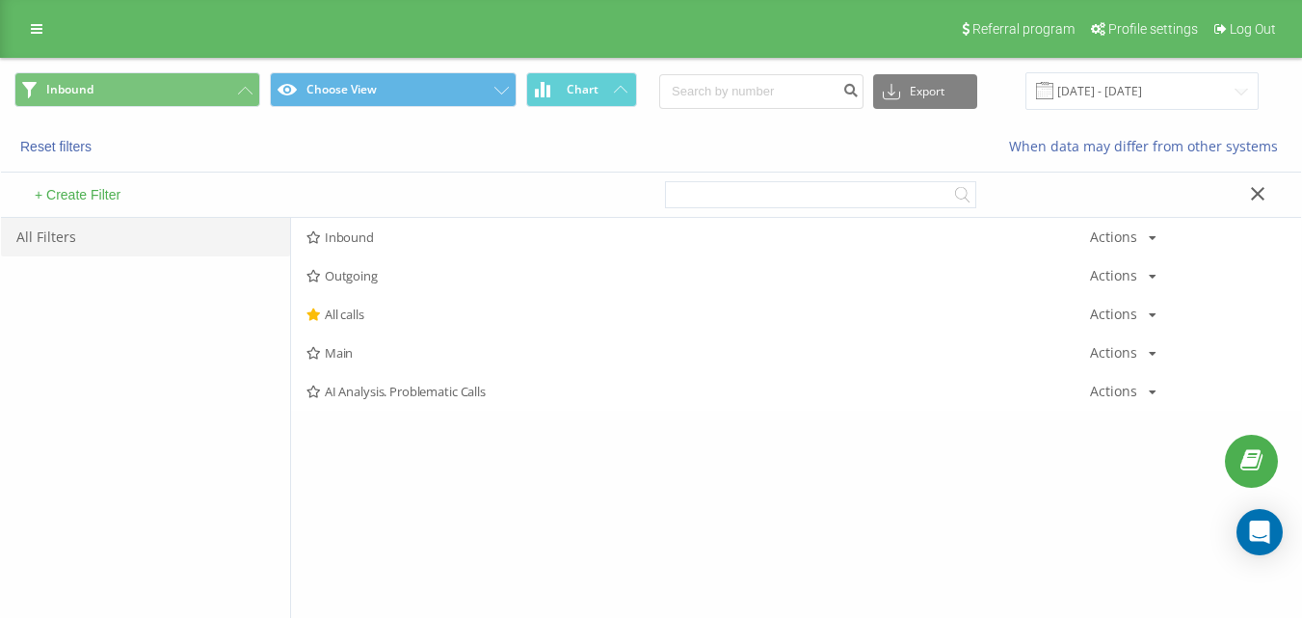
click at [354, 224] on div "Inbound Actions Edit Copy Delete Default Share" at bounding box center [796, 237] width 1010 height 39
click at [356, 228] on div "Inbound Actions Edit Copy Delete Default Share" at bounding box center [796, 237] width 1010 height 39
click at [358, 232] on span "Inbound" at bounding box center [699, 236] width 784 height 13
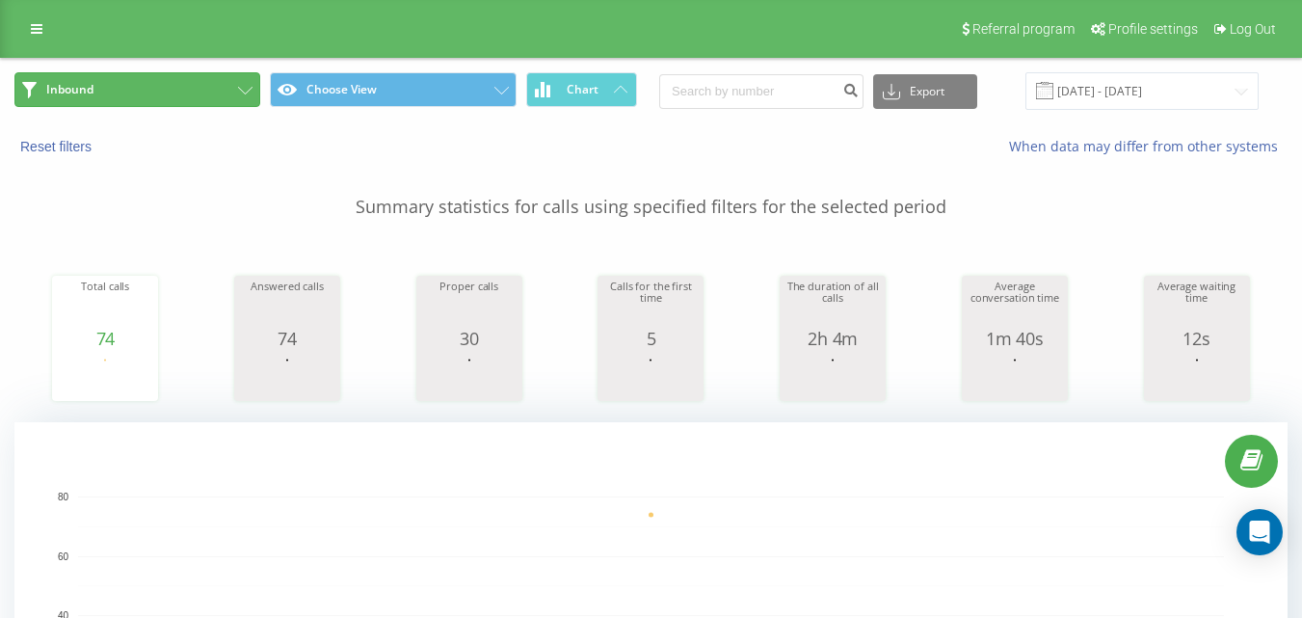
click at [172, 77] on button "Inbound" at bounding box center [137, 89] width 246 height 35
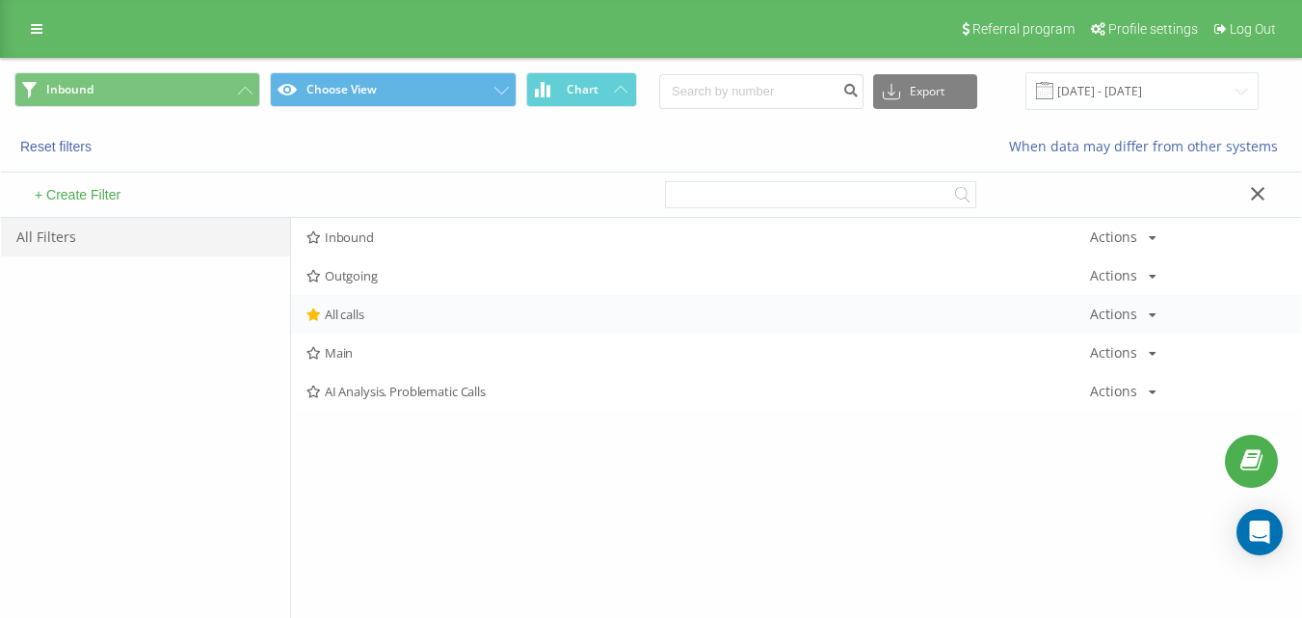
click at [359, 315] on span "All calls" at bounding box center [699, 314] width 784 height 13
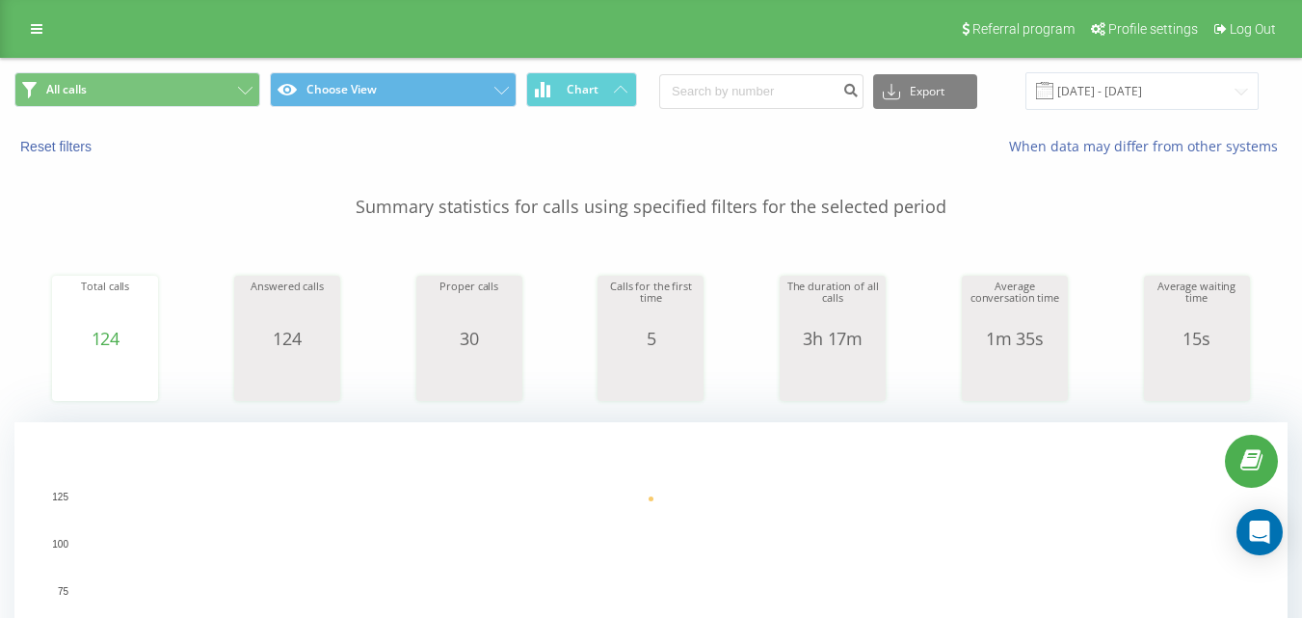
click at [202, 110] on span "All calls Choose View Chart" at bounding box center [325, 91] width 623 height 38
click at [218, 78] on button "All calls" at bounding box center [137, 89] width 246 height 35
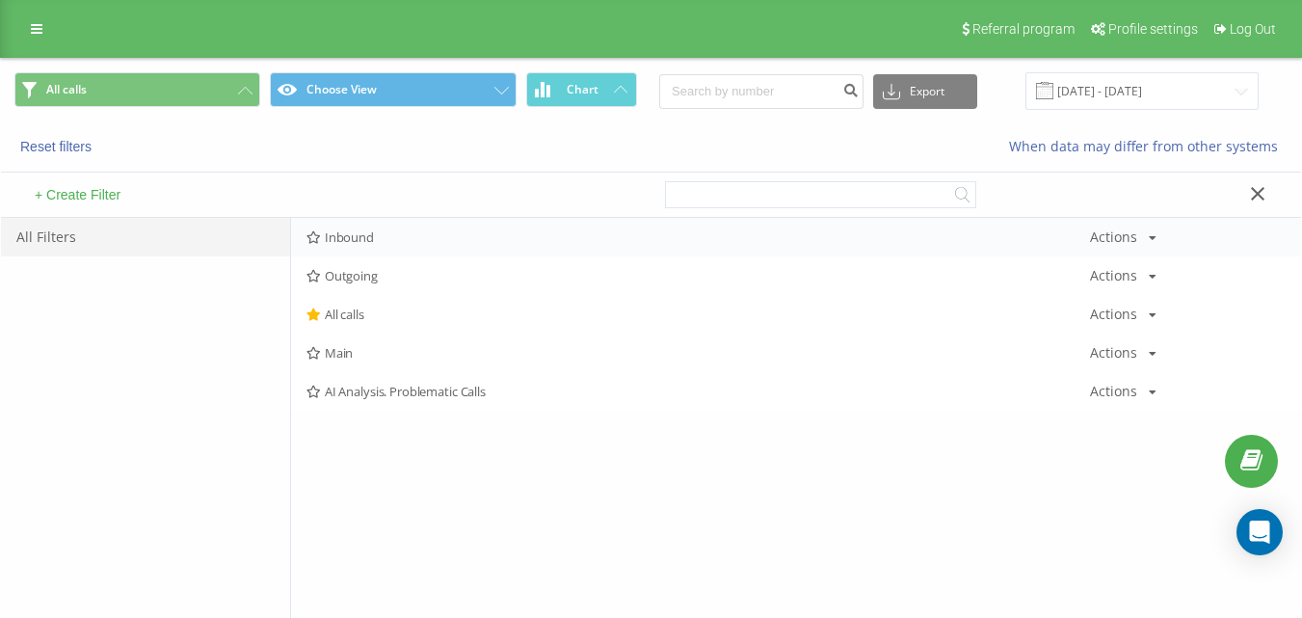
click at [381, 230] on div "Inbound Actions Edit Copy Delete Default Share" at bounding box center [796, 237] width 1010 height 39
click at [387, 236] on span "Inbound" at bounding box center [699, 236] width 784 height 13
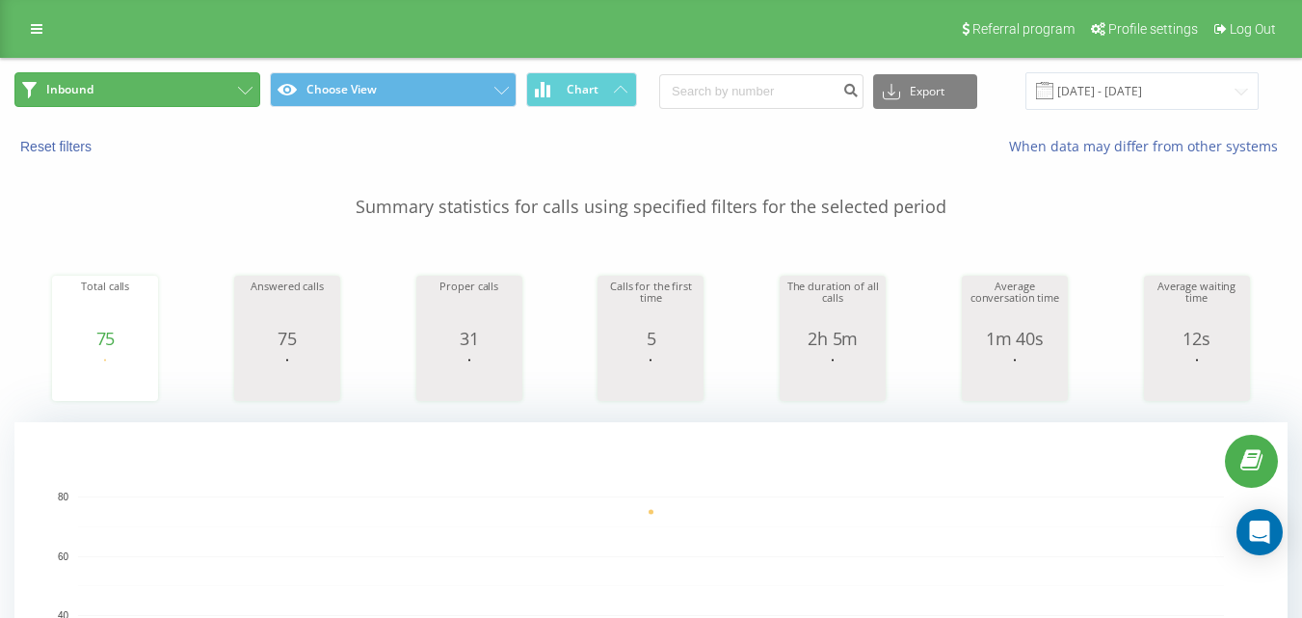
click at [165, 83] on button "Inbound" at bounding box center [137, 89] width 246 height 35
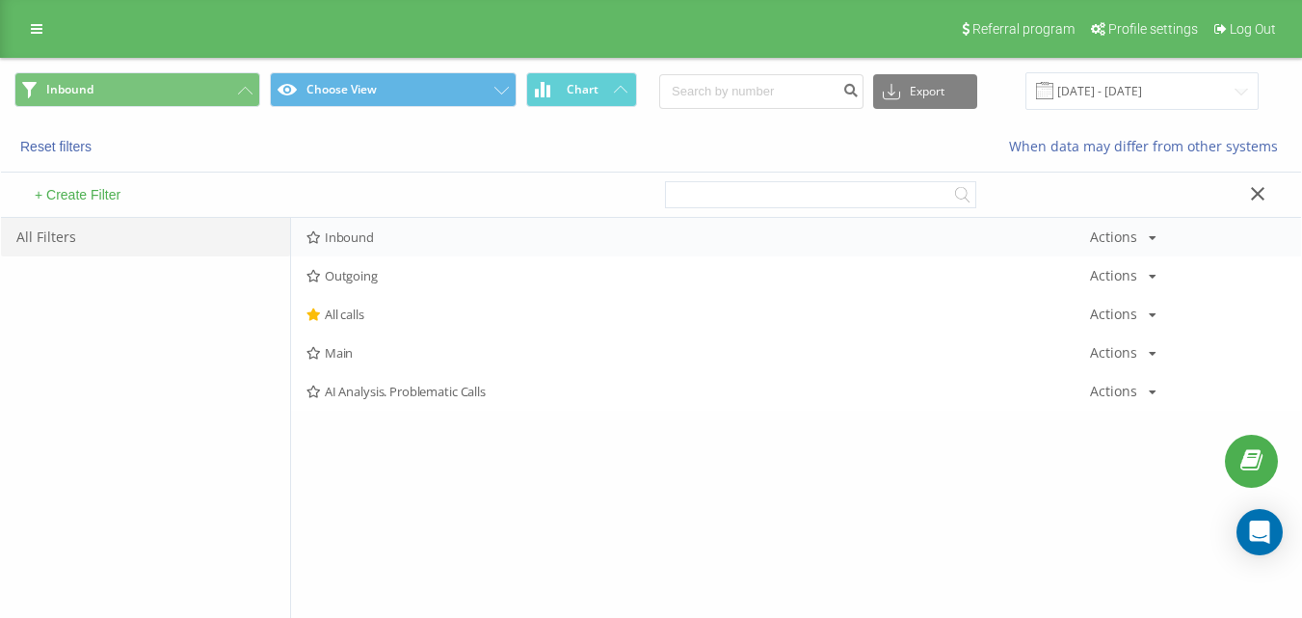
click at [392, 237] on span "Inbound" at bounding box center [699, 236] width 784 height 13
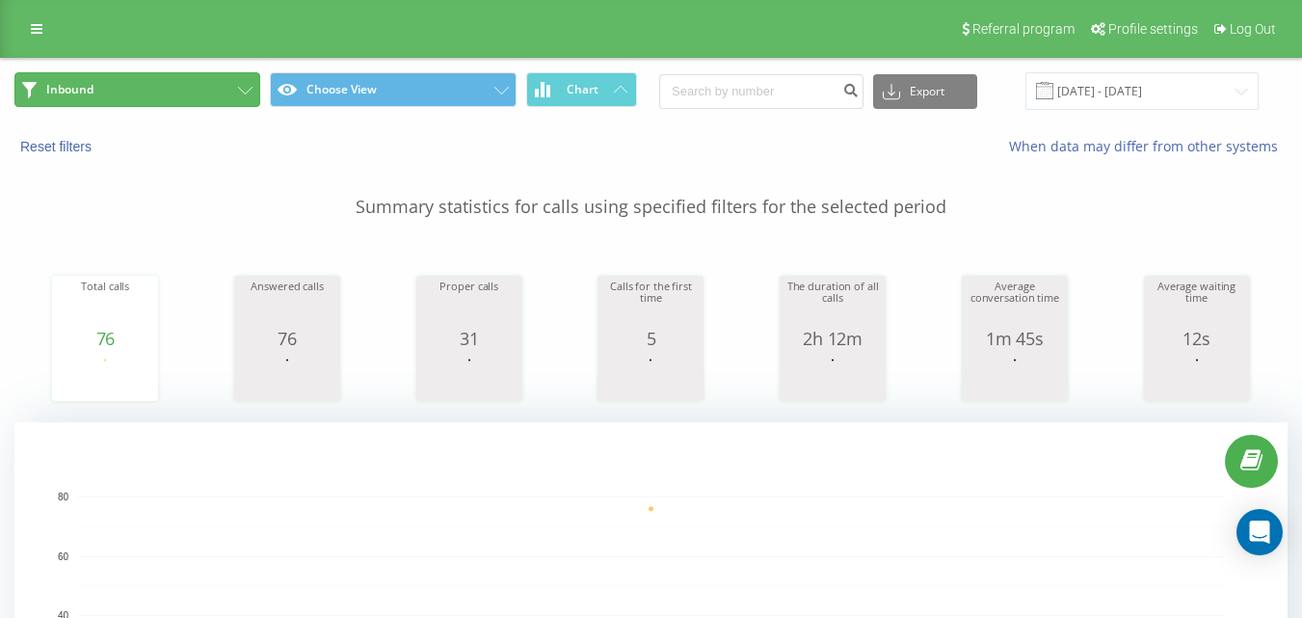
click at [200, 90] on button "Inbound" at bounding box center [137, 89] width 246 height 35
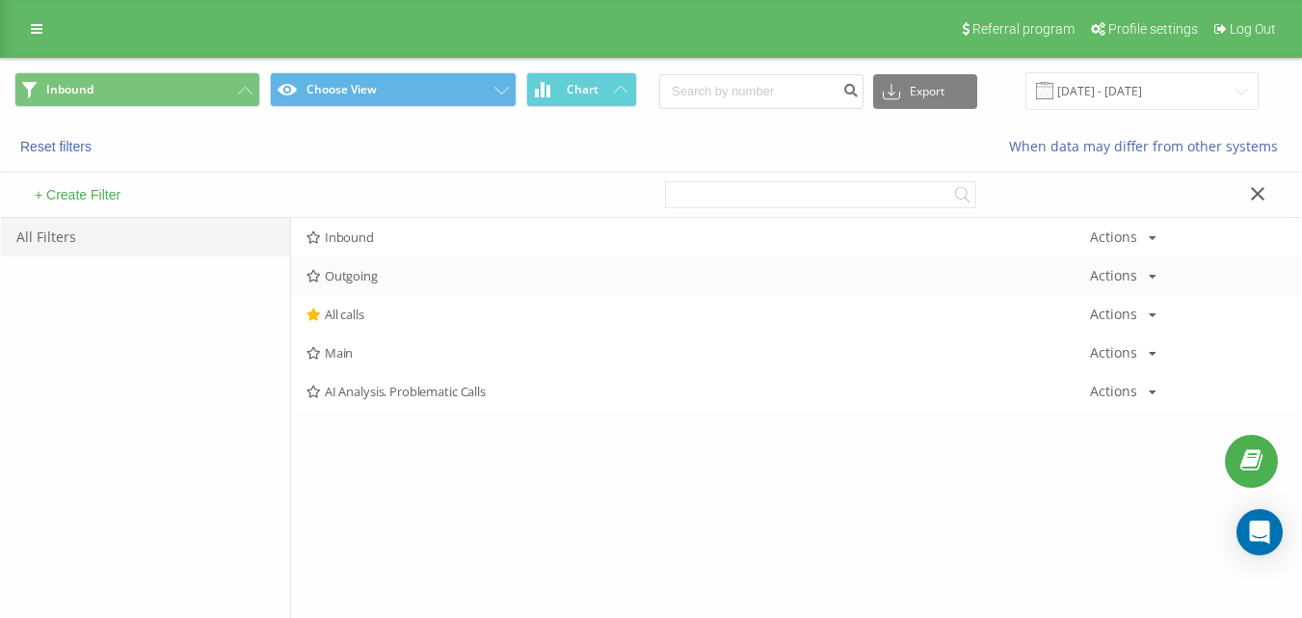
click at [345, 275] on span "Outgoing" at bounding box center [699, 275] width 784 height 13
